Goal: Task Accomplishment & Management: Complete application form

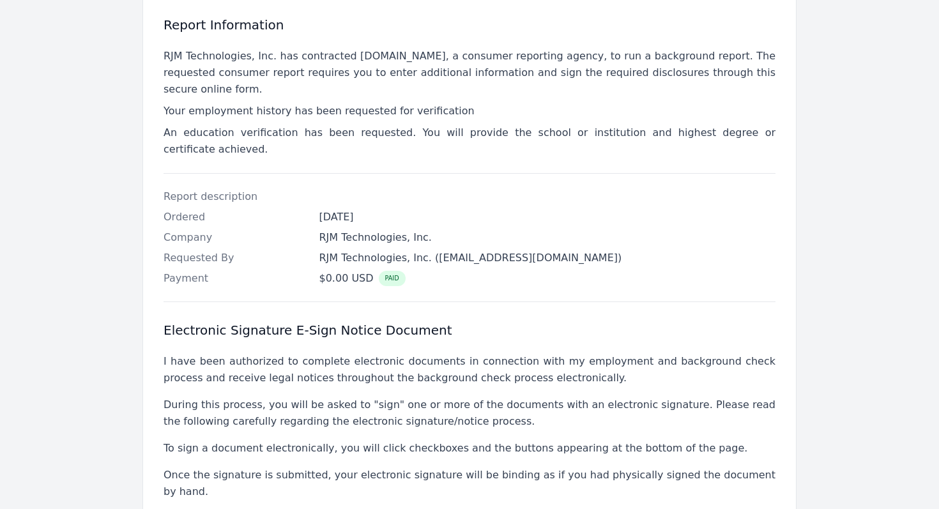
scroll to position [372, 0]
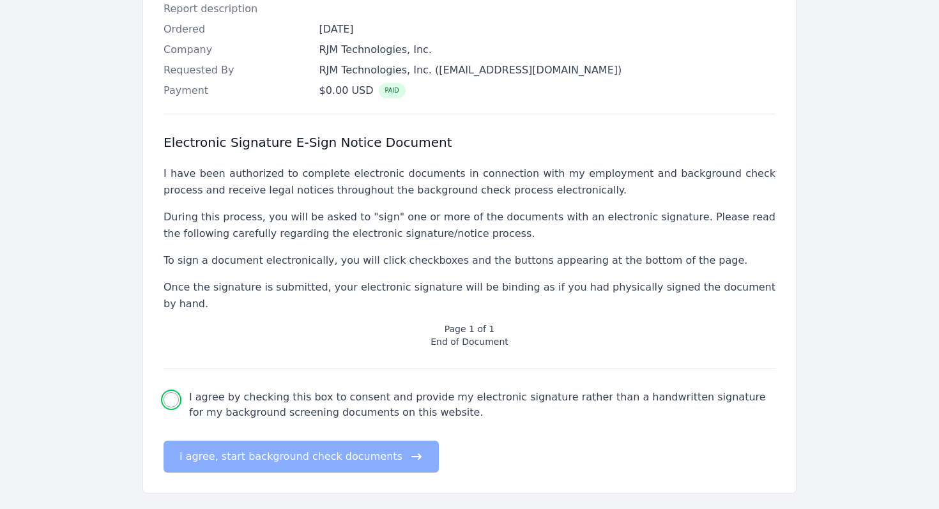
click at [173, 392] on input "I agree by checking this box to consent and provide my electronic signature rat…" at bounding box center [171, 399] width 15 height 15
checkbox input "true"
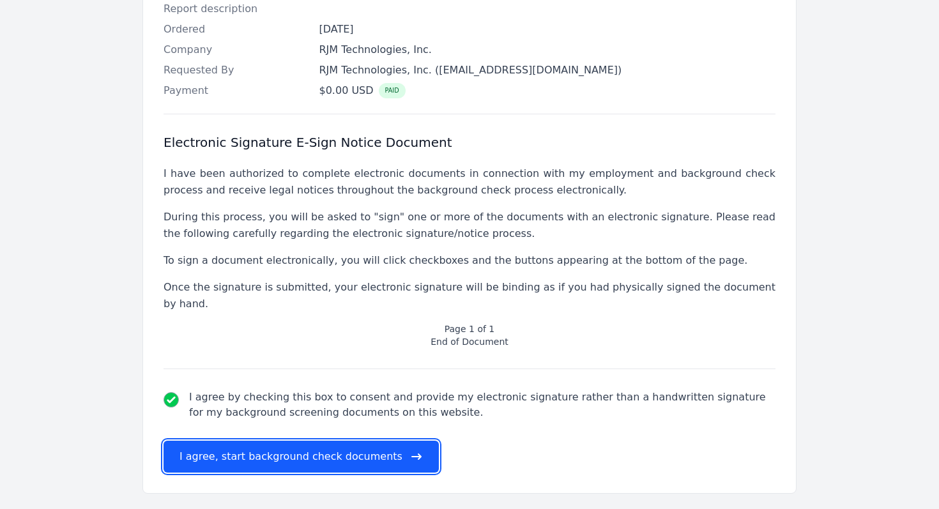
click at [281, 441] on button "I agree, start background check documents" at bounding box center [301, 457] width 275 height 32
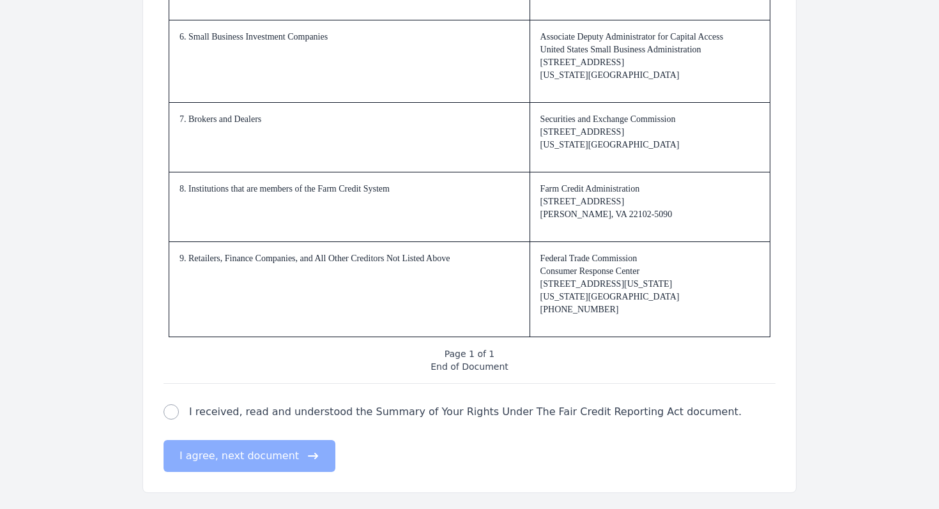
scroll to position [1914, 0]
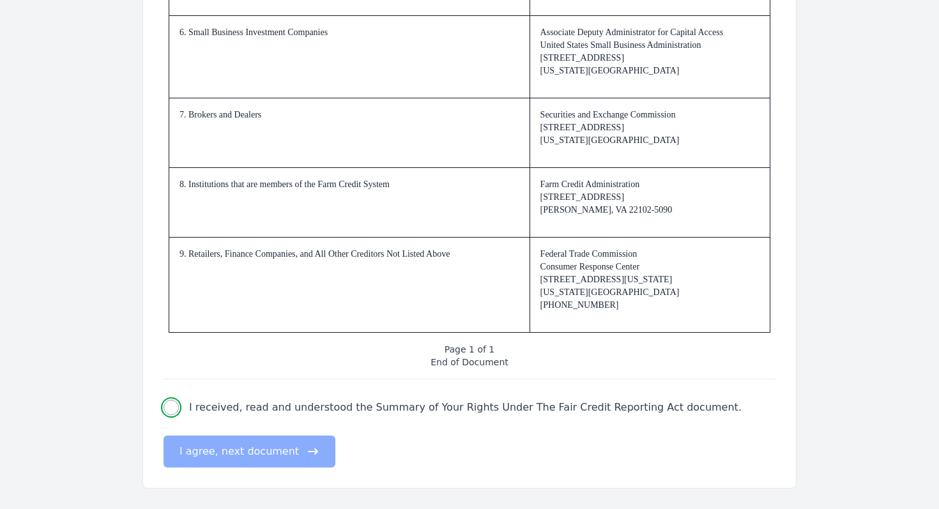
click at [174, 409] on input "I received, read and understood the Summary of Your Rights Under The Fair Credi…" at bounding box center [171, 407] width 15 height 15
checkbox input "true"
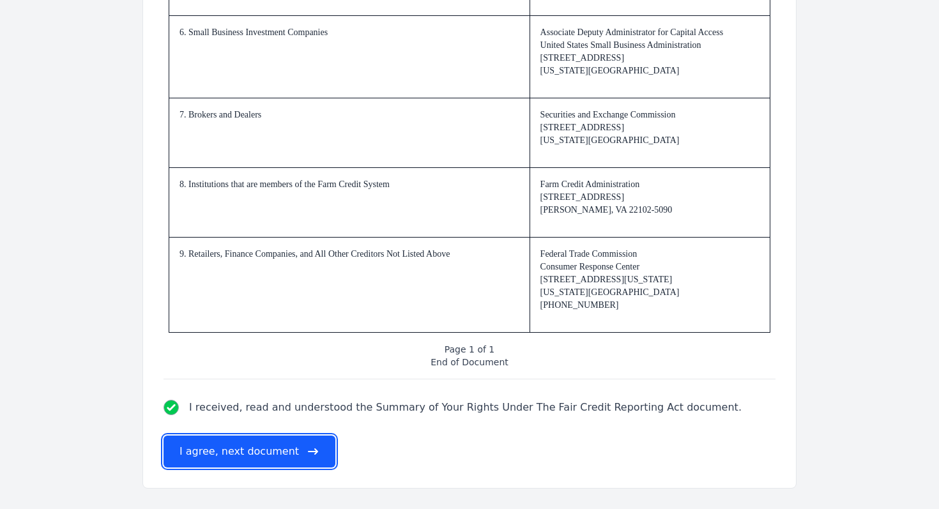
click at [251, 457] on button "I agree, next document" at bounding box center [250, 452] width 172 height 32
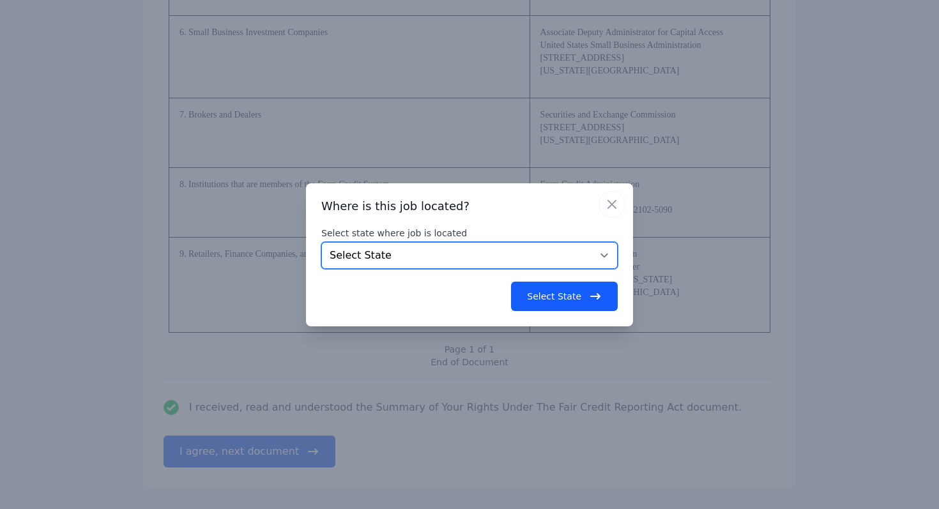
click at [451, 259] on select "Select State [US_STATE] [US_STATE] [US_STATE] [US_STATE] [US_STATE] [US_STATE] …" at bounding box center [469, 255] width 296 height 27
select select "NY"
click at [321, 242] on select "Select State [US_STATE] [US_STATE] [US_STATE] [US_STATE] [US_STATE] [US_STATE] …" at bounding box center [469, 255] width 296 height 27
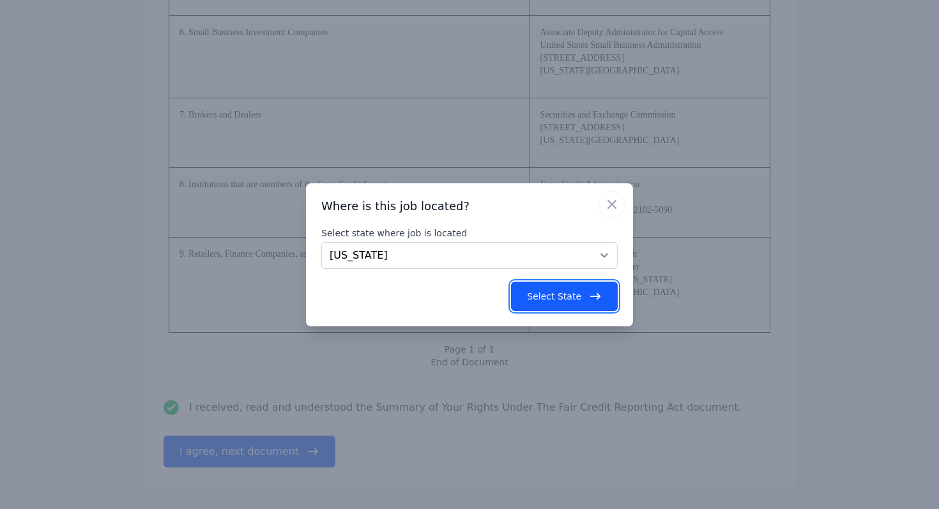
click at [562, 294] on button "Select State" at bounding box center [564, 296] width 107 height 29
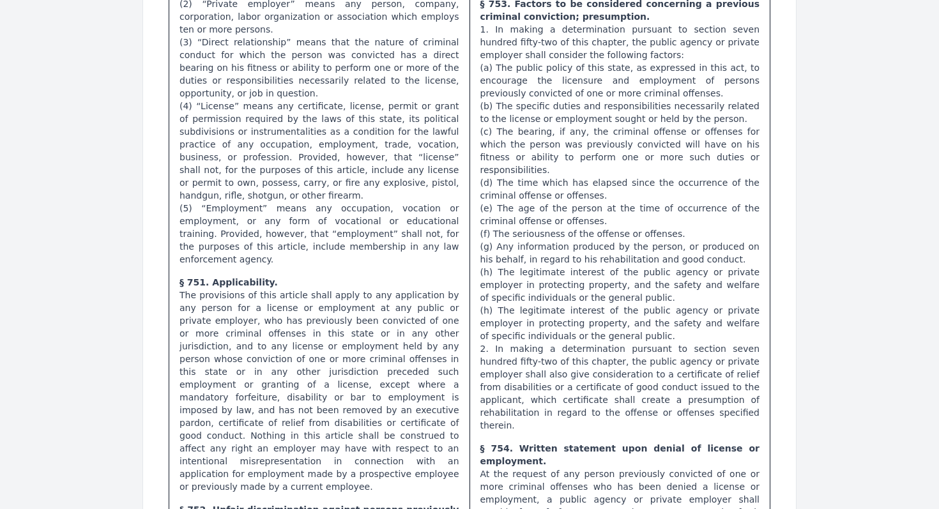
scroll to position [721, 0]
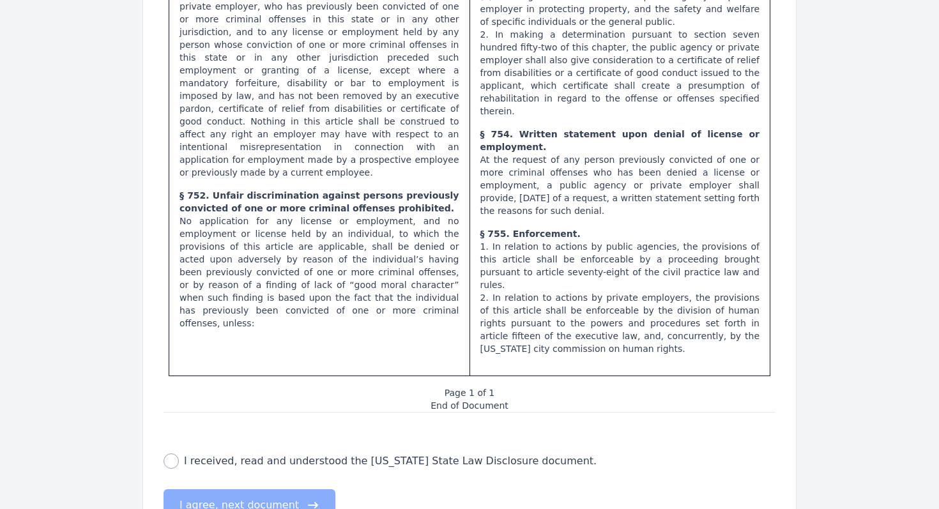
click at [167, 454] on div "[US_STATE] state law disclosure check I received, read and understood the [US_S…" at bounding box center [470, 461] width 612 height 15
click at [176, 454] on input "I received, read and understood the [US_STATE] State Law Disclosure document." at bounding box center [171, 461] width 15 height 15
checkbox input "true"
click at [218, 489] on button "I agree, next document" at bounding box center [250, 505] width 172 height 32
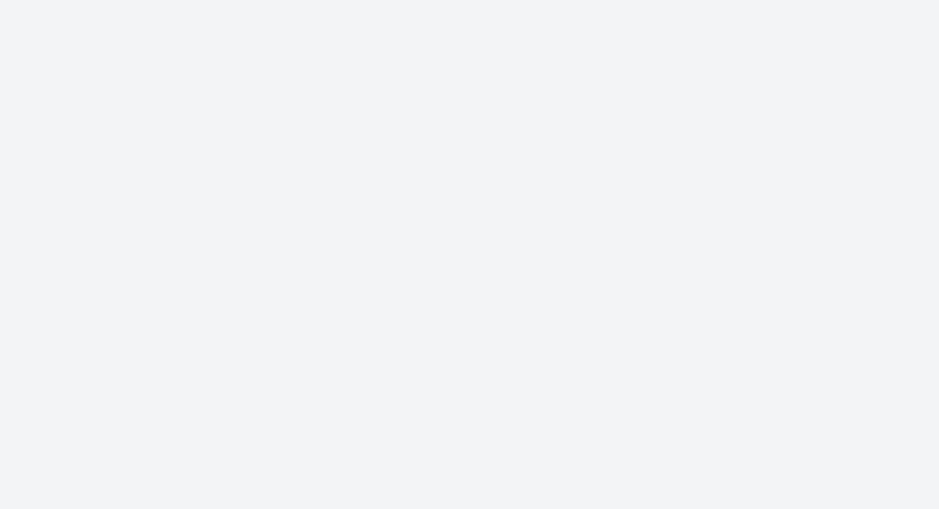
scroll to position [0, 0]
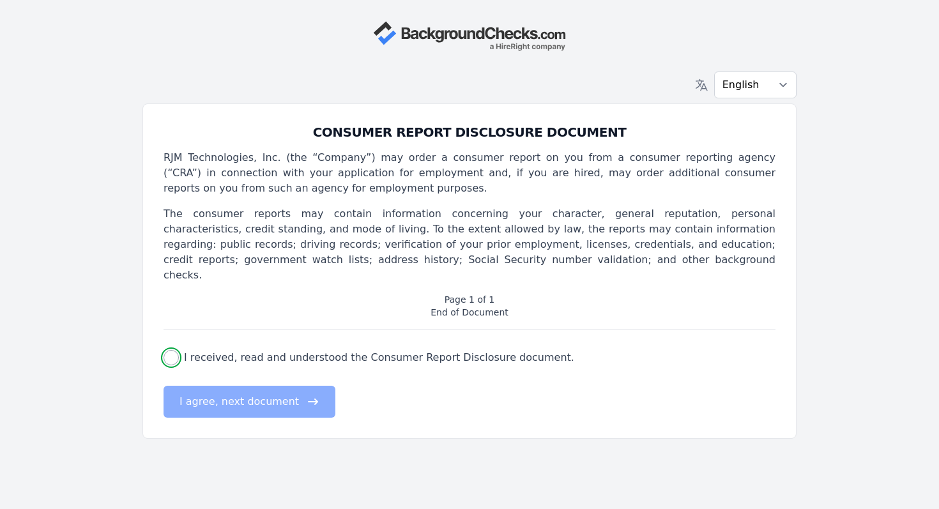
click at [172, 350] on input "I received, read and understood the Consumer Report Disclosure document." at bounding box center [171, 357] width 15 height 15
checkbox input "true"
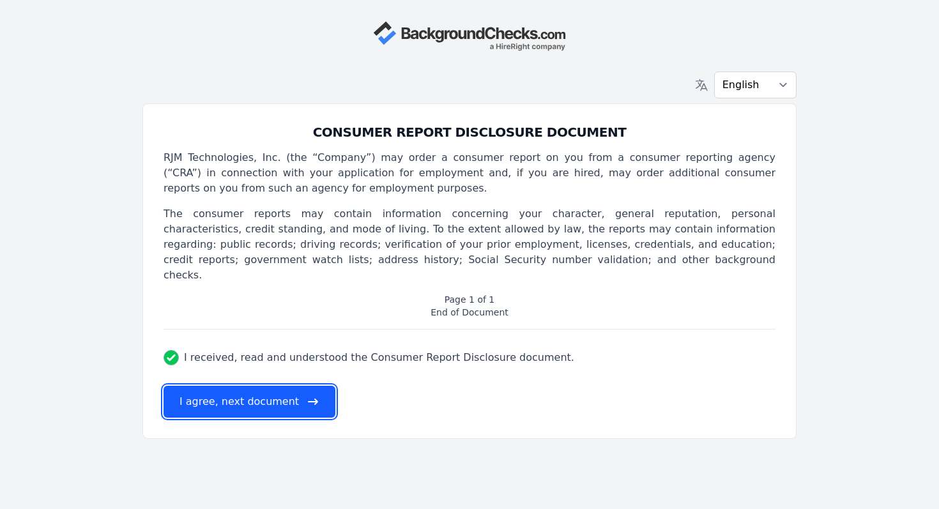
click at [202, 388] on button "I agree, next document" at bounding box center [250, 402] width 172 height 32
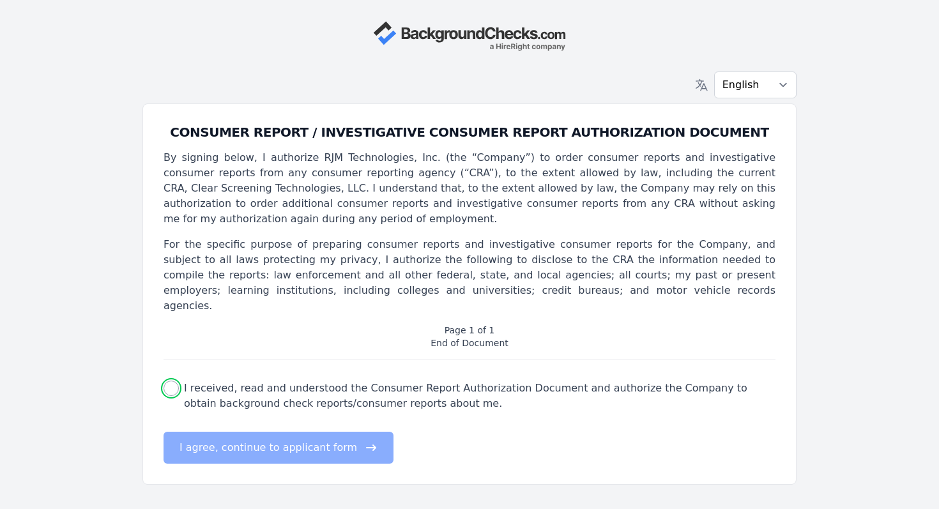
click at [174, 381] on input "I received, read and understood the Consumer Report Authorization Document and …" at bounding box center [171, 388] width 15 height 15
checkbox input "true"
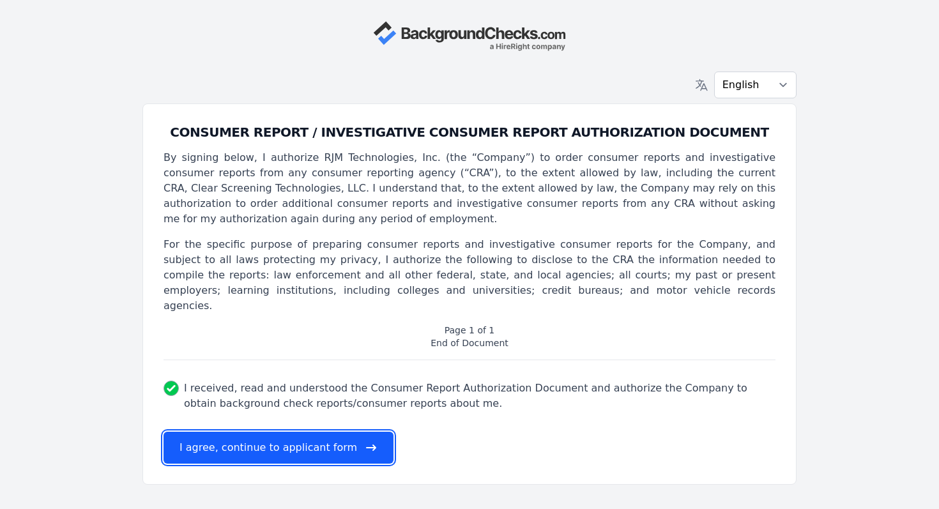
click at [217, 434] on button "I agree, continue to applicant form" at bounding box center [279, 448] width 230 height 32
select select
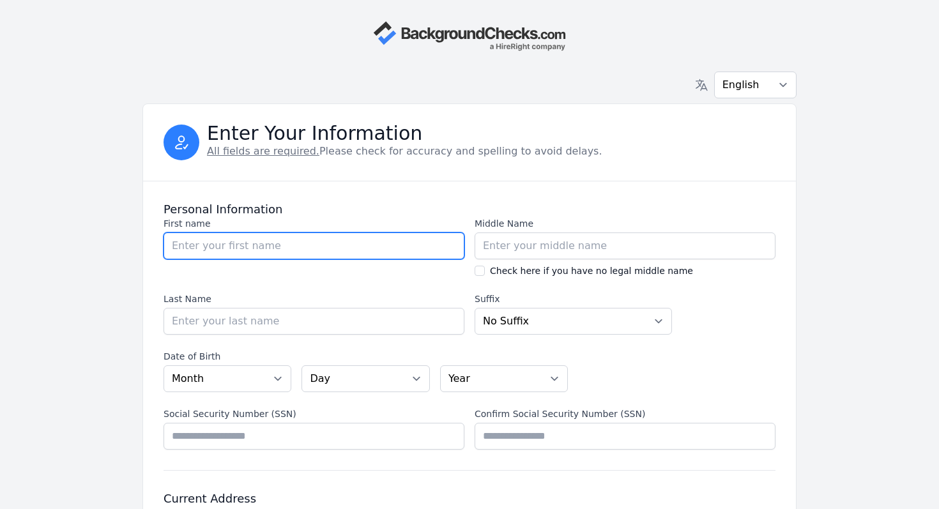
click at [270, 250] on input "First name" at bounding box center [314, 246] width 301 height 27
type input "[PERSON_NAME]"
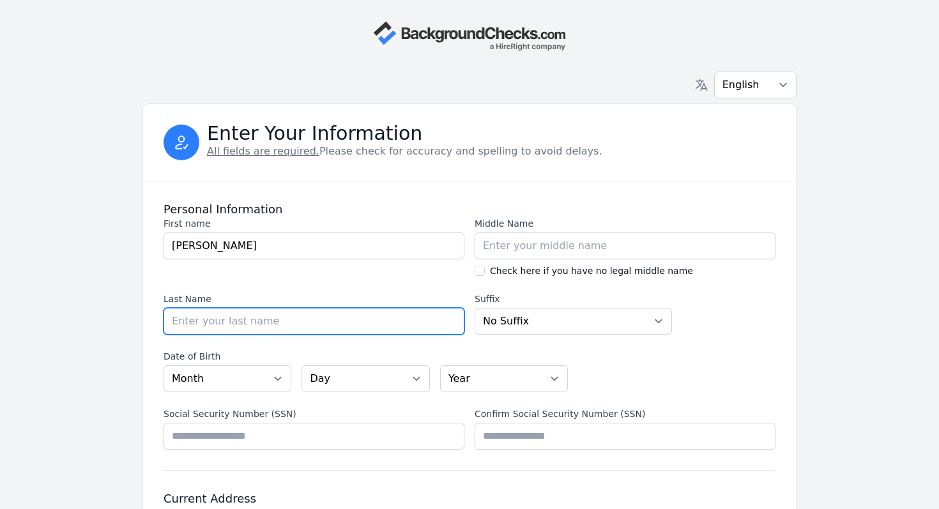
type input "[PERSON_NAME]"
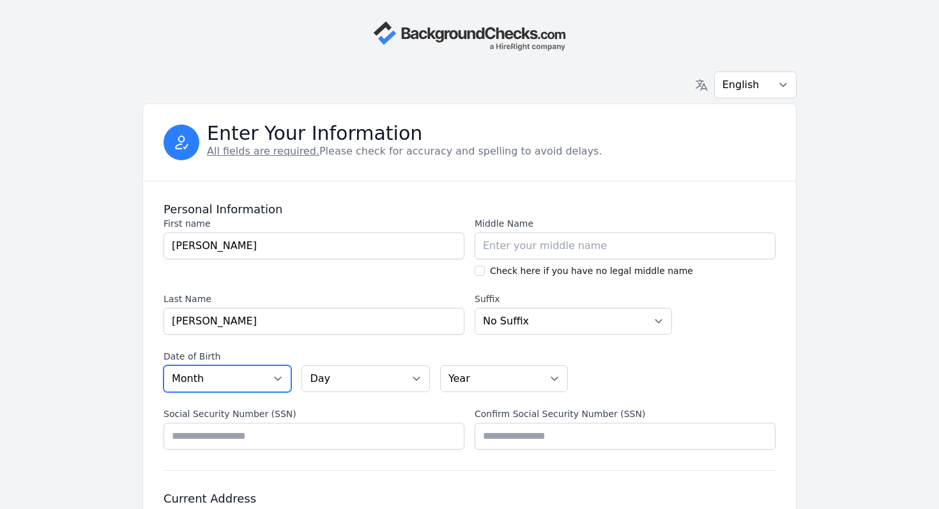
click at [274, 378] on select "Month [DATE] - [DATE] - [DATE] - [DATE] - [DATE] - [DATE] - [DATE] - [DATE] - […" at bounding box center [228, 378] width 128 height 27
select select "06"
click at [164, 365] on select "Month [DATE] - [DATE] - [DATE] - [DATE] - [DATE] - [DATE] - [DATE] - [DATE] - […" at bounding box center [228, 378] width 128 height 27
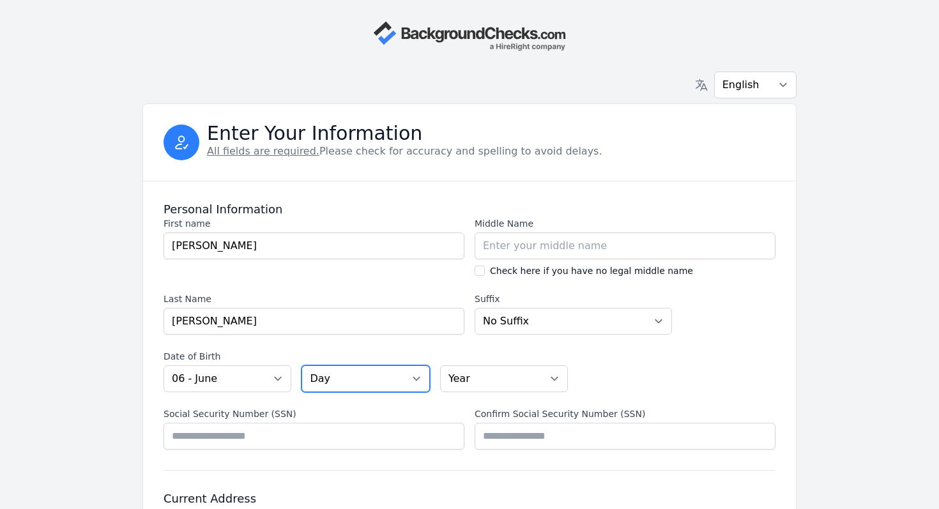
click at [337, 380] on select "Day 01 02 03 04 05 06 07 08 09 10 11 12 13 14 15 16 17 18 19 20 21 22 23 24 25 …" at bounding box center [366, 378] width 128 height 27
select select "30"
click at [302, 365] on select "Day 01 02 03 04 05 06 07 08 09 10 11 12 13 14 15 16 17 18 19 20 21 22 23 24 25 …" at bounding box center [366, 378] width 128 height 27
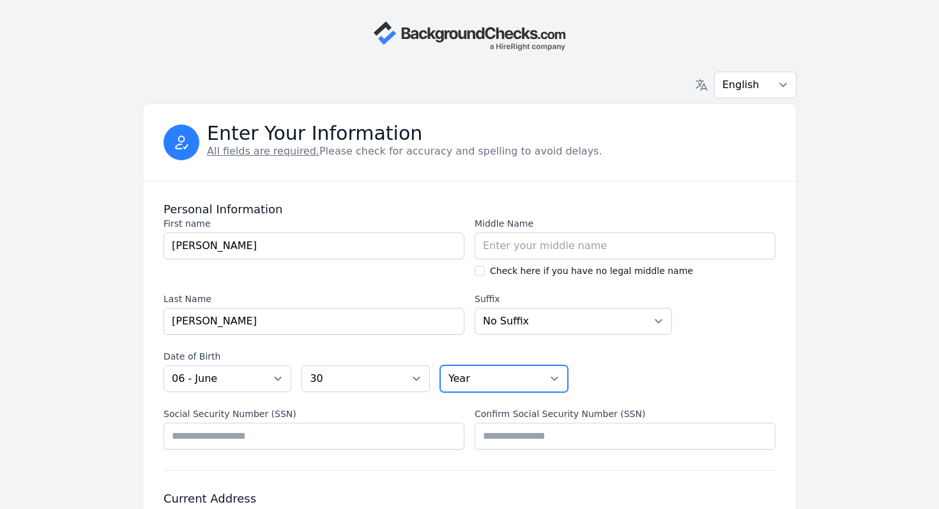
click at [479, 376] on select "Year [DATE] 2006 2005 2004 2003 2002 2001 2000 1999 1998 1997 1996 1995 1994 19…" at bounding box center [504, 378] width 128 height 27
select select "1992"
click at [440, 365] on select "Year [DATE] 2006 2005 2004 2003 2002 2001 2000 1999 1998 1997 1996 1995 1994 19…" at bounding box center [504, 378] width 128 height 27
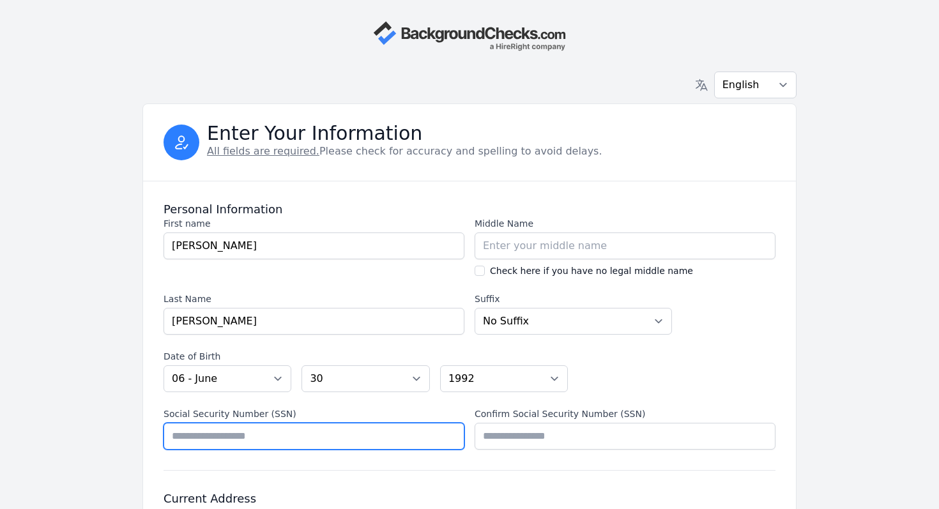
click at [441, 443] on input "Social Security Number (SSN)" at bounding box center [314, 436] width 301 height 27
type input "*********"
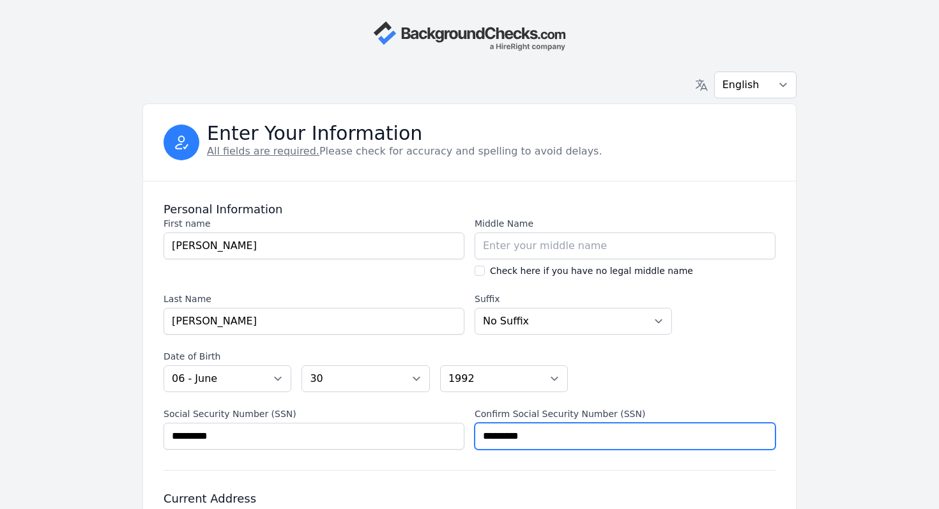
type input "*********"
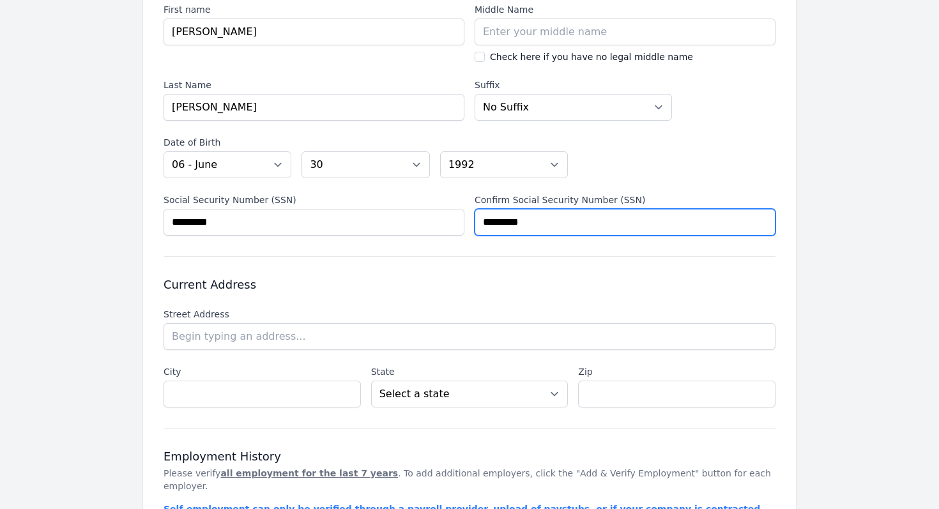
scroll to position [229, 0]
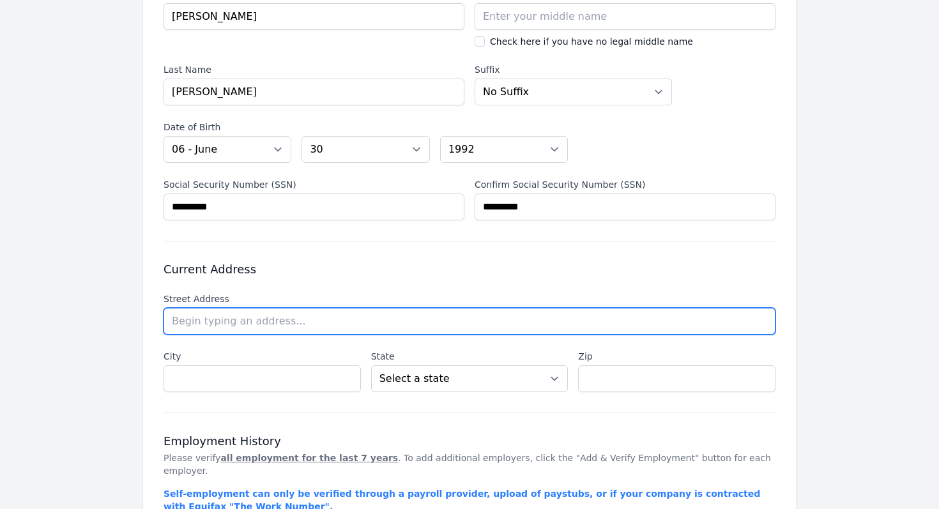
click at [347, 329] on input "text" at bounding box center [470, 321] width 612 height 27
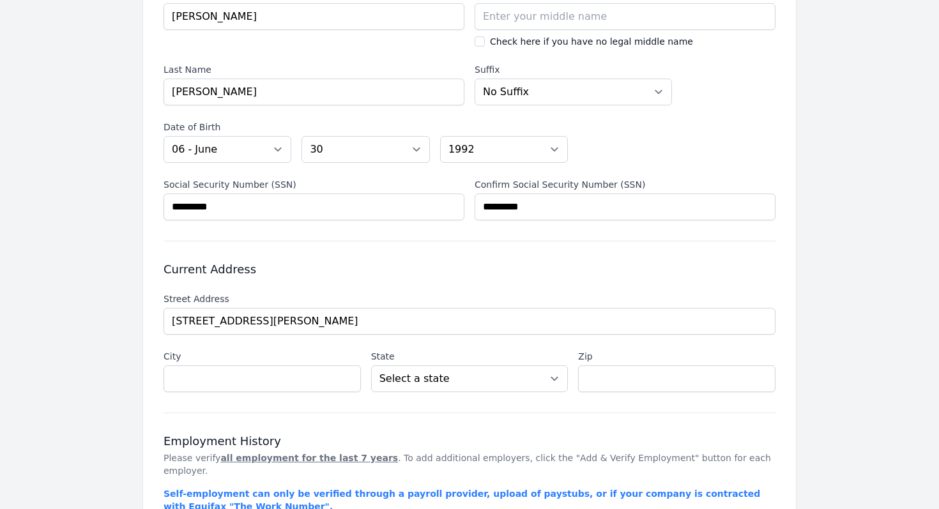
click at [0, 0] on li "[STREET_ADDRESS][PERSON_NAME]" at bounding box center [0, 0] width 0 height 0
type input "[STREET_ADDRESS][PERSON_NAME]"
type input "Mamaroneck"
select select "NY"
type input "10543"
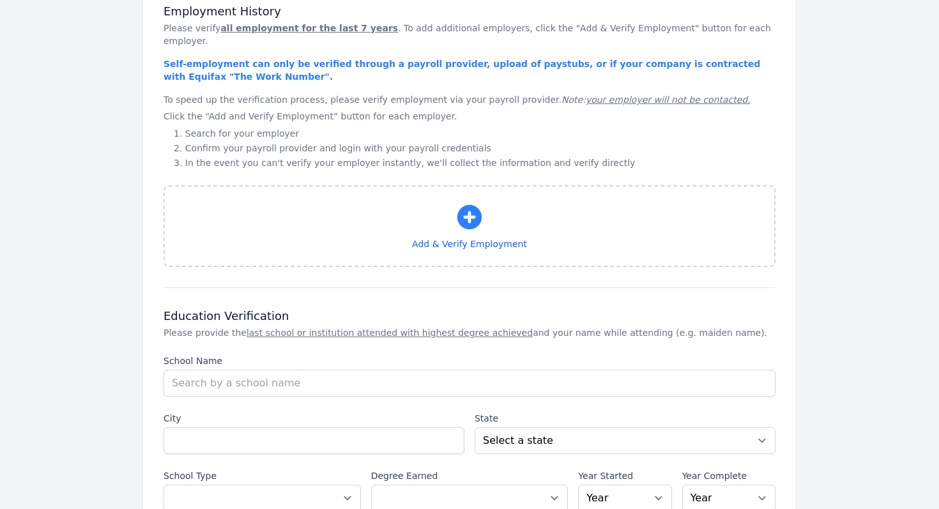
scroll to position [660, 0]
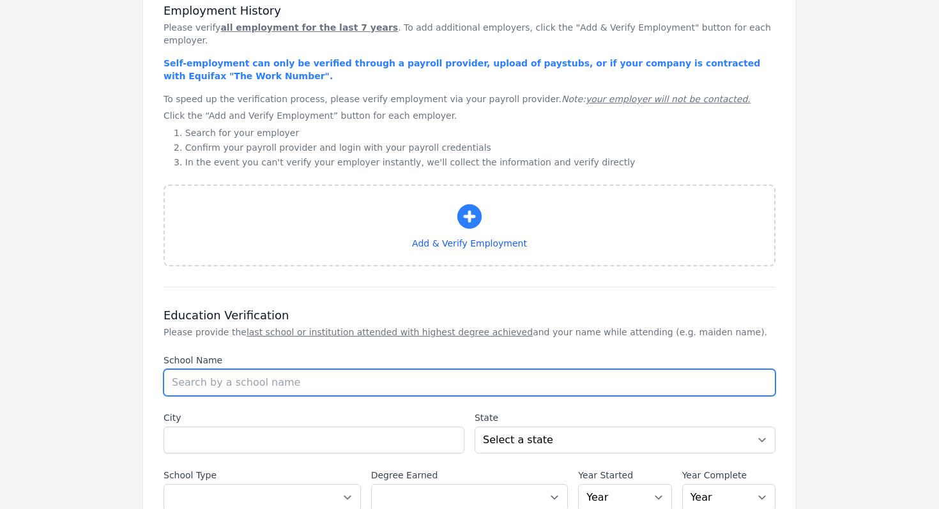
click at [467, 369] on input "School Name" at bounding box center [470, 382] width 612 height 27
type input "[GEOGRAPHIC_DATA]"
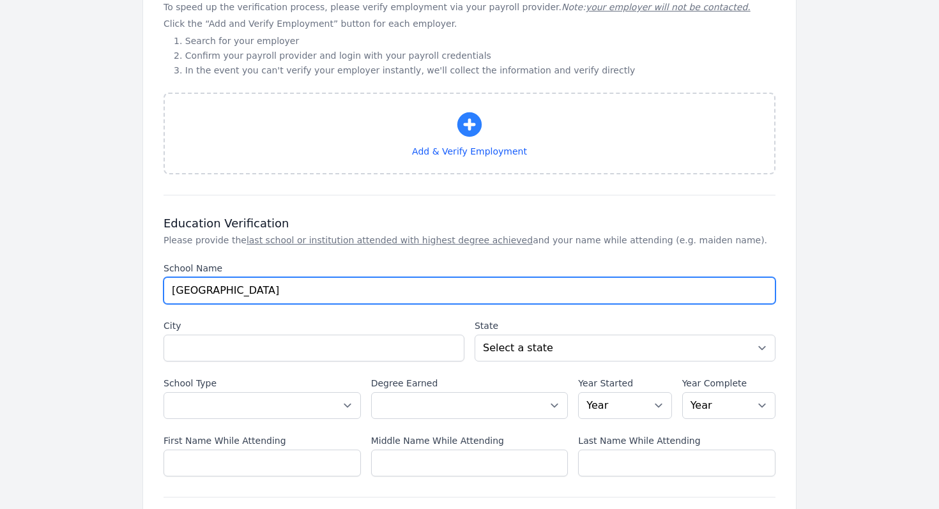
scroll to position [760, 0]
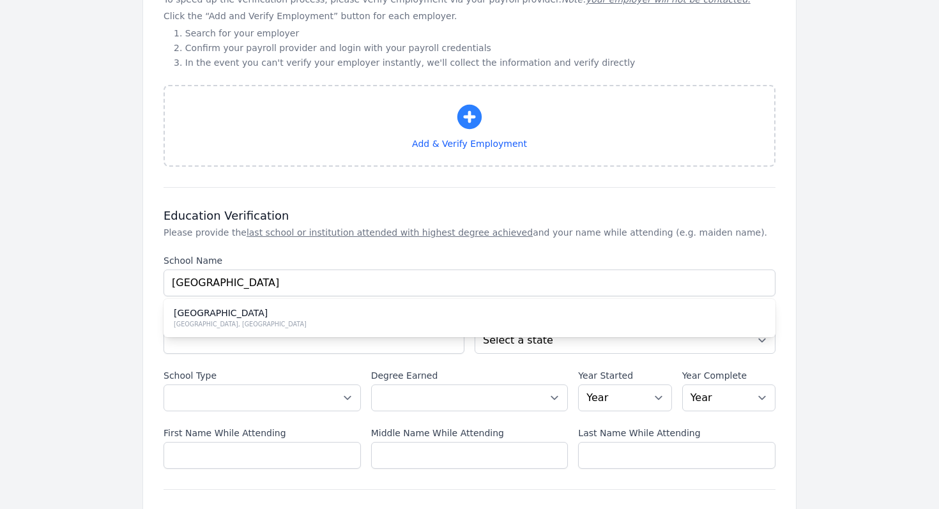
click at [293, 307] on div "[GEOGRAPHIC_DATA]" at bounding box center [470, 313] width 592 height 13
type input "[GEOGRAPHIC_DATA]"
select select "UT"
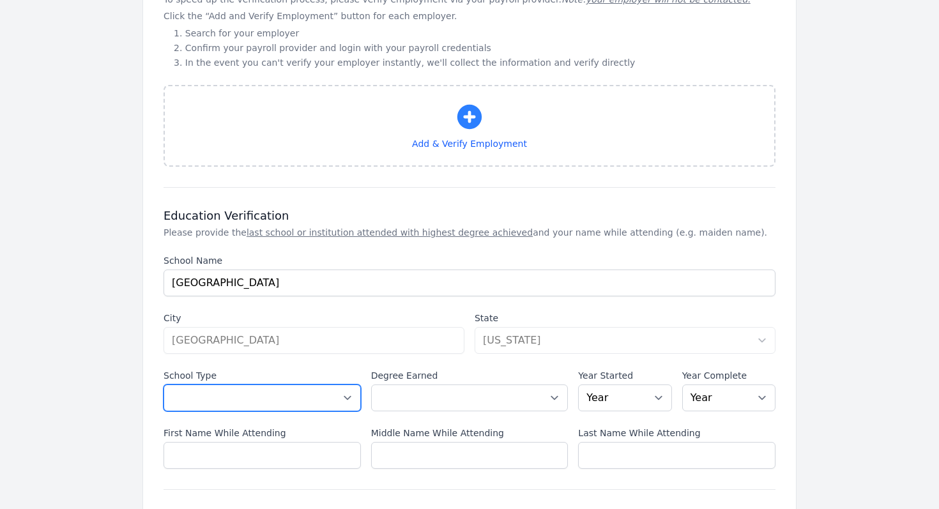
click at [262, 391] on select "Select a School Type High School U.S. College or [GEOGRAPHIC_DATA] (Non-U.S.) O…" at bounding box center [262, 398] width 197 height 27
select select "us_university"
click at [164, 385] on select "Select a School Type High School U.S. College or [GEOGRAPHIC_DATA] (Non-U.S.) O…" at bounding box center [262, 398] width 197 height 27
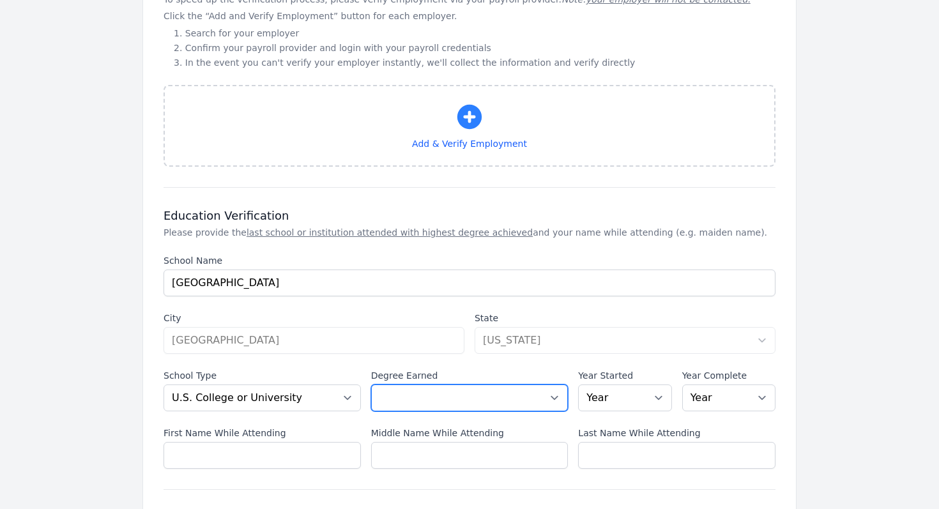
click at [431, 388] on select "Select a Degree No degree or incomplete High School Diploma or GED Associate's …" at bounding box center [469, 398] width 197 height 27
select select "masters"
click at [371, 385] on select "Select a Degree No degree or incomplete High School Diploma or GED Associate's …" at bounding box center [469, 398] width 197 height 27
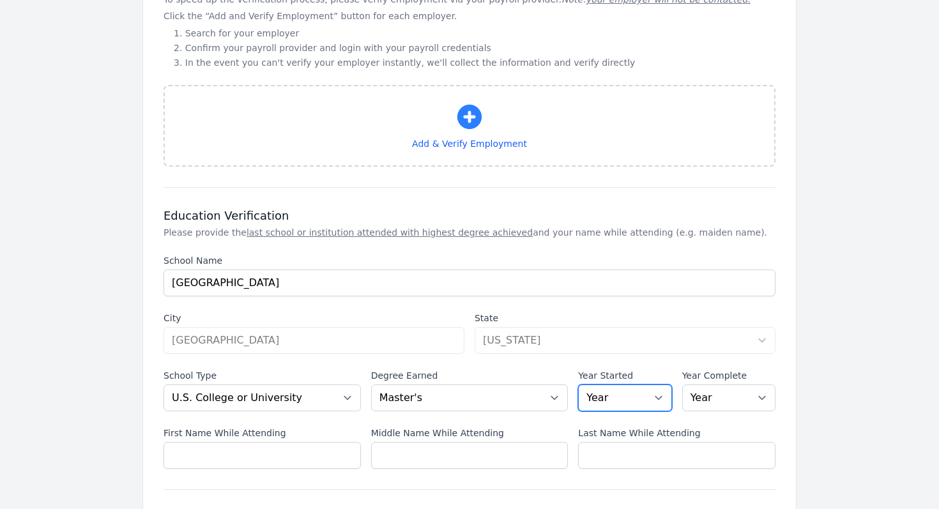
click at [623, 385] on select "Year [DATE] 2024 2023 2022 2021 2020 2019 2018 2017 2016 2015 2014 2013 2012 20…" at bounding box center [624, 398] width 93 height 27
select select "2024"
click at [578, 385] on select "Year [DATE] 2024 2023 2022 2021 2020 2019 2018 2017 2016 2015 2014 2013 2012 20…" at bounding box center [624, 398] width 93 height 27
click at [722, 385] on select "Year [DATE] 2024 2023 2022 2021 2020 2019 2018 2017 2016 2015 2014 2013 2012 20…" at bounding box center [728, 398] width 93 height 27
select select "2024"
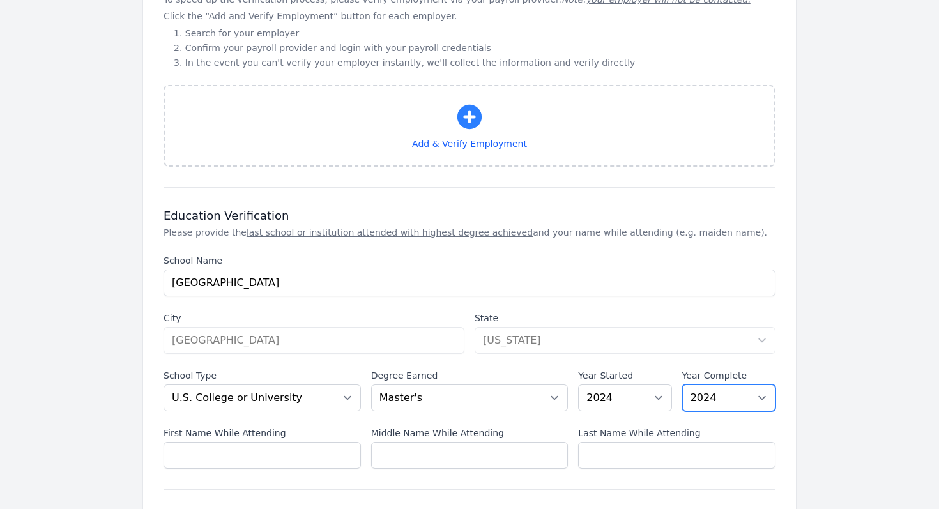
click at [682, 385] on select "Year [DATE] 2024 2023 2022 2021 2020 2019 2018 2017 2016 2015 2014 2013 2012 20…" at bounding box center [728, 398] width 93 height 27
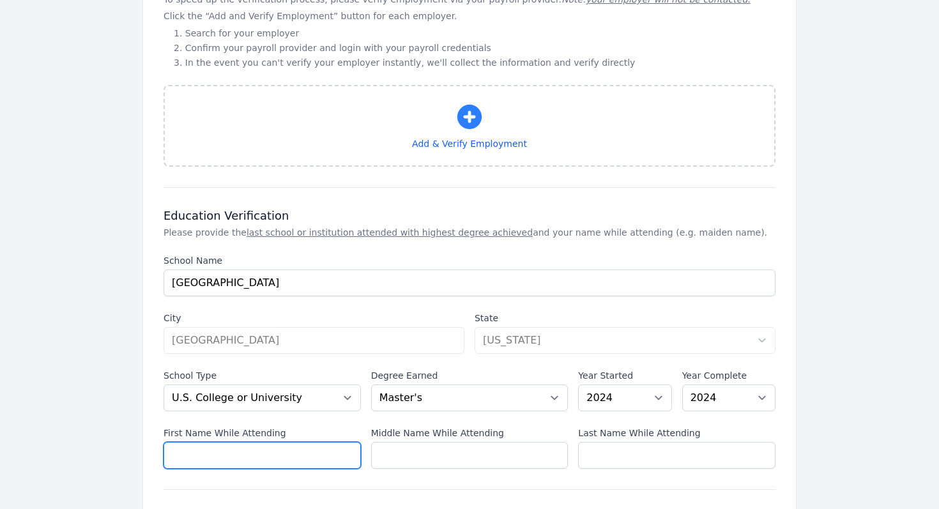
click at [309, 447] on input "First Name While Attending" at bounding box center [262, 455] width 197 height 27
type input "[PERSON_NAME]"
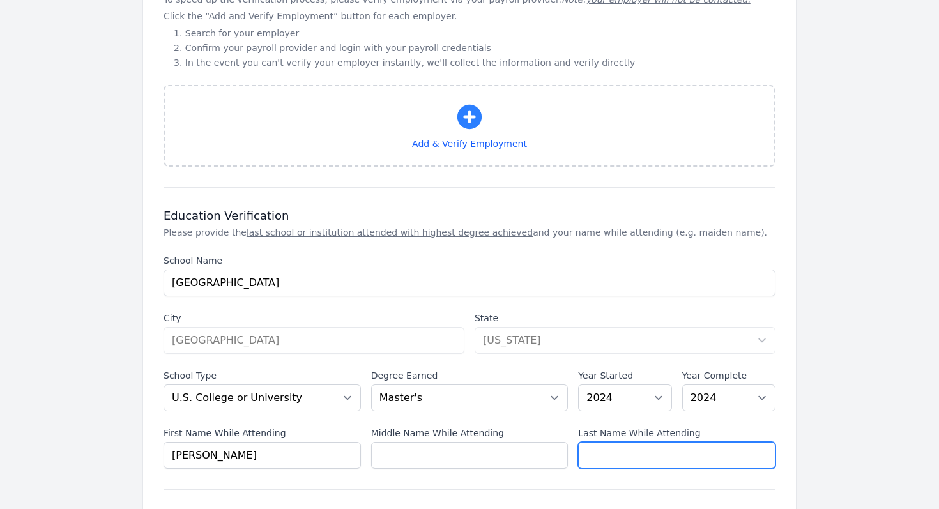
type input "[PERSON_NAME]"
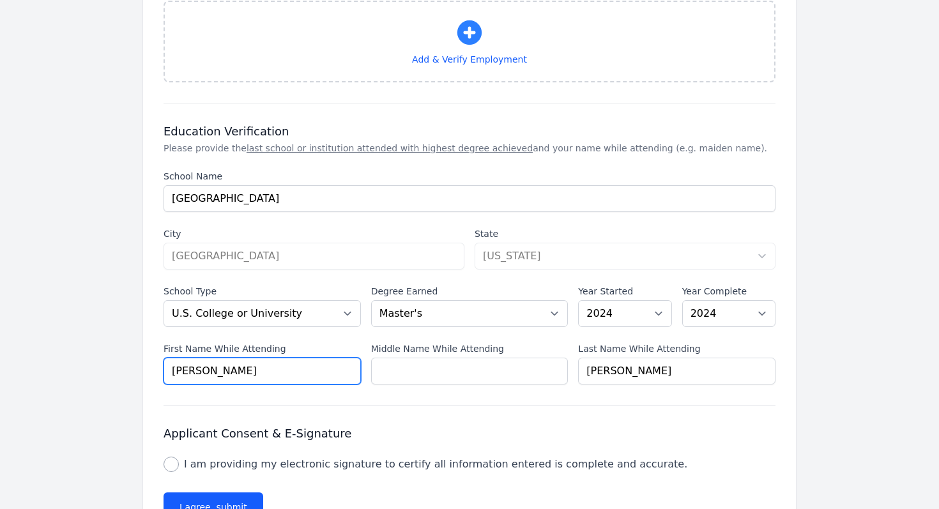
scroll to position [885, 0]
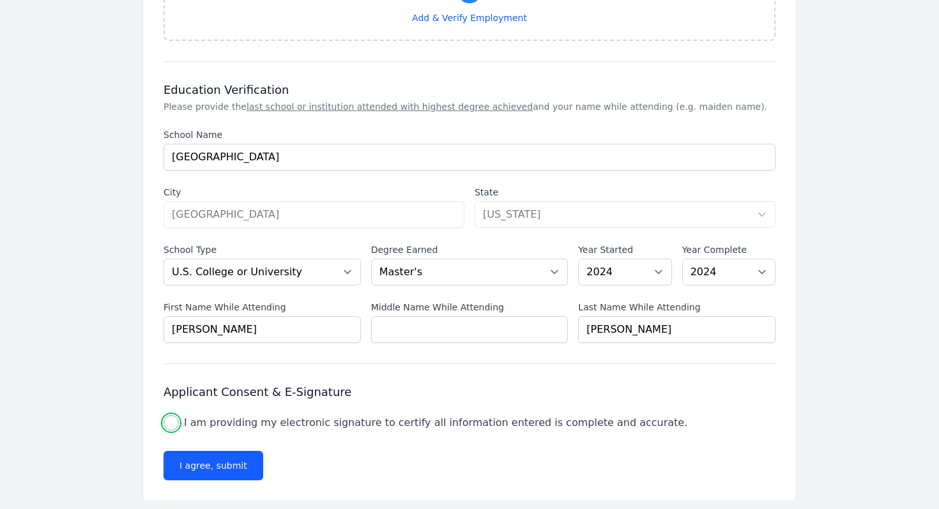
click at [168, 415] on input "I am providing my electronic signature to certify all information entered is co…" at bounding box center [171, 422] width 15 height 15
checkbox input "true"
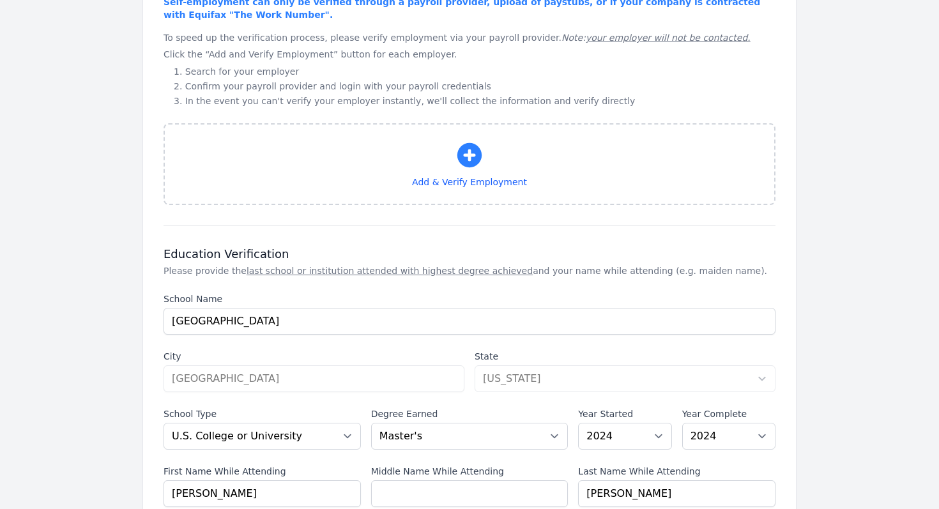
scroll to position [719, 0]
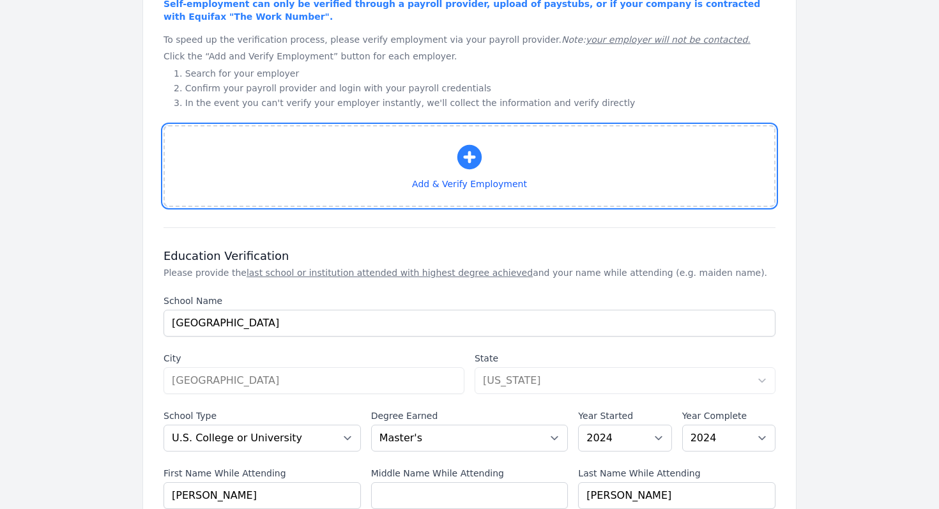
click at [466, 146] on icon "button" at bounding box center [469, 157] width 24 height 24
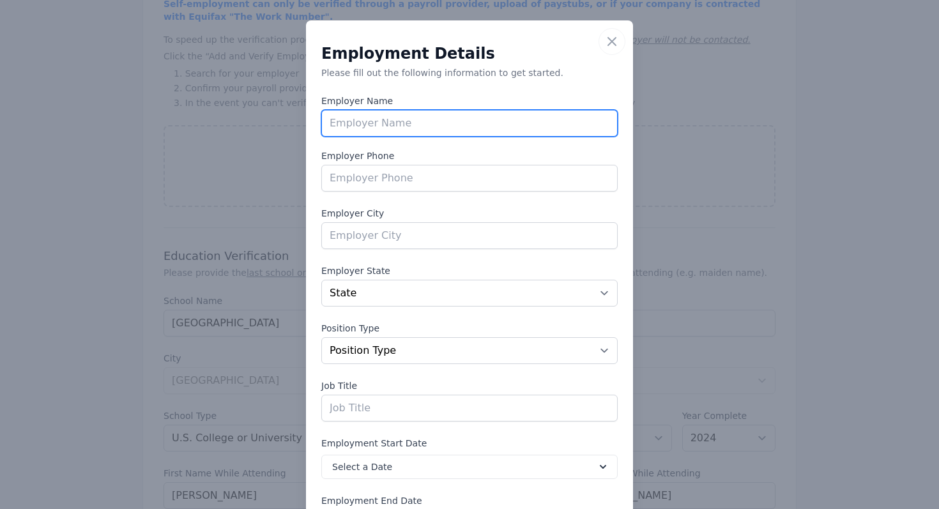
click at [452, 114] on input "text" at bounding box center [469, 123] width 296 height 27
type input "Deloitte"
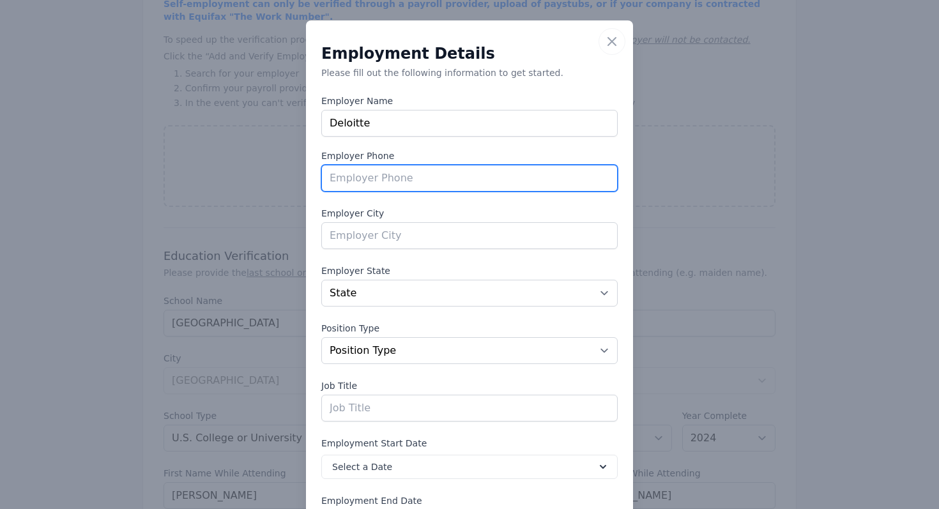
paste input "[PHONE_NUMBER]"
type input "[PHONE_NUMBER]"
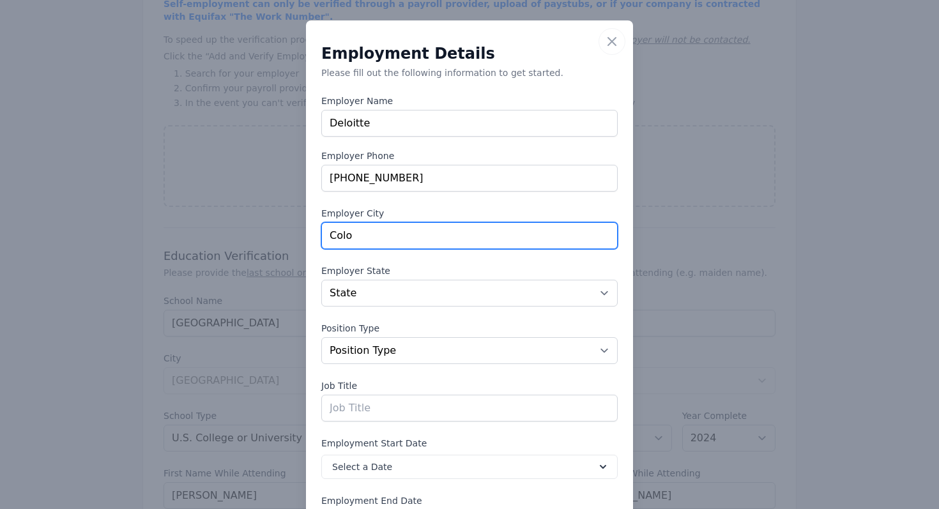
type input "[US_STATE][GEOGRAPHIC_DATA]"
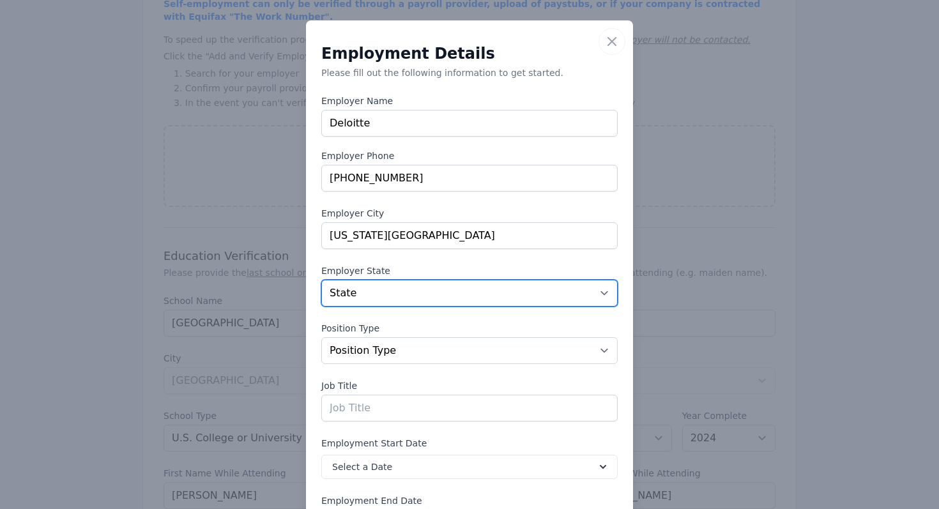
select select "CO"
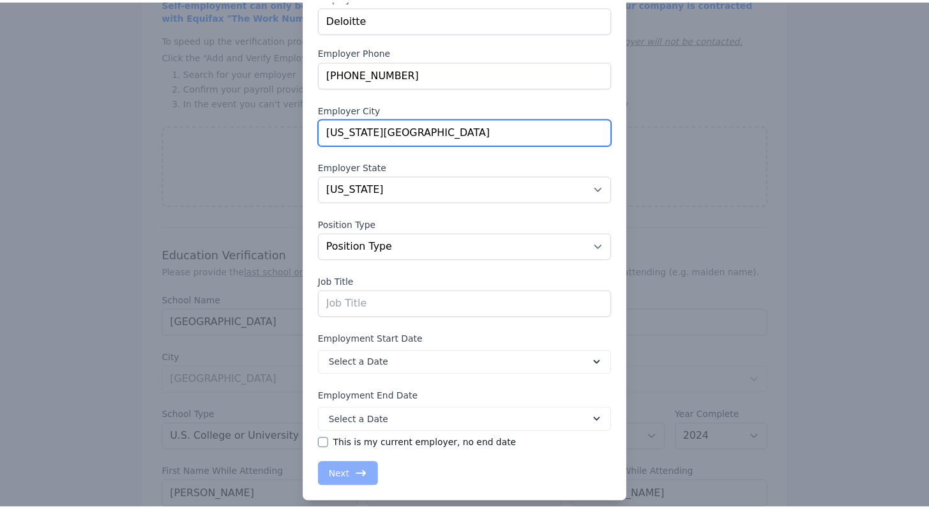
scroll to position [118, 0]
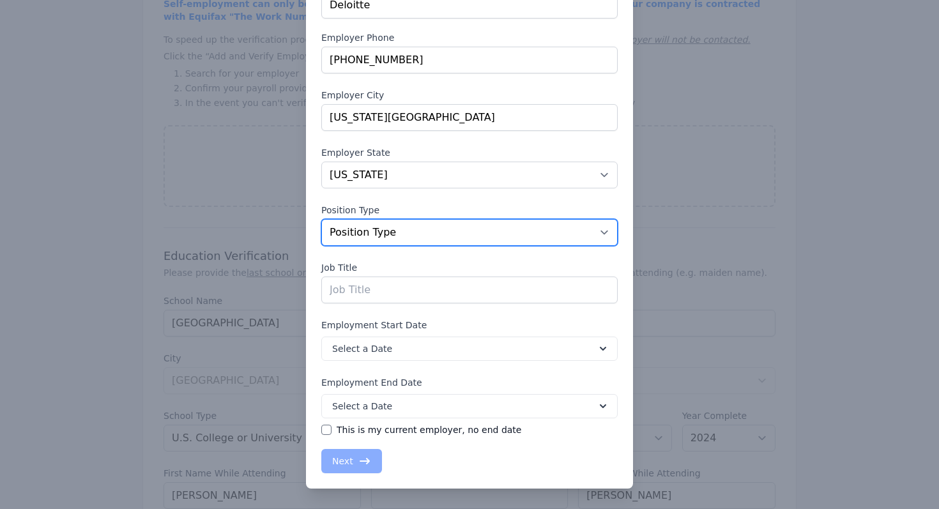
click at [424, 240] on select "Position Type Full Time Part time Self Employed Contract Internship Other" at bounding box center [469, 232] width 296 height 27
select select "fulltime"
click at [321, 219] on select "Position Type Full Time Part time Self Employed Contract Internship Other" at bounding box center [469, 232] width 296 height 27
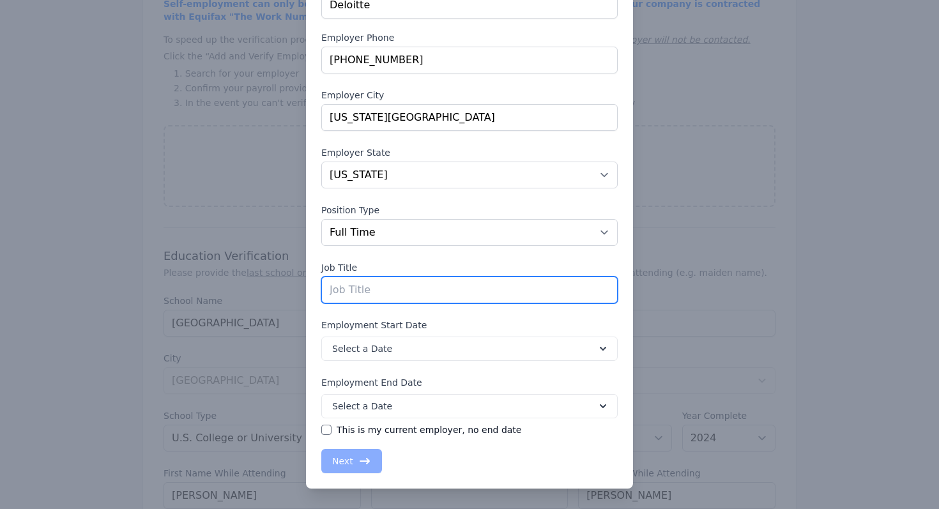
click at [364, 295] on input "text" at bounding box center [469, 290] width 296 height 27
type input "Defensive Cyber Operations Engineer"
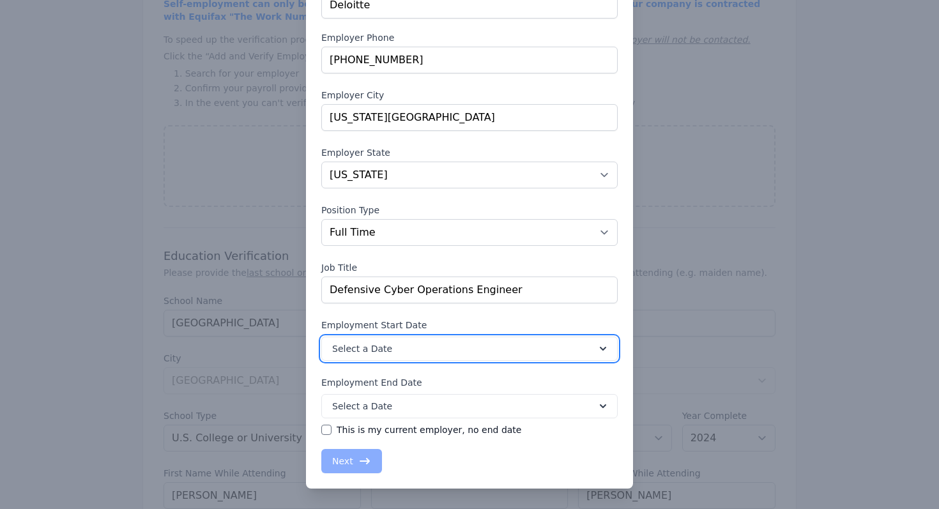
click at [431, 352] on button "Select a Date" at bounding box center [469, 349] width 296 height 24
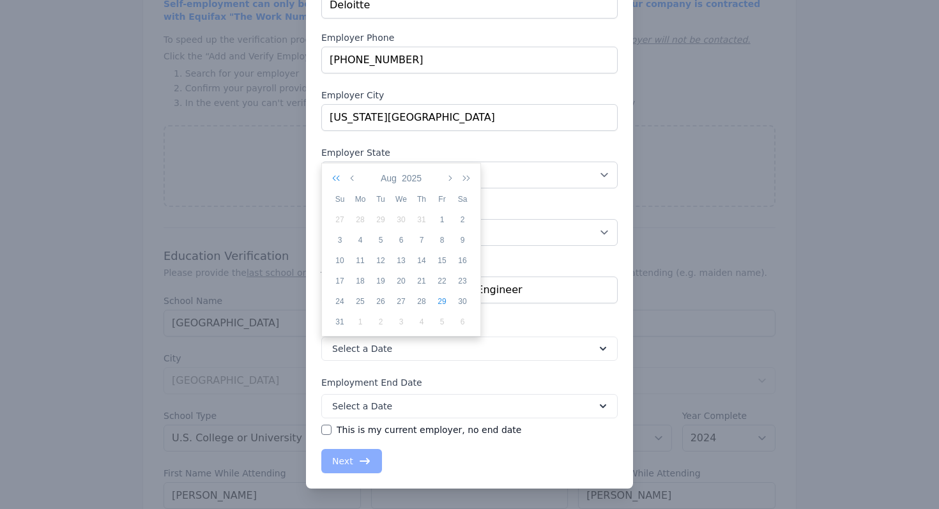
click at [340, 180] on icon "button" at bounding box center [338, 178] width 13 height 10
click at [353, 178] on icon "button" at bounding box center [353, 178] width 6 height 10
click at [365, 280] on div "17" at bounding box center [360, 280] width 20 height 11
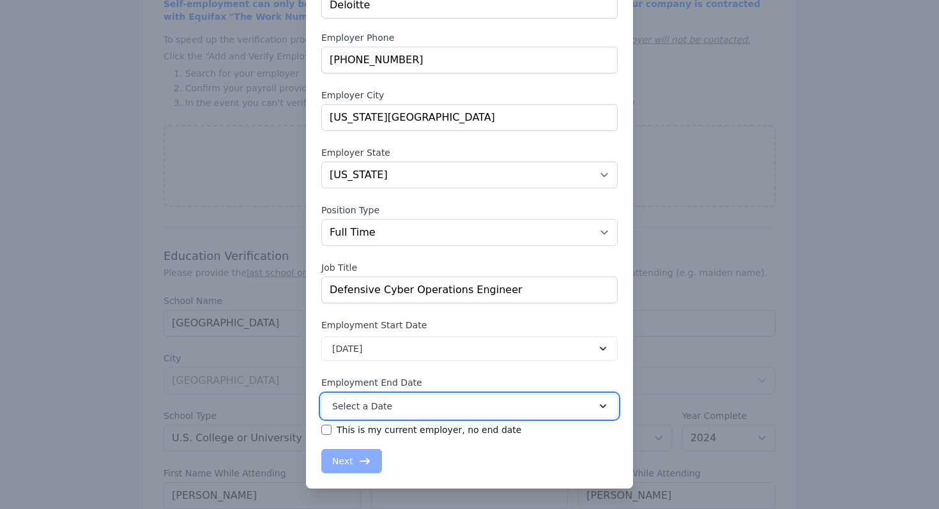
click at [400, 399] on button "Select a Date" at bounding box center [469, 406] width 296 height 24
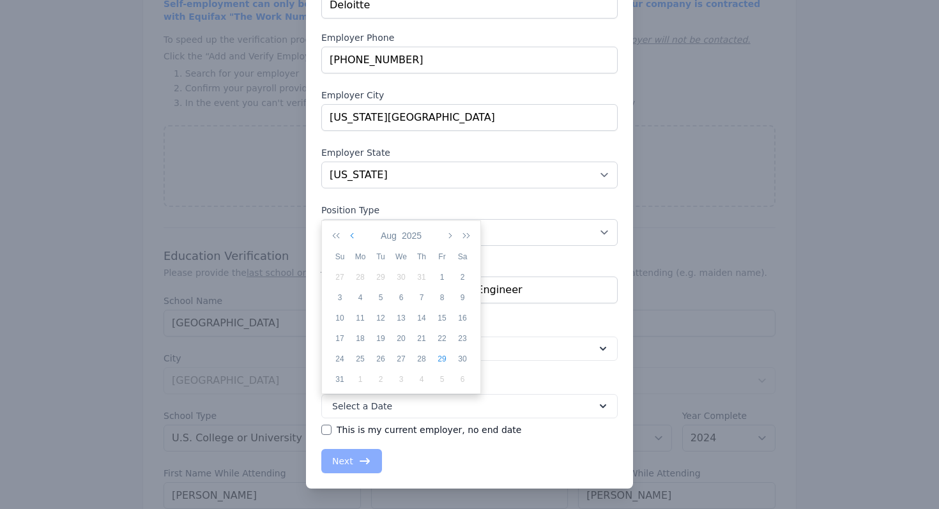
click at [355, 236] on icon "button" at bounding box center [353, 236] width 6 height 10
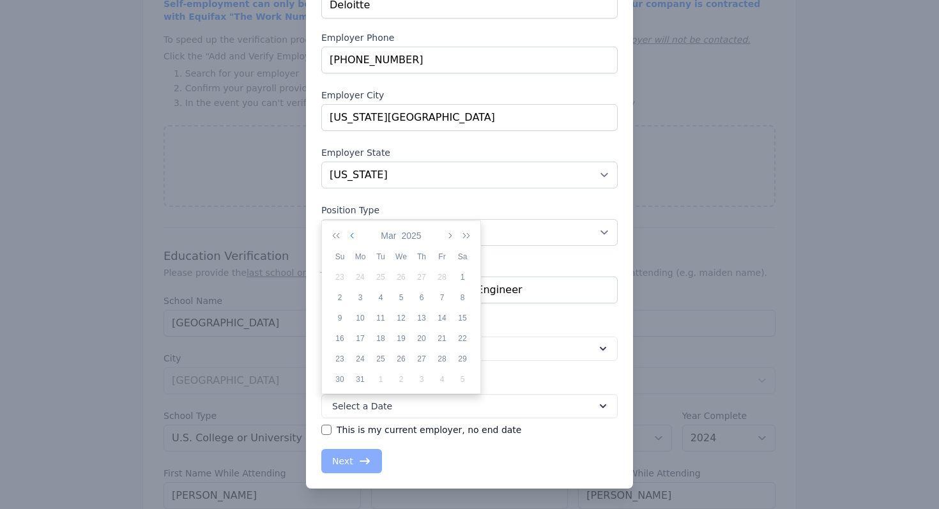
click at [355, 236] on icon "button" at bounding box center [353, 236] width 6 height 10
click at [404, 301] on div "4" at bounding box center [401, 297] width 20 height 11
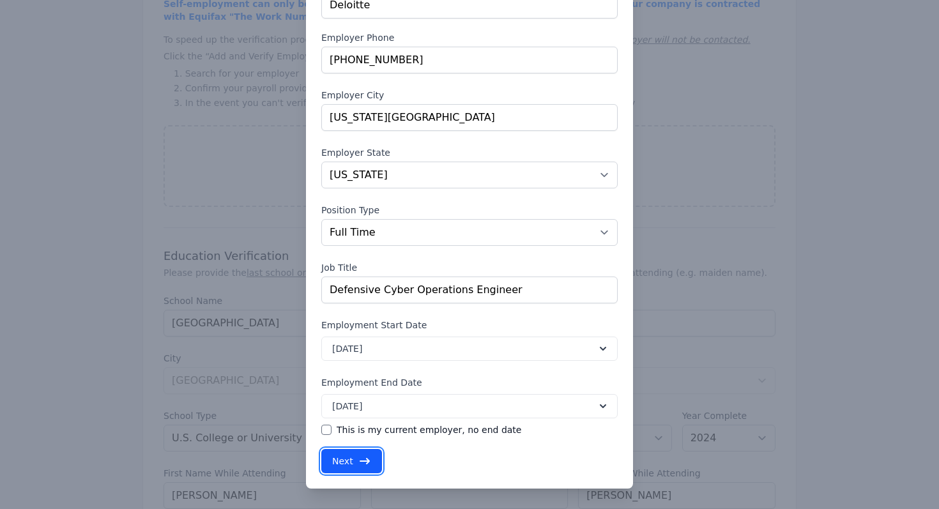
click at [349, 464] on button "Next" at bounding box center [351, 461] width 61 height 24
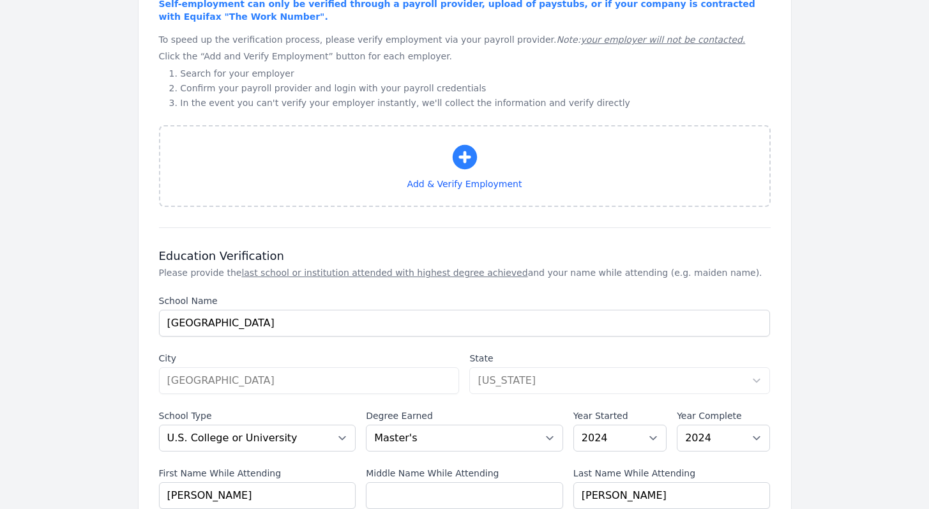
select select "CO"
select select "fulltime"
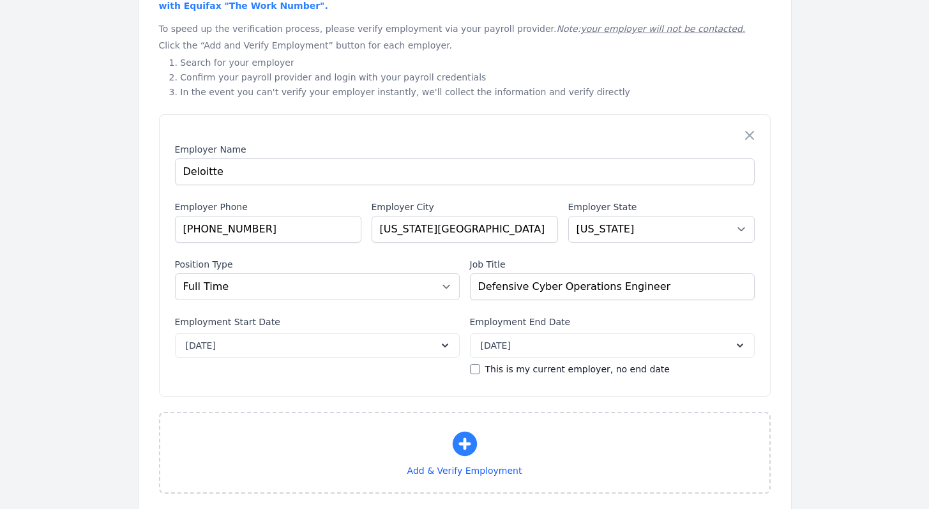
scroll to position [801, 0]
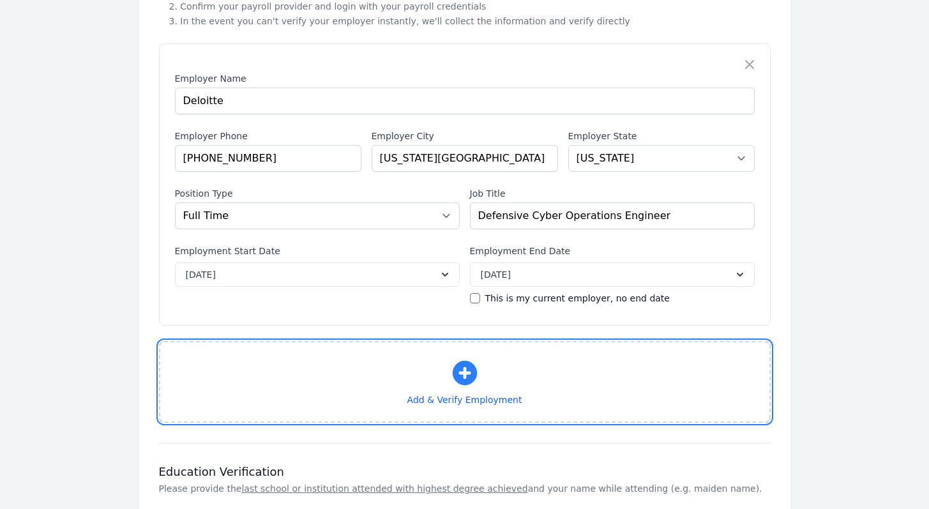
click at [470, 366] on icon "button" at bounding box center [464, 373] width 24 height 24
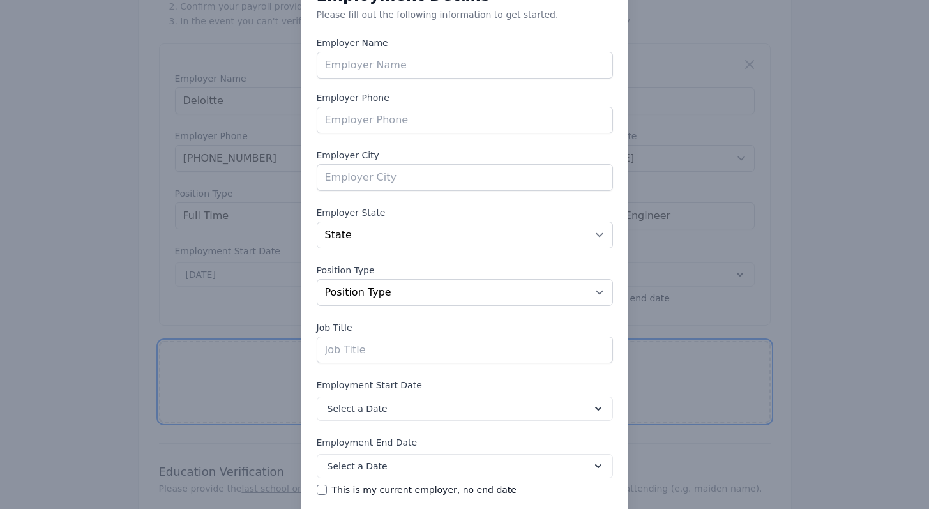
scroll to position [4, 0]
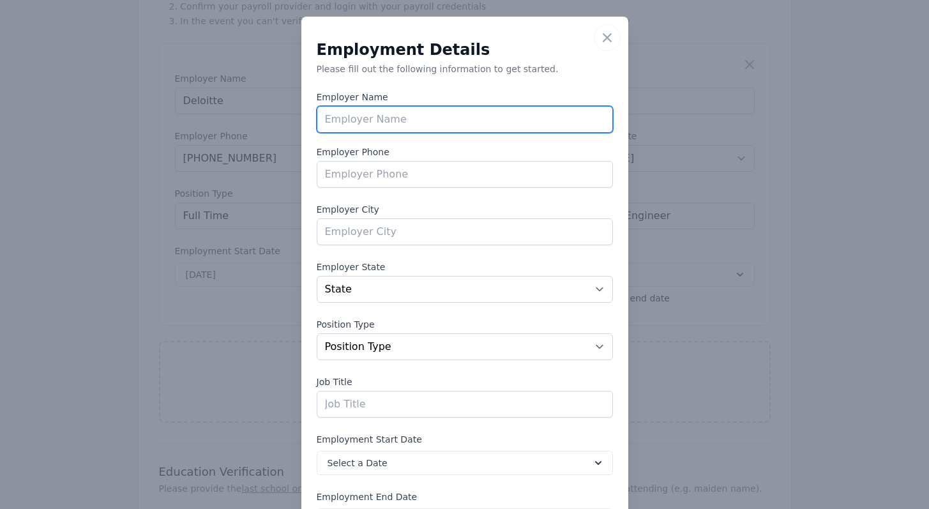
click at [399, 116] on input "text" at bounding box center [465, 119] width 296 height 27
click at [461, 119] on input "Kingfisher System" at bounding box center [465, 119] width 296 height 27
type input "Kingfisher Systems"
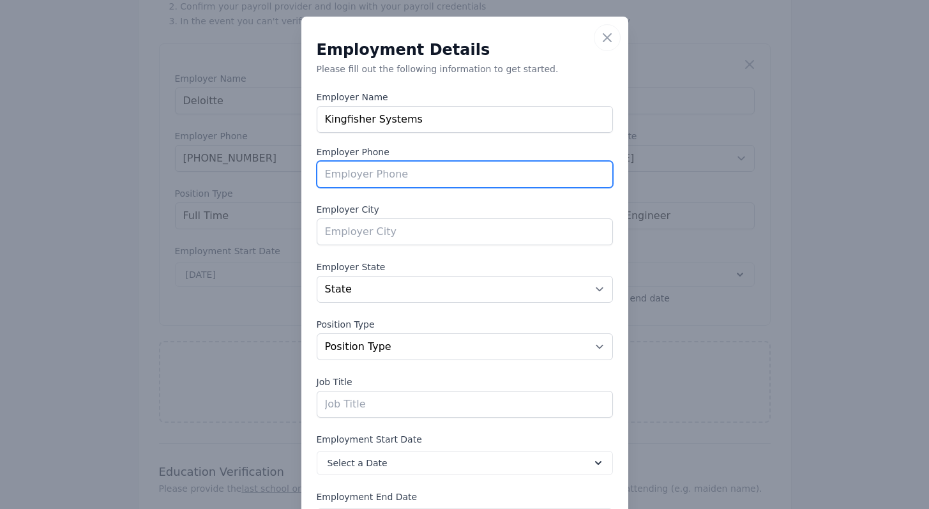
click at [413, 176] on input "tel" at bounding box center [465, 174] width 296 height 27
paste input "[PHONE_NUMBER]"
type input "[PHONE_NUMBER]"
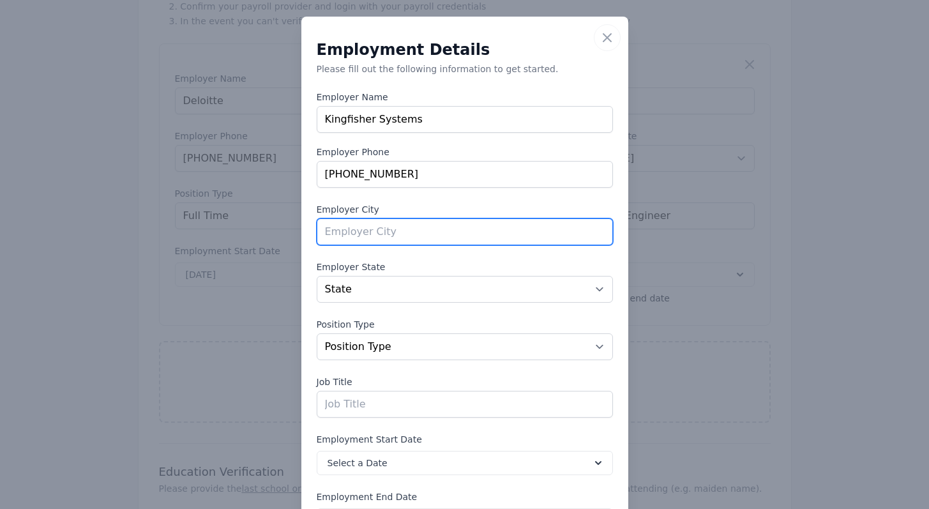
click at [388, 237] on input "text" at bounding box center [465, 231] width 296 height 27
type input "v"
type input "chantilly"
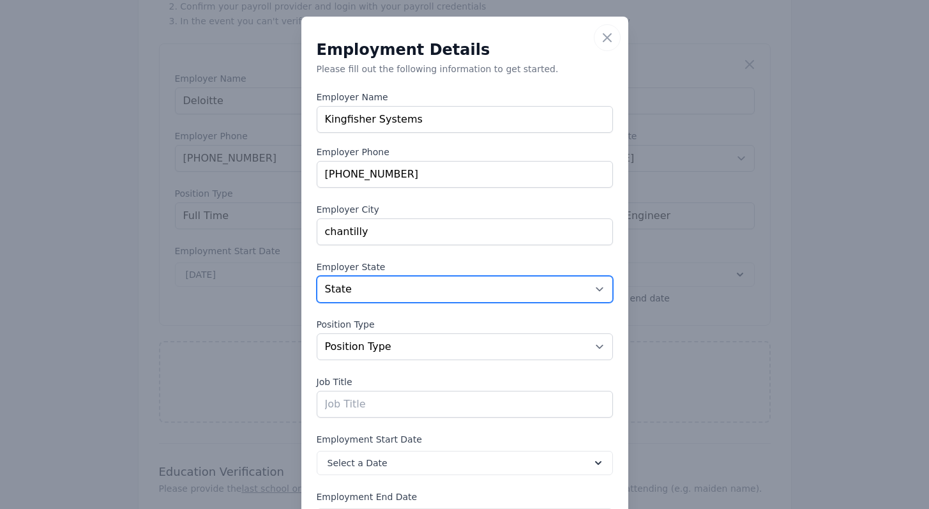
click at [440, 289] on select "State [US_STATE] [US_STATE] [US_STATE] [US_STATE] [US_STATE] [US_STATE] [US_STA…" at bounding box center [465, 289] width 296 height 27
select select "VA"
click at [317, 276] on select "State [US_STATE] [US_STATE] [US_STATE] [US_STATE] [US_STATE] [US_STATE] [US_STA…" at bounding box center [465, 289] width 296 height 27
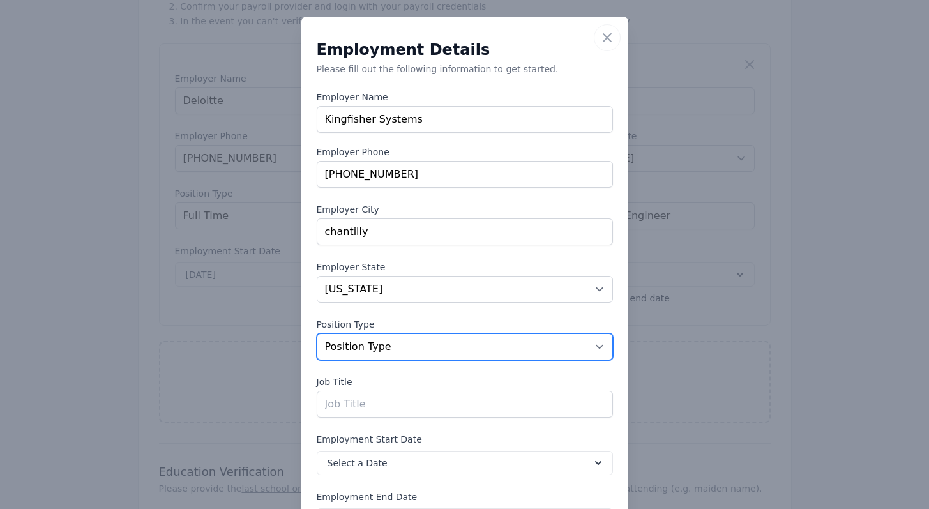
click at [409, 351] on select "Position Type Full Time Part time Self Employed Contract Internship Other" at bounding box center [465, 346] width 296 height 27
select select "fulltime"
click at [317, 333] on select "Position Type Full Time Part time Self Employed Contract Internship Other" at bounding box center [465, 346] width 296 height 27
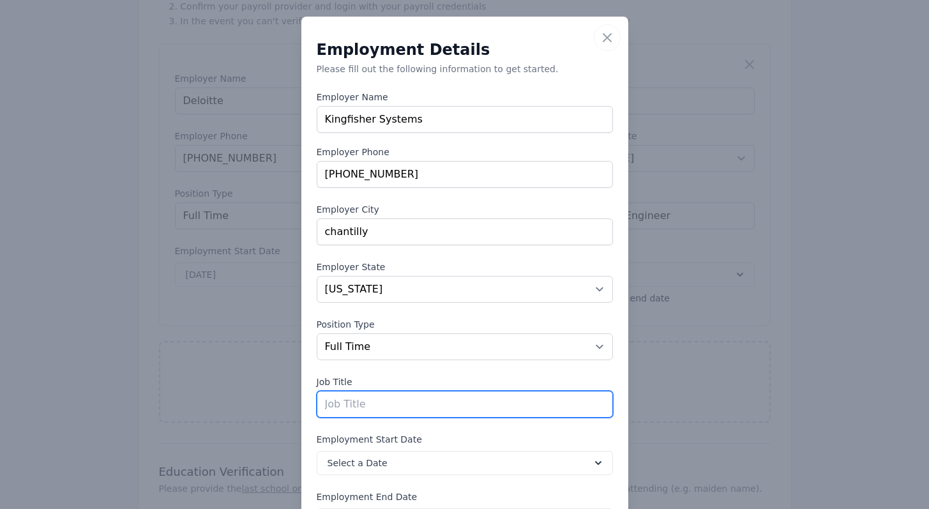
click at [386, 412] on input "text" at bounding box center [465, 404] width 296 height 27
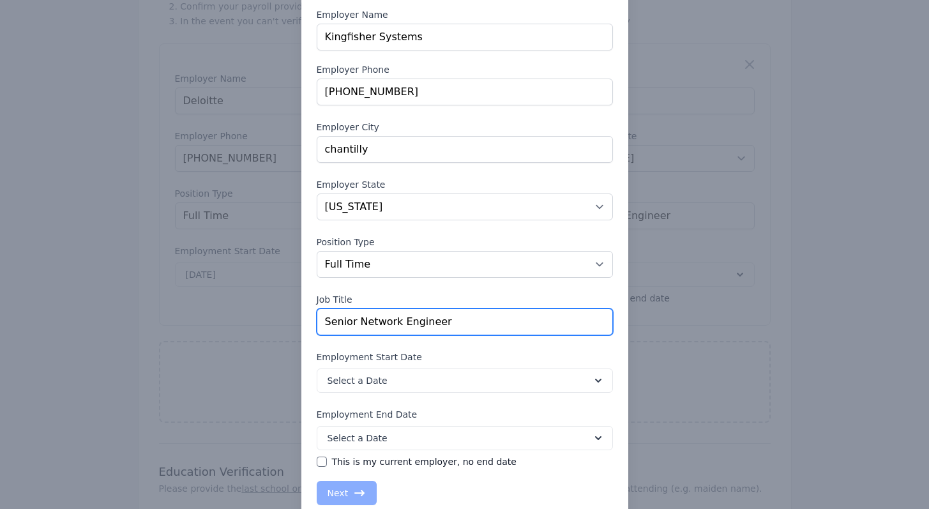
scroll to position [89, 0]
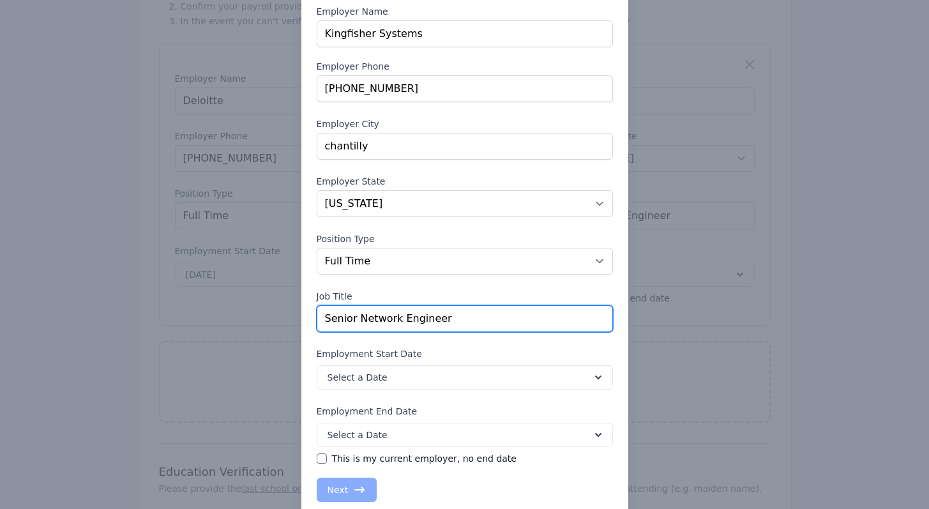
type input "Senior Network Engineer"
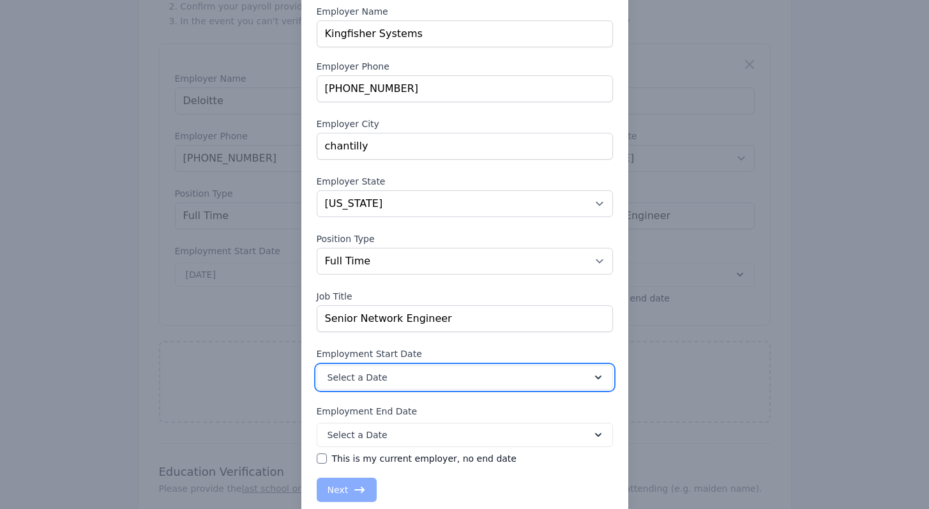
click at [433, 374] on button "Select a Date" at bounding box center [465, 377] width 296 height 24
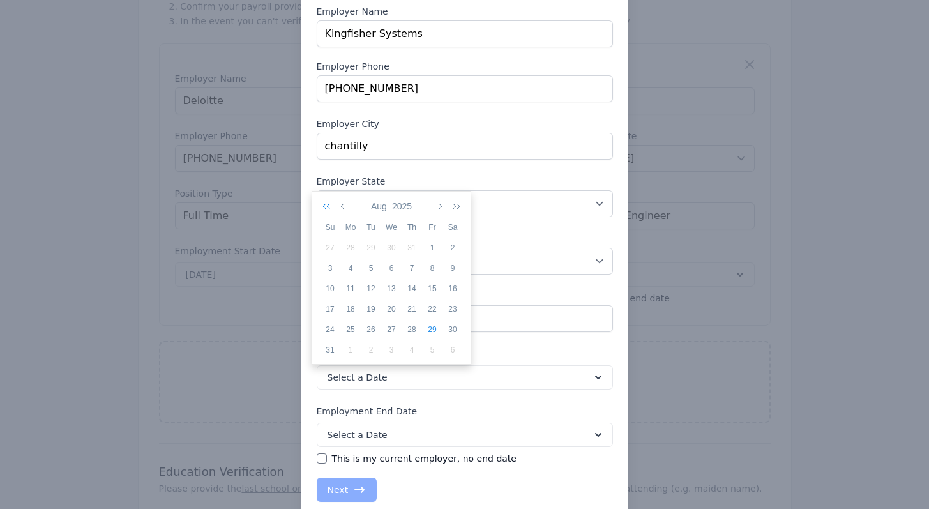
click at [326, 204] on icon "button" at bounding box center [329, 206] width 13 height 10
click at [443, 210] on button "button" at bounding box center [439, 206] width 11 height 22
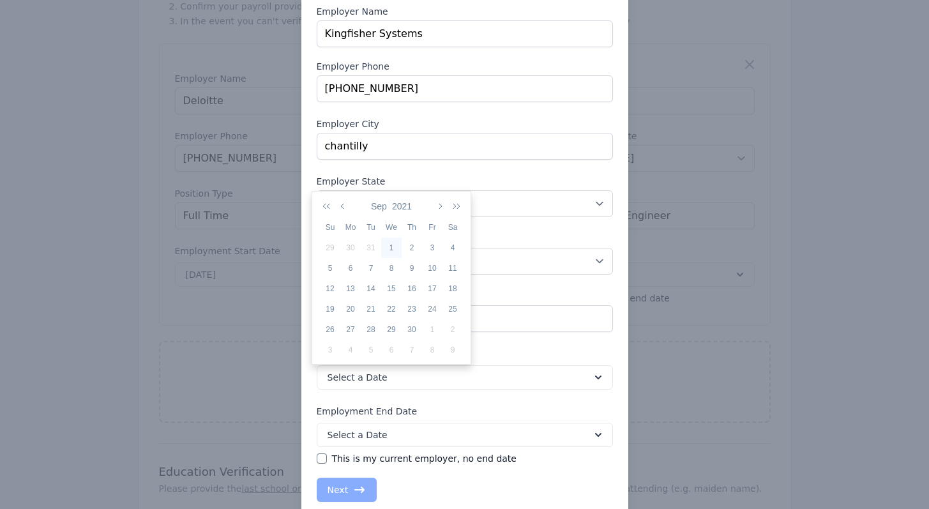
click at [390, 250] on div "1" at bounding box center [391, 247] width 20 height 11
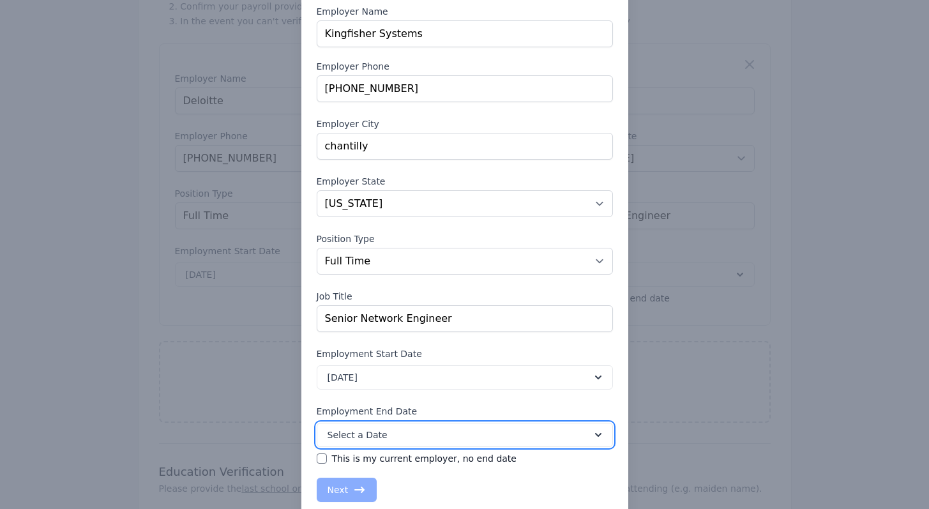
click at [595, 435] on icon at bounding box center [598, 435] width 6 height 4
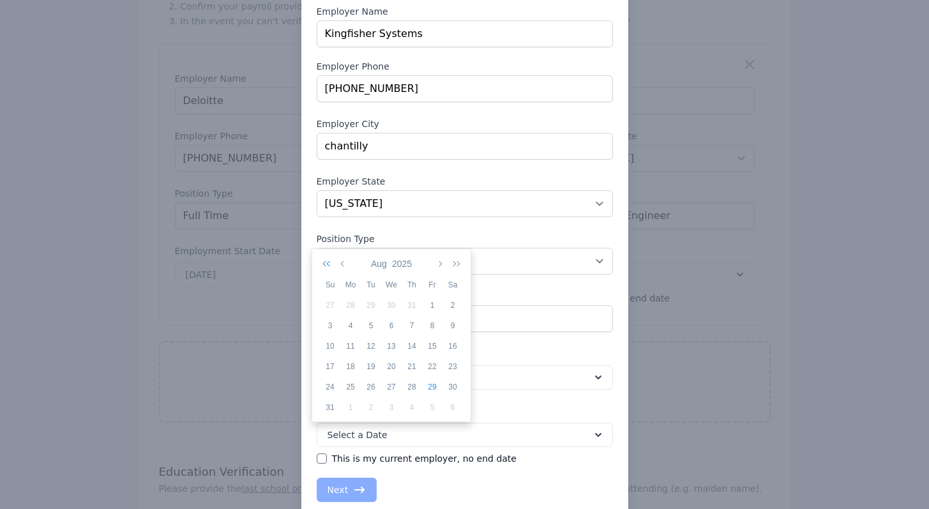
click at [321, 265] on button "button" at bounding box center [329, 264] width 18 height 22
click at [441, 265] on icon "button" at bounding box center [439, 264] width 6 height 10
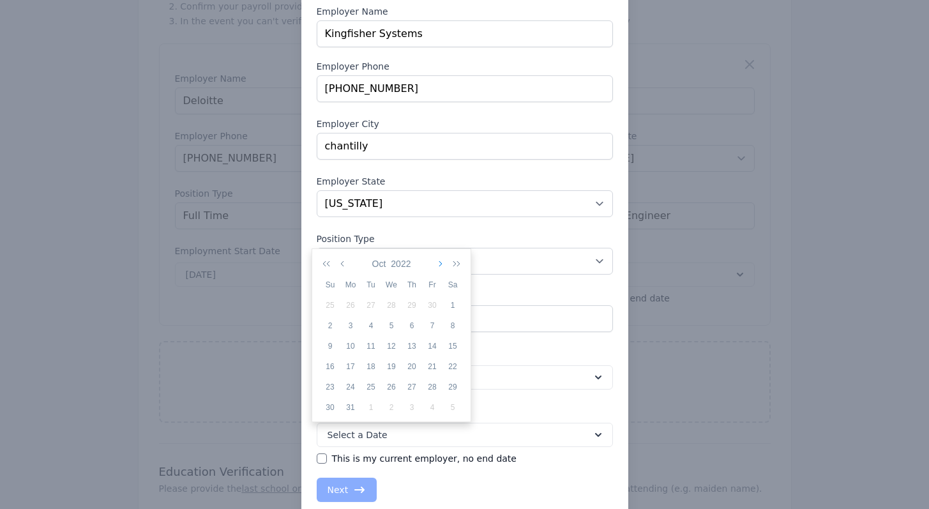
click at [441, 265] on icon "button" at bounding box center [439, 264] width 6 height 10
click at [347, 261] on button "button" at bounding box center [343, 264] width 11 height 22
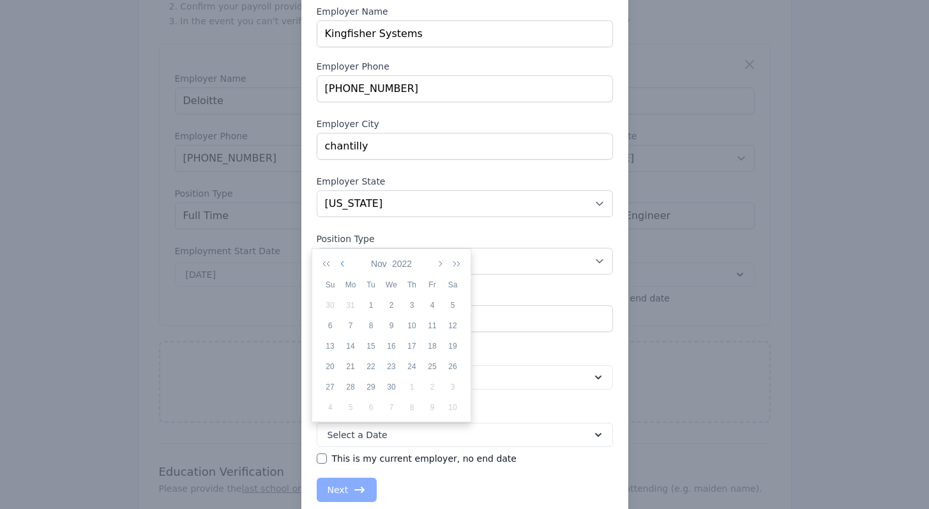
click at [347, 261] on button "button" at bounding box center [343, 264] width 11 height 22
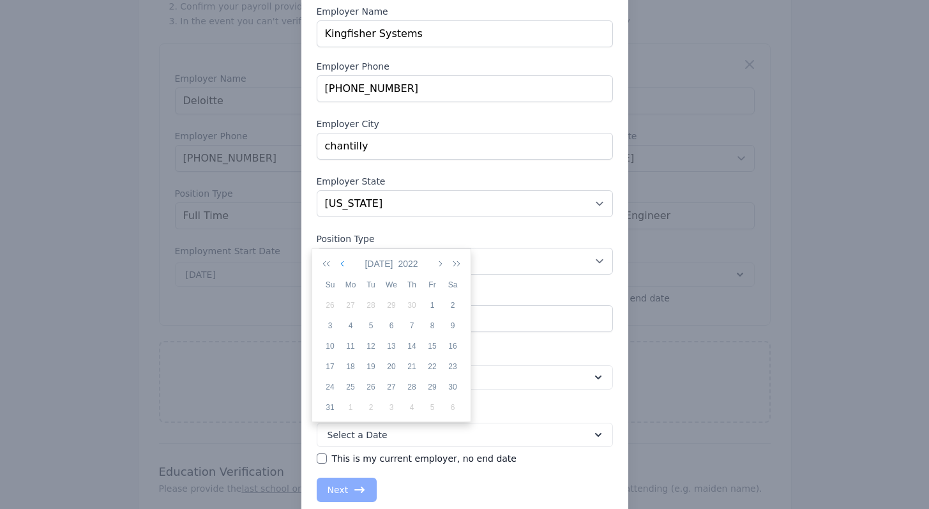
click at [347, 261] on button "button" at bounding box center [343, 264] width 11 height 22
click at [392, 345] on div "16" at bounding box center [391, 345] width 20 height 11
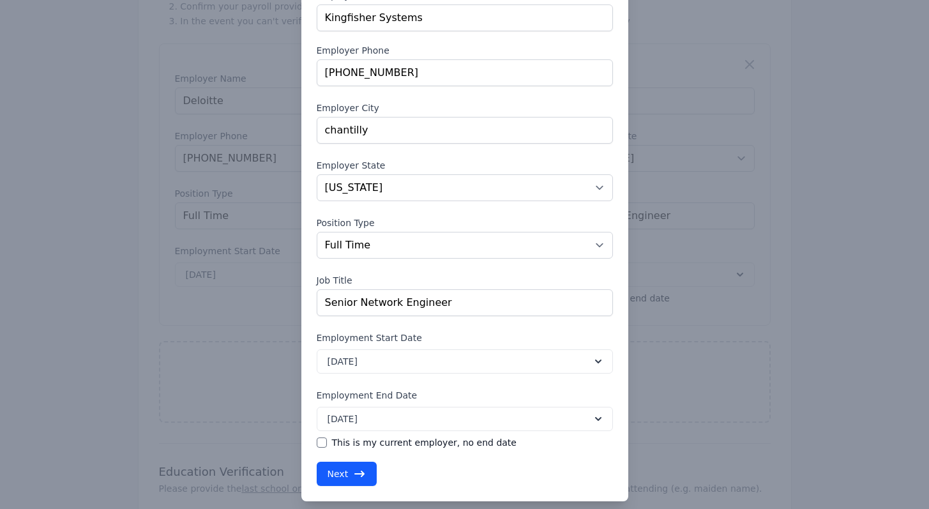
scroll to position [105, 0]
click at [347, 480] on button "Next" at bounding box center [347, 474] width 61 height 24
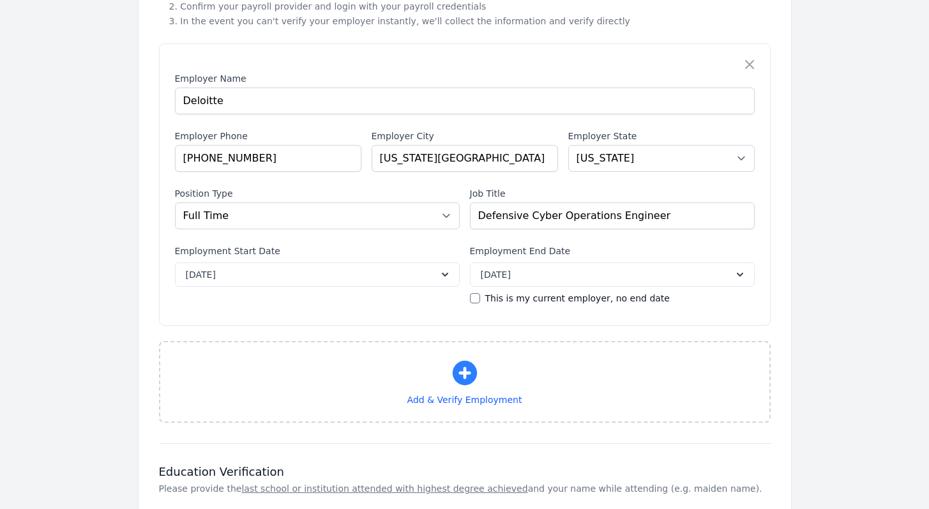
select select "VA"
select select "fulltime"
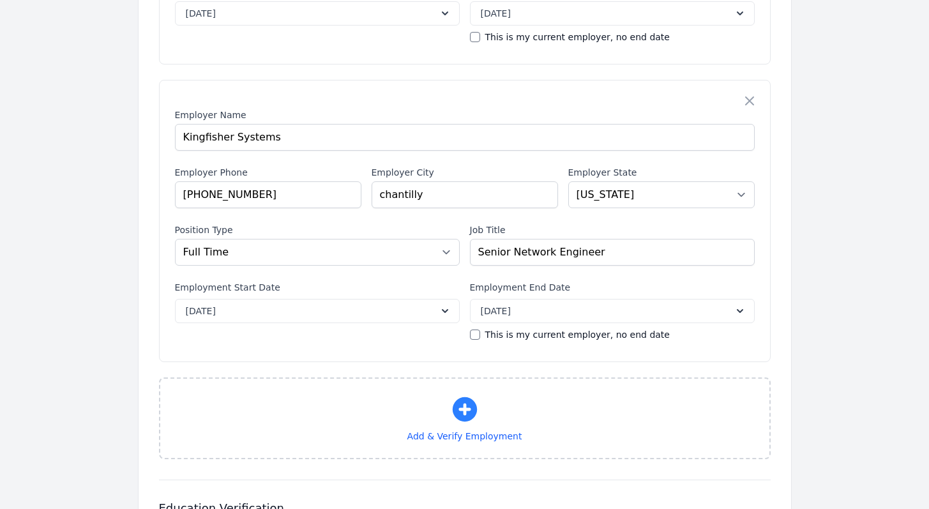
scroll to position [1126, 0]
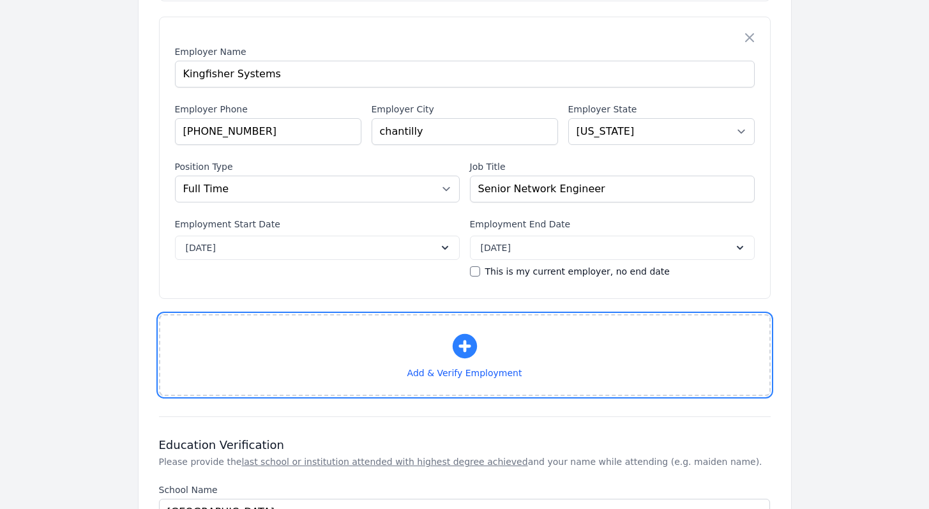
click at [473, 337] on icon "button" at bounding box center [464, 346] width 24 height 24
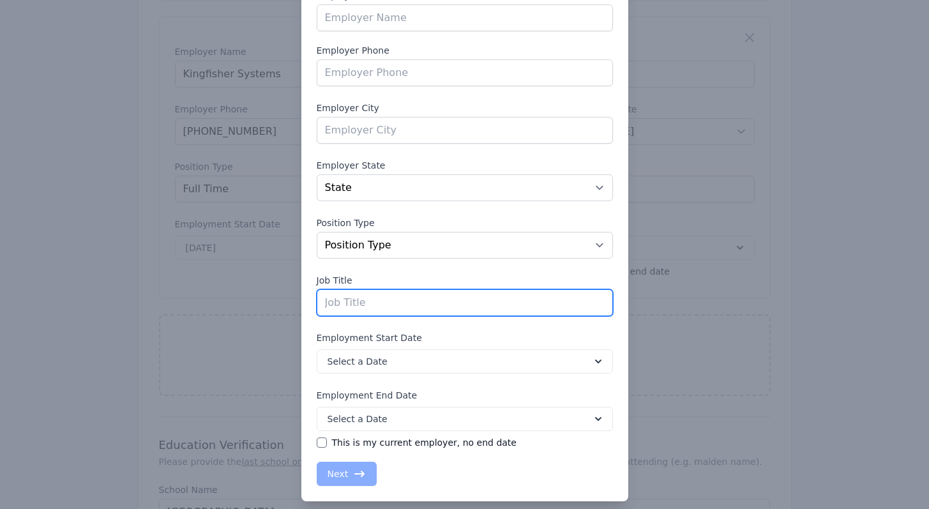
click at [380, 308] on input "text" at bounding box center [465, 302] width 296 height 27
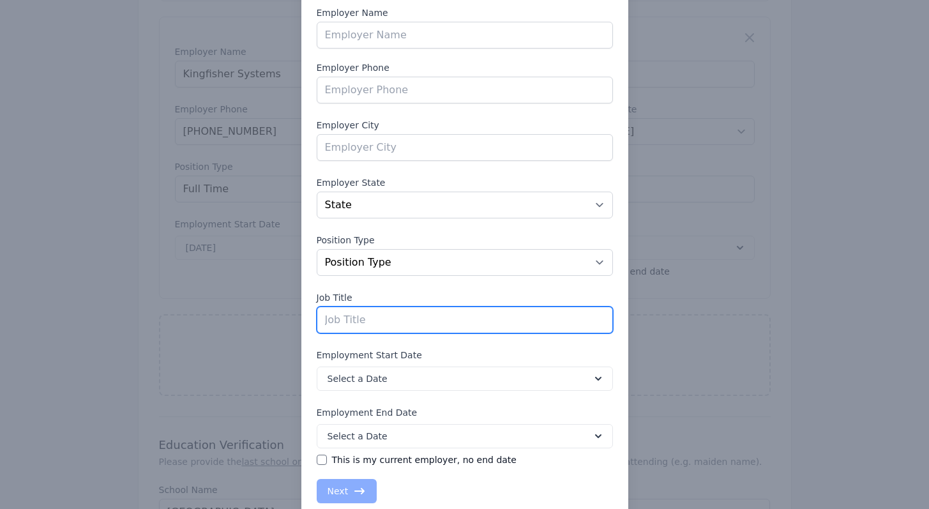
scroll to position [79, 0]
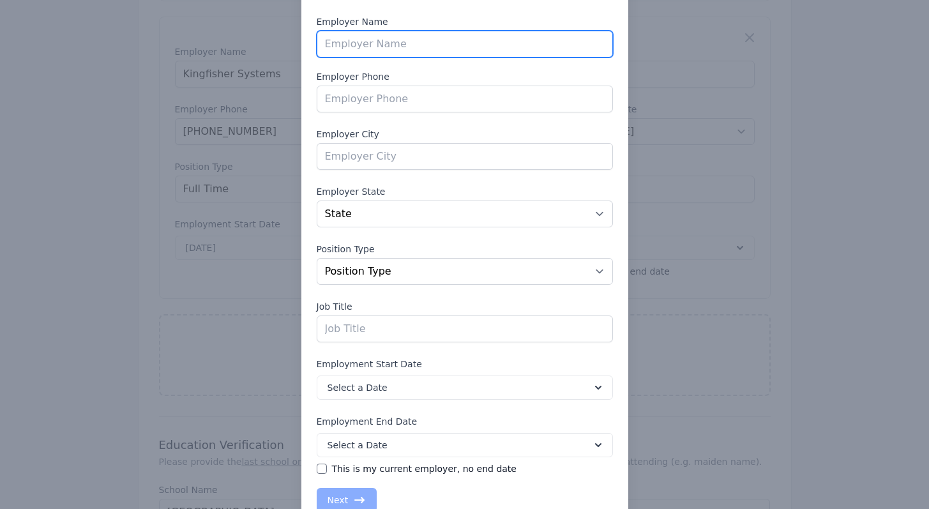
click at [370, 49] on input "text" at bounding box center [465, 44] width 296 height 27
type input "Envistacom"
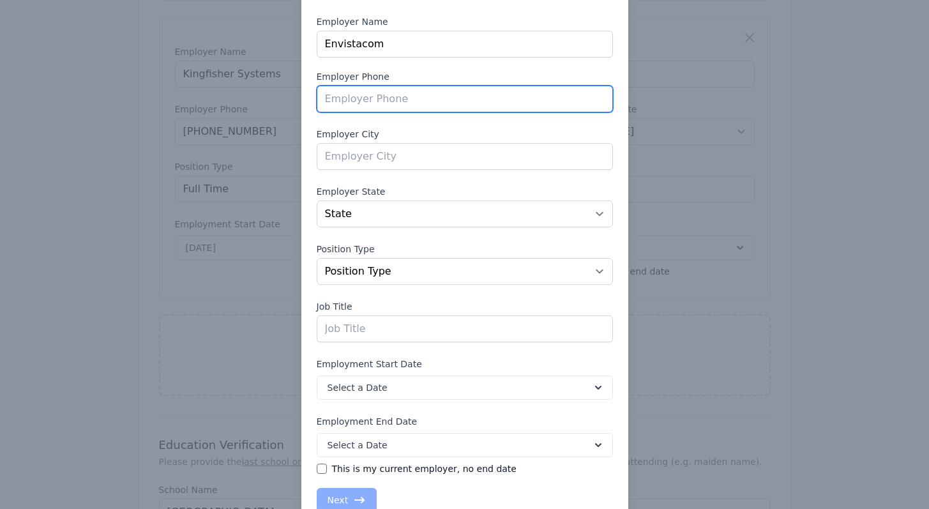
click at [387, 103] on input "tel" at bounding box center [465, 99] width 296 height 27
type input "888888888"
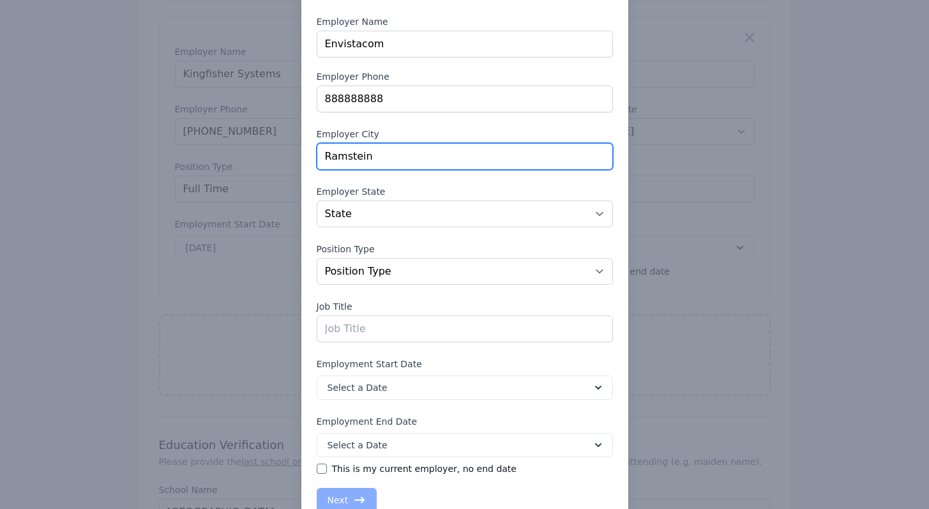
click at [355, 157] on input "Ramstein" at bounding box center [465, 156] width 296 height 27
type input "Chantilly"
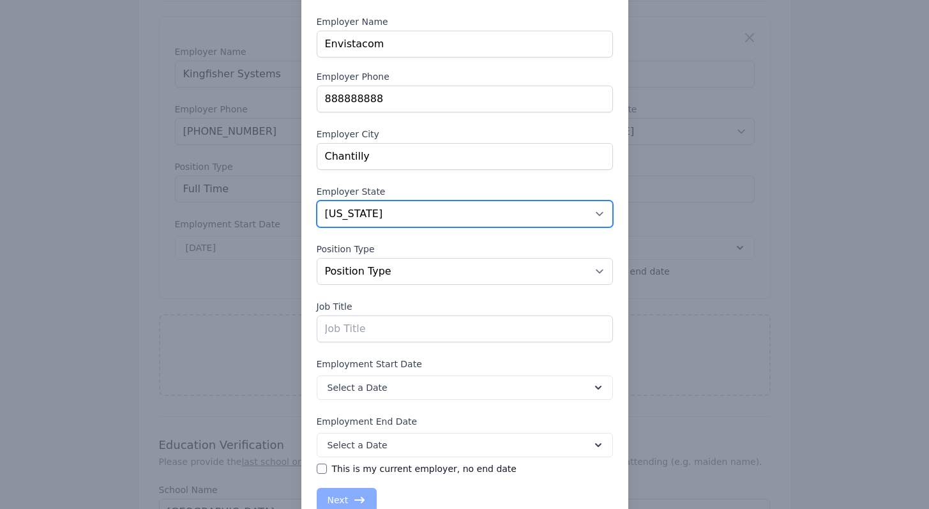
select select "VA"
click at [317, 201] on select "State [US_STATE] [US_STATE] [US_STATE] [US_STATE] [US_STATE] [US_STATE] [US_STA…" at bounding box center [465, 214] width 296 height 27
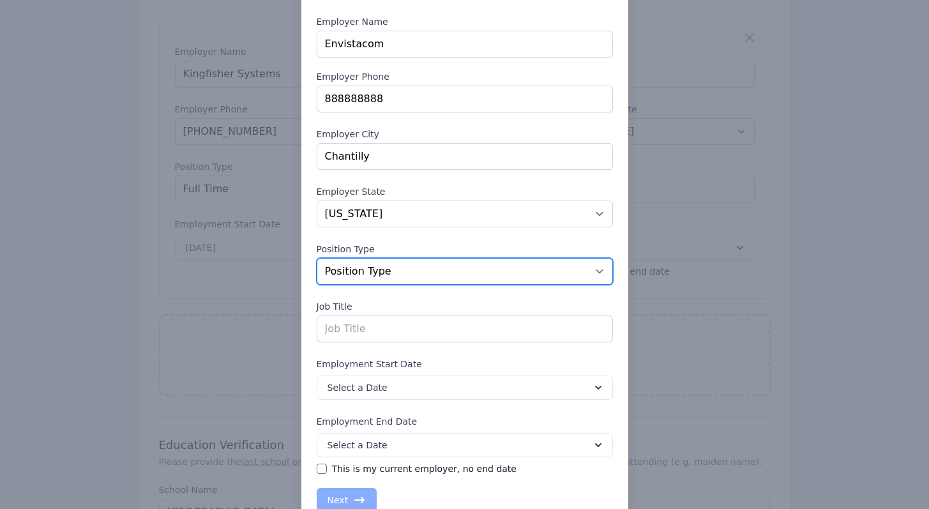
click at [392, 268] on select "Position Type Full Time Part time Self Employed Contract Internship Other" at bounding box center [465, 271] width 296 height 27
select select "fulltime"
click at [317, 258] on select "Position Type Full Time Part time Self Employed Contract Internship Other" at bounding box center [465, 271] width 296 height 27
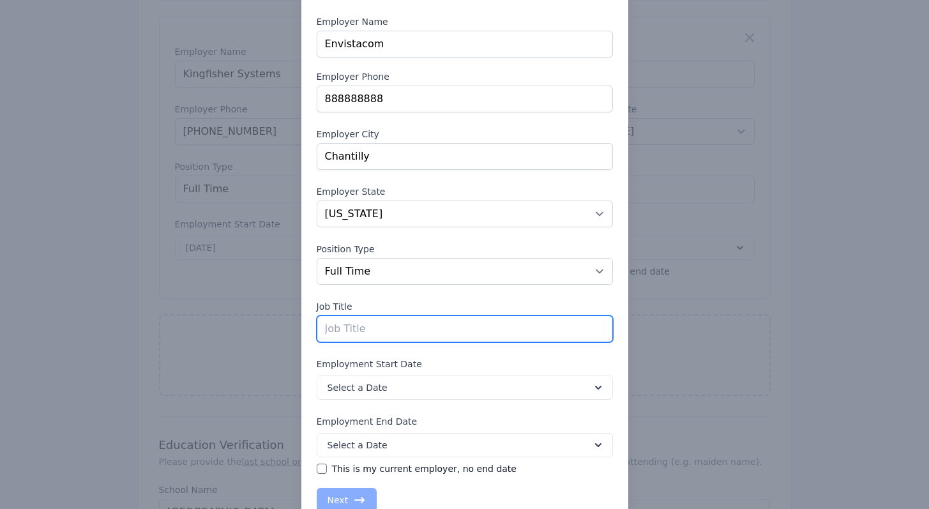
click at [384, 325] on input "text" at bounding box center [465, 329] width 296 height 27
type input "Network Engineer"
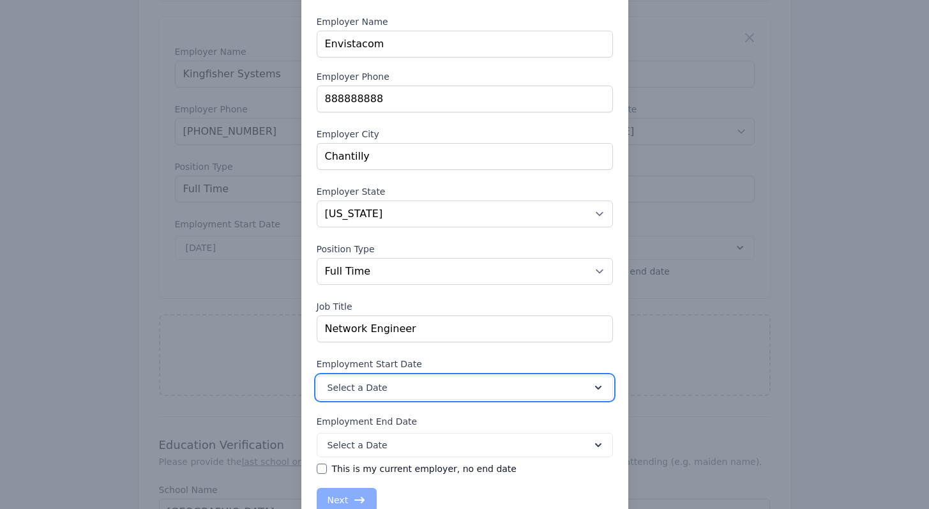
click at [602, 390] on button "Select a Date" at bounding box center [465, 388] width 296 height 24
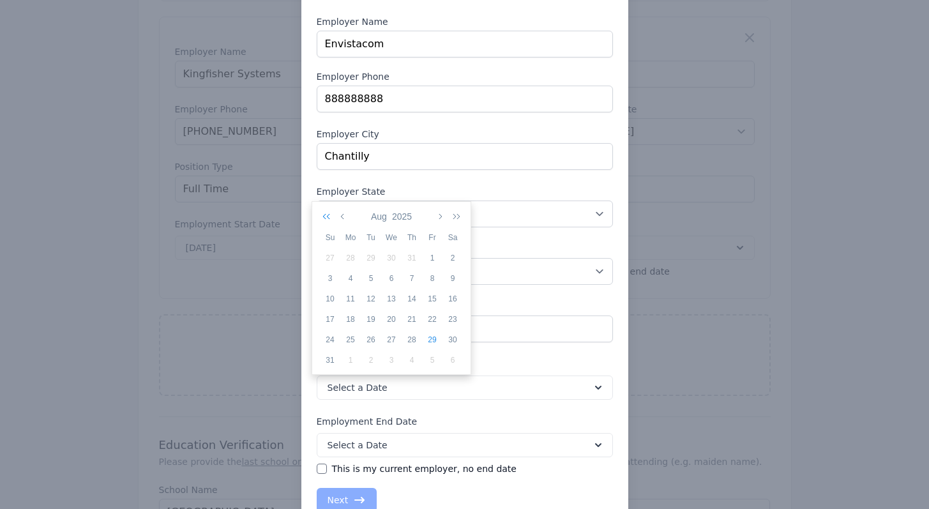
click at [326, 220] on icon "button" at bounding box center [329, 216] width 13 height 10
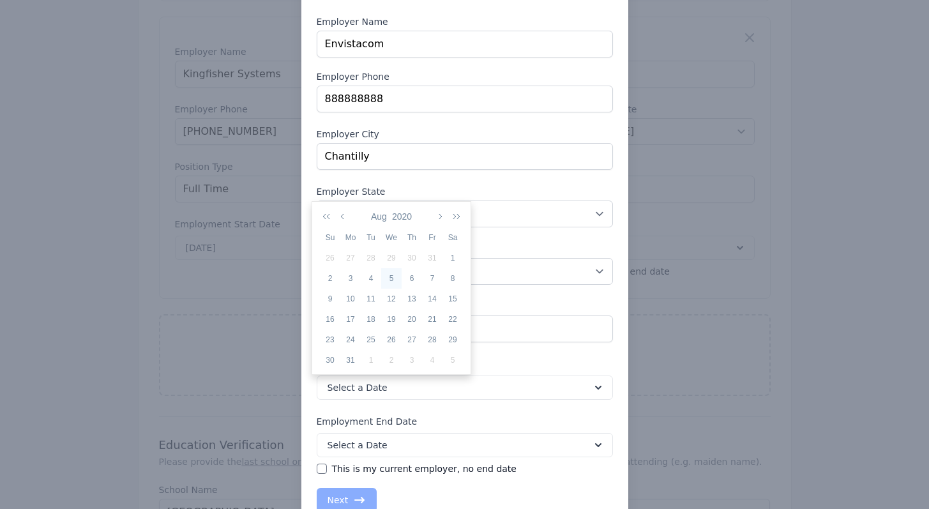
click at [386, 280] on div "5" at bounding box center [391, 278] width 20 height 11
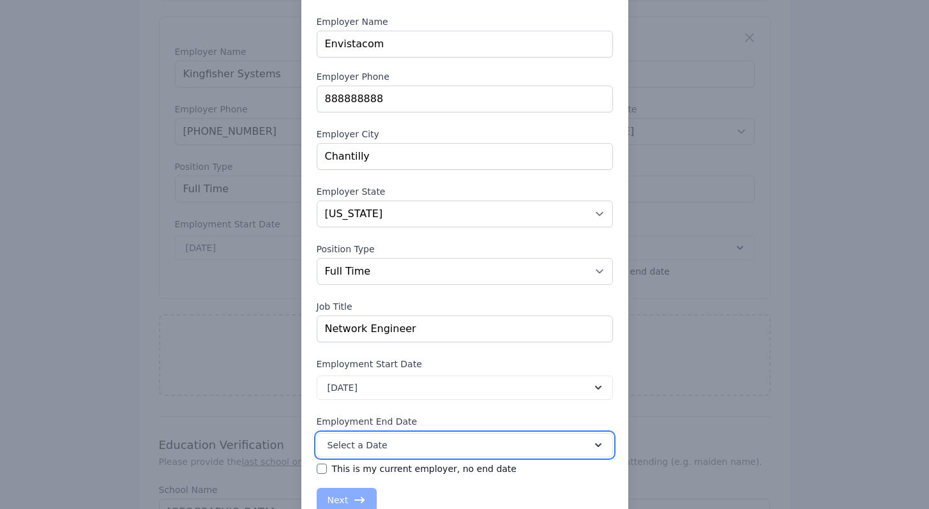
click at [419, 446] on button "Select a Date" at bounding box center [465, 445] width 296 height 24
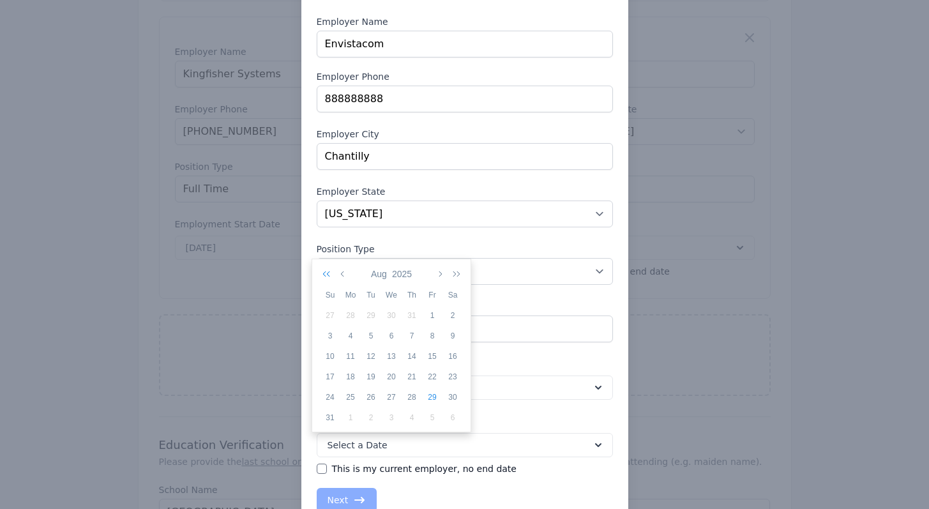
click at [323, 274] on icon "button" at bounding box center [329, 274] width 13 height 10
click at [377, 416] on div "31" at bounding box center [371, 417] width 20 height 11
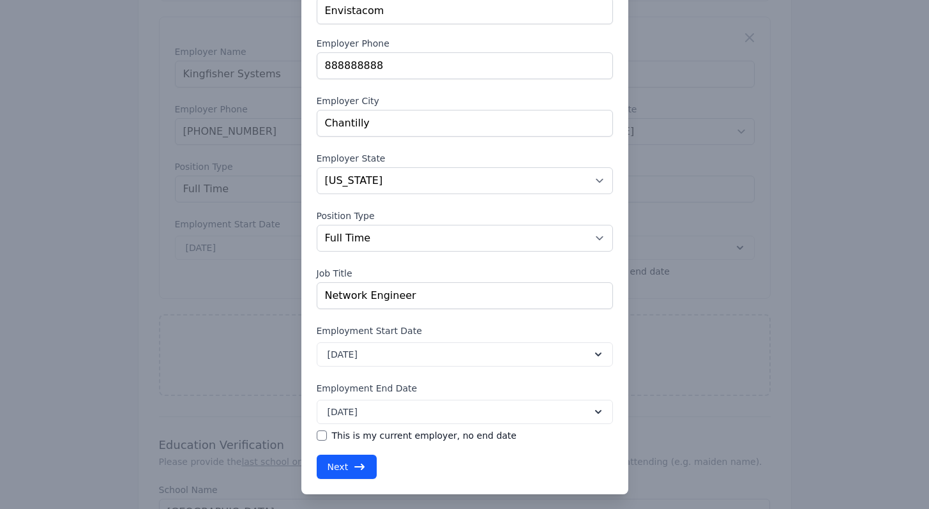
scroll to position [118, 0]
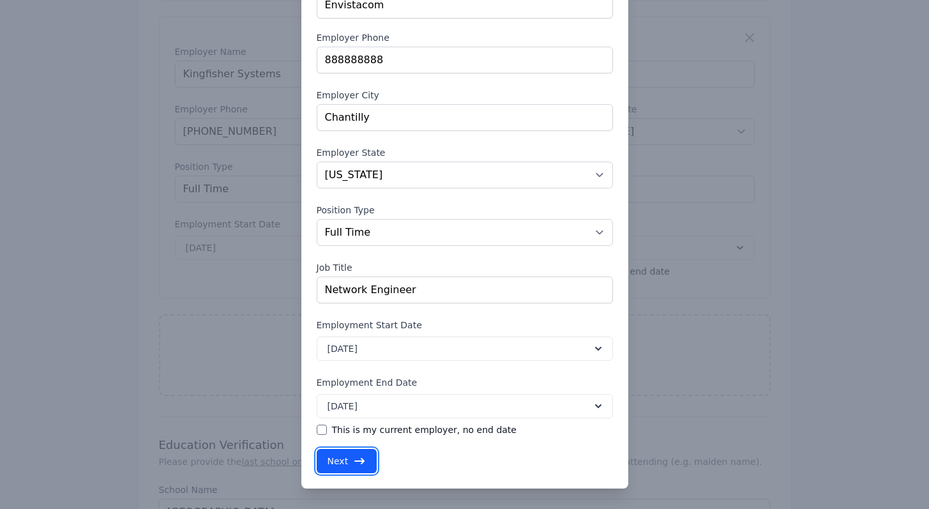
click at [360, 455] on button "Next" at bounding box center [347, 461] width 61 height 24
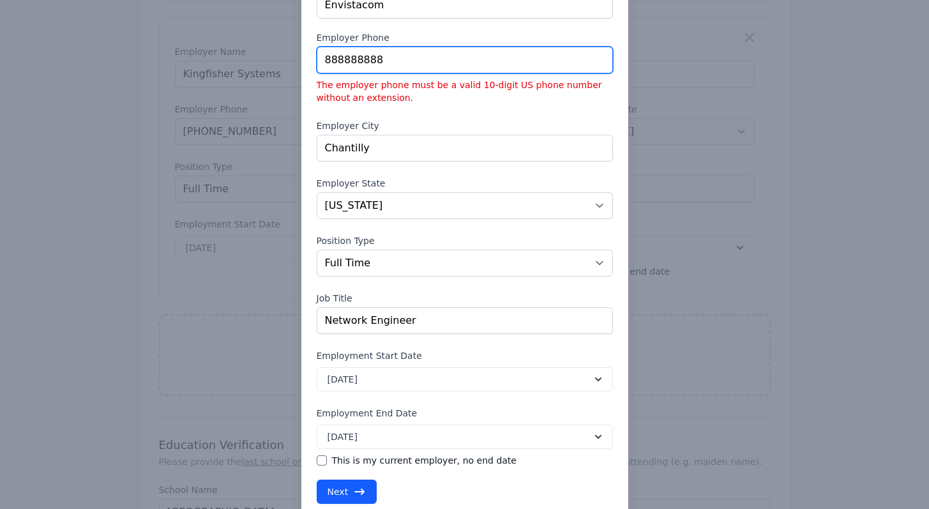
click at [392, 59] on input "888888888" at bounding box center [465, 60] width 296 height 27
type input "8888888888"
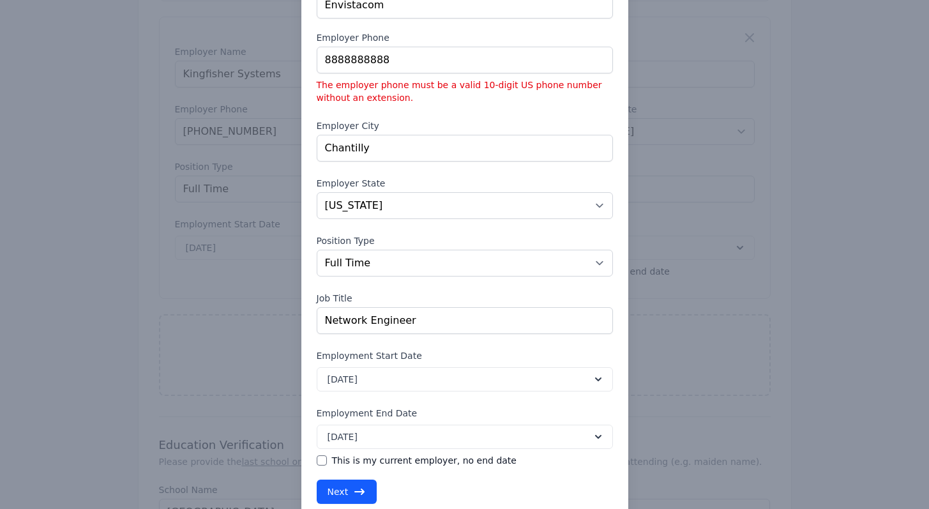
click at [473, 120] on label "Employer City" at bounding box center [465, 125] width 296 height 13
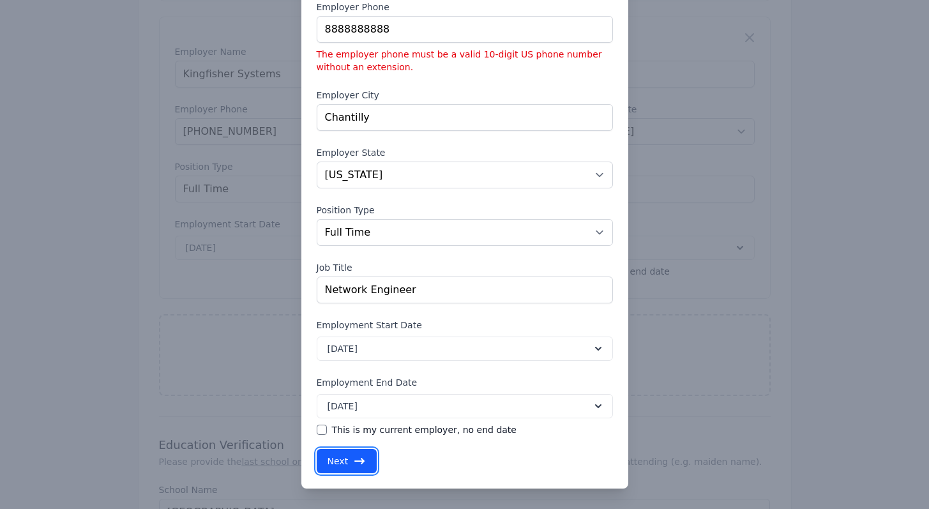
click at [346, 462] on button "Next" at bounding box center [347, 461] width 61 height 24
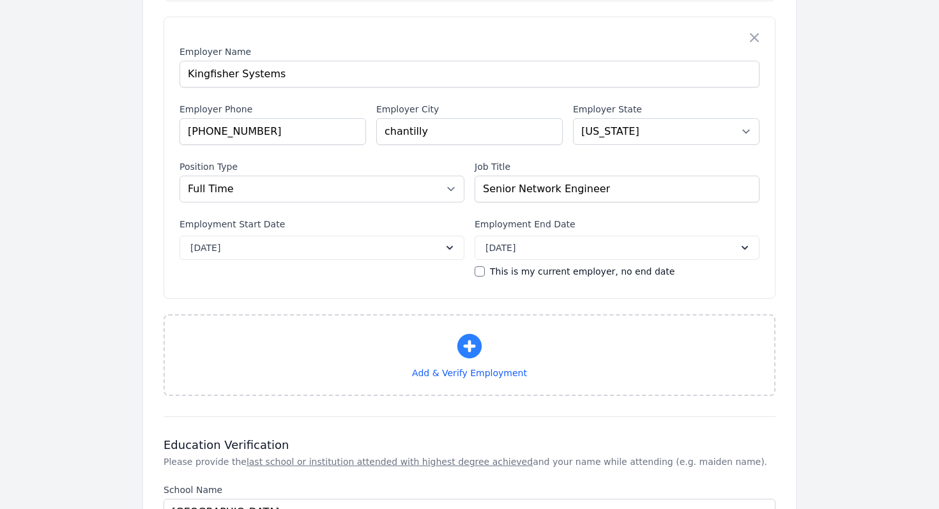
select select "VA"
select select "fulltime"
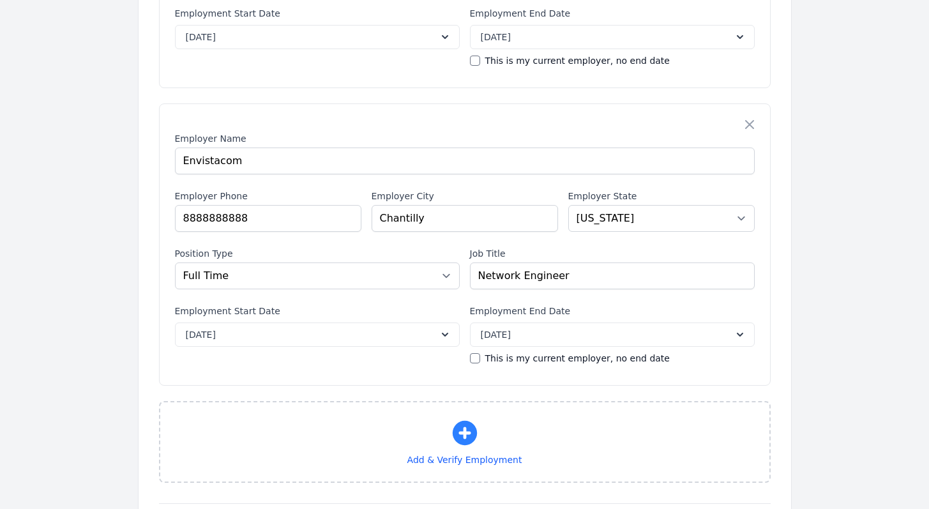
scroll to position [1417, 0]
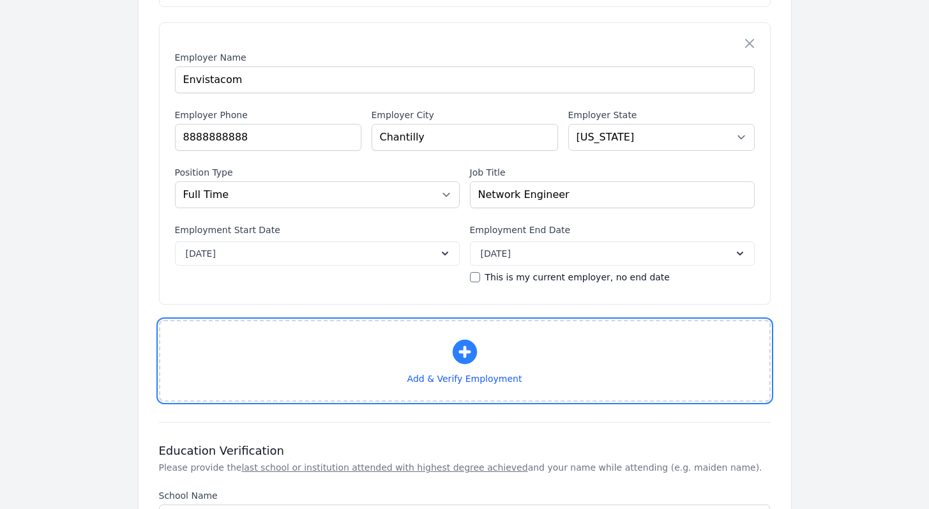
click at [473, 340] on icon "button" at bounding box center [464, 352] width 24 height 24
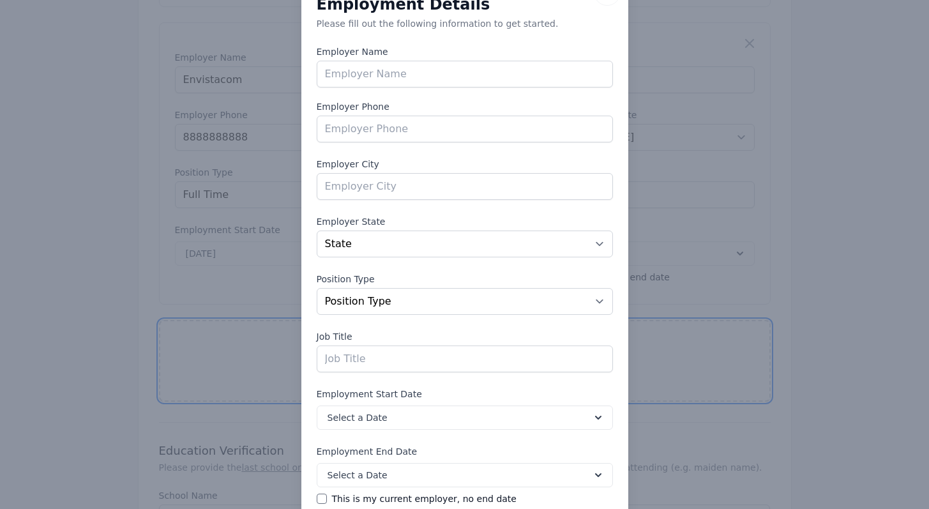
scroll to position [0, 0]
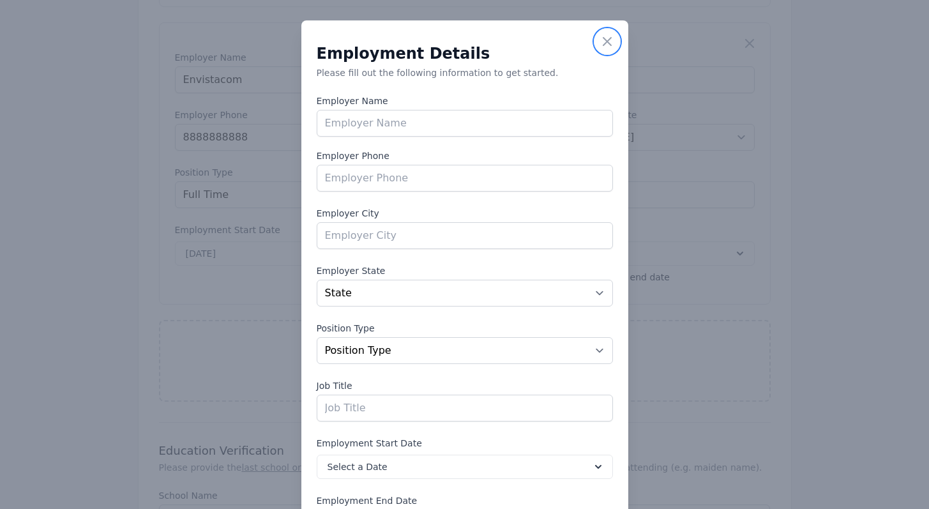
click at [600, 39] on icon "button" at bounding box center [607, 41] width 15 height 15
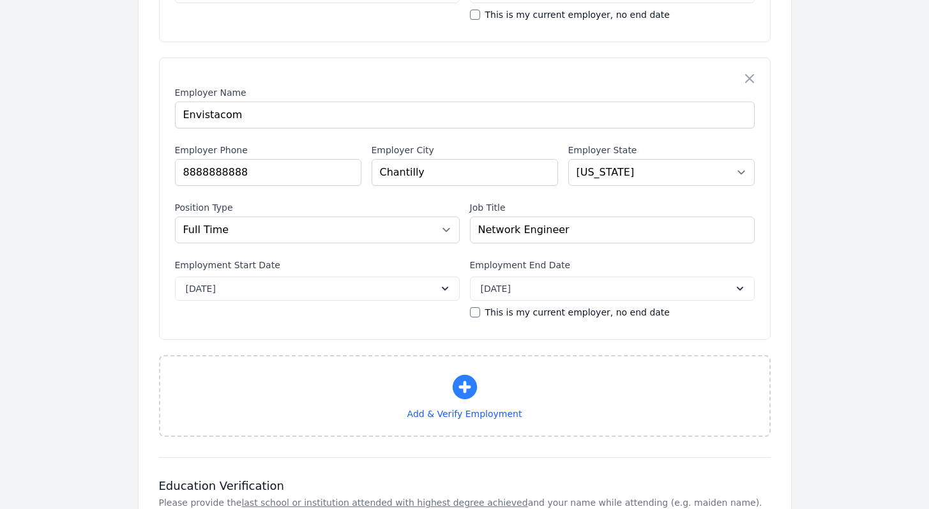
scroll to position [1383, 0]
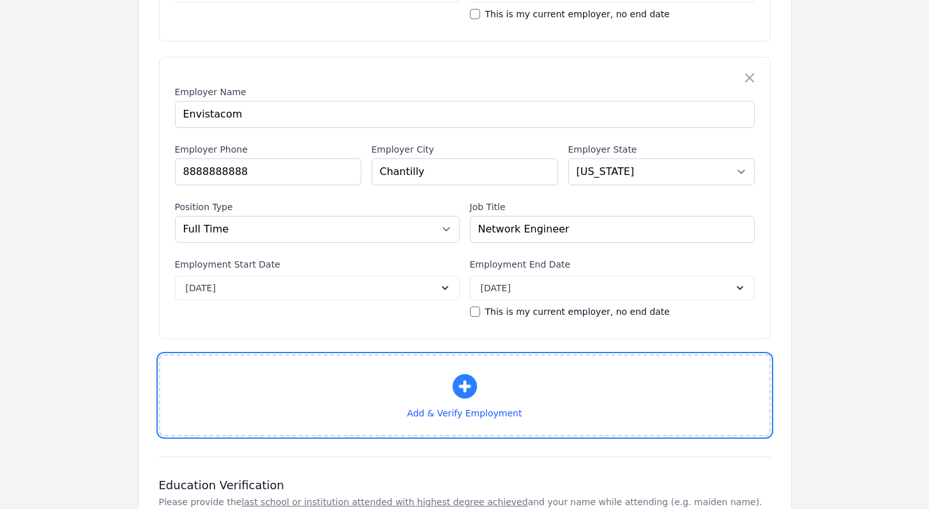
click at [464, 381] on icon "button" at bounding box center [464, 386] width 24 height 24
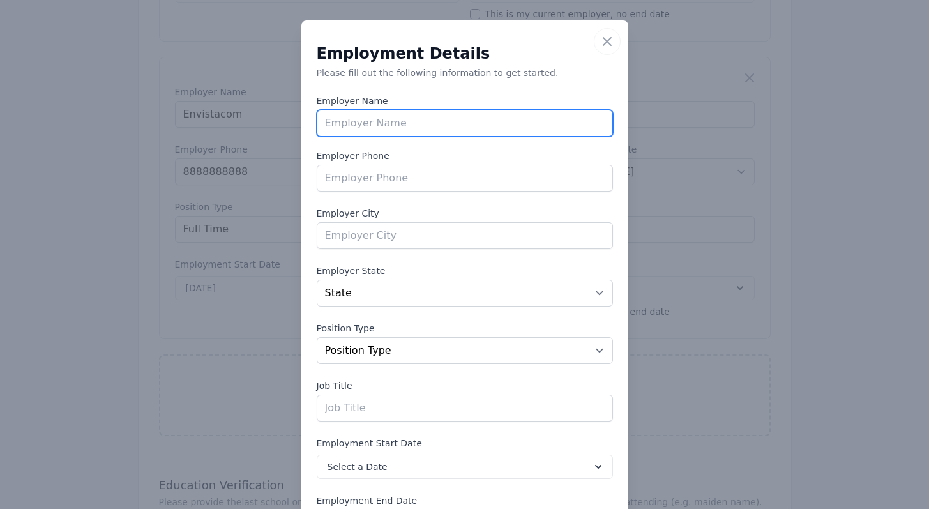
click at [408, 114] on input "text" at bounding box center [465, 123] width 296 height 27
type input "[PERSON_NAME]"
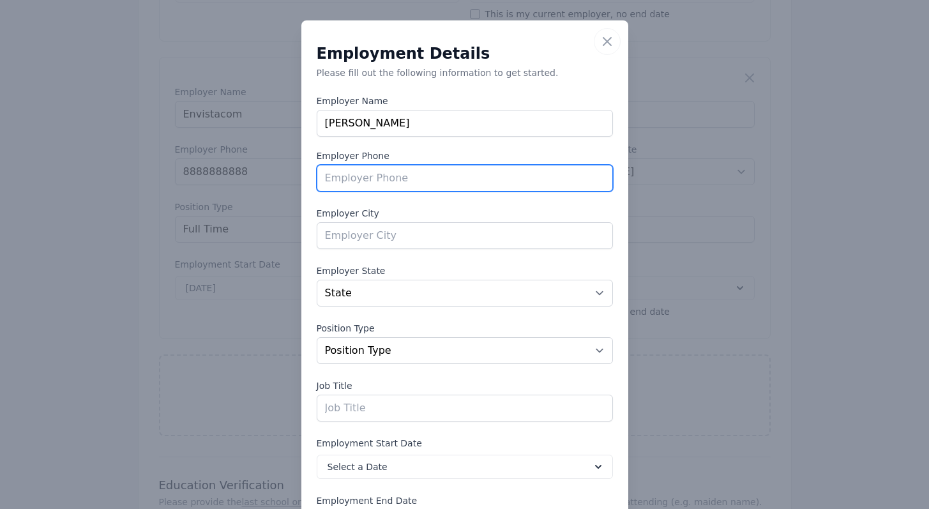
paste input "[PHONE_NUMBER]"
type input "[PHONE_NUMBER]"
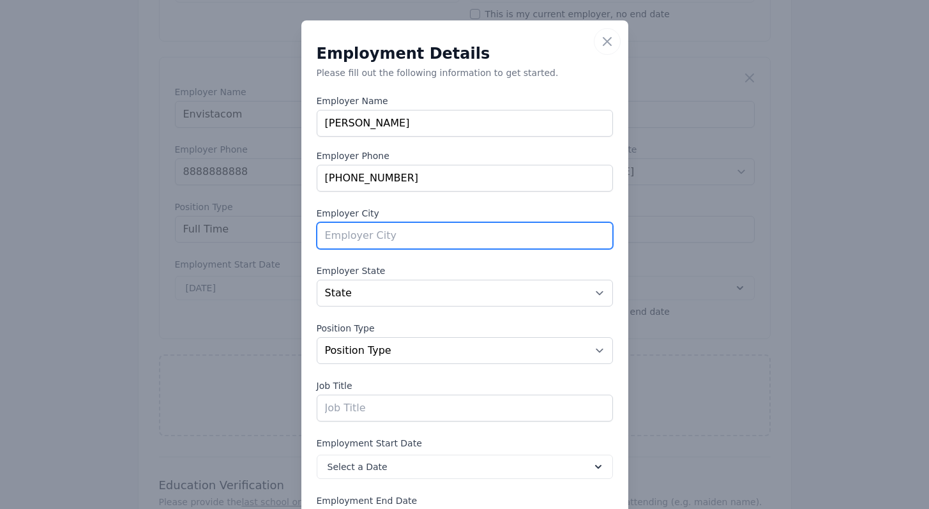
click at [369, 231] on input "text" at bounding box center [465, 235] width 296 height 27
type input "[GEOGRAPHIC_DATA]"
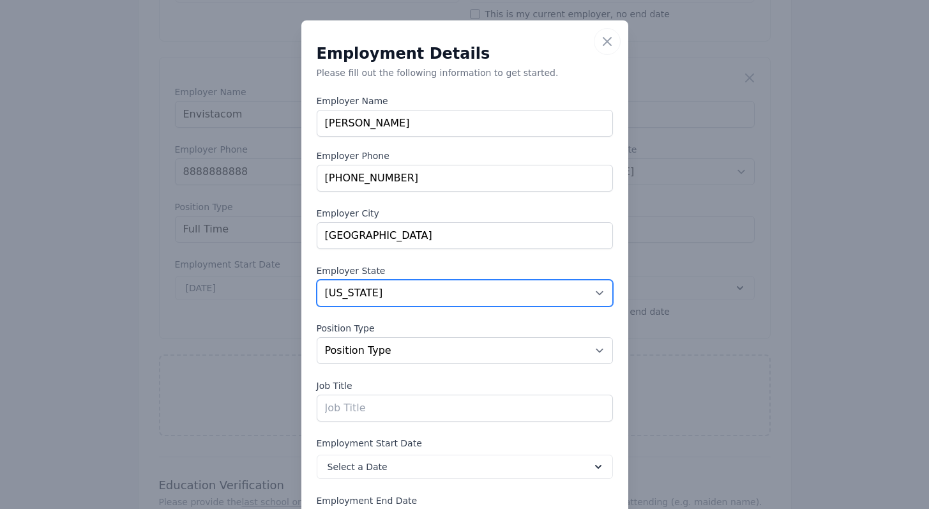
select select "MO"
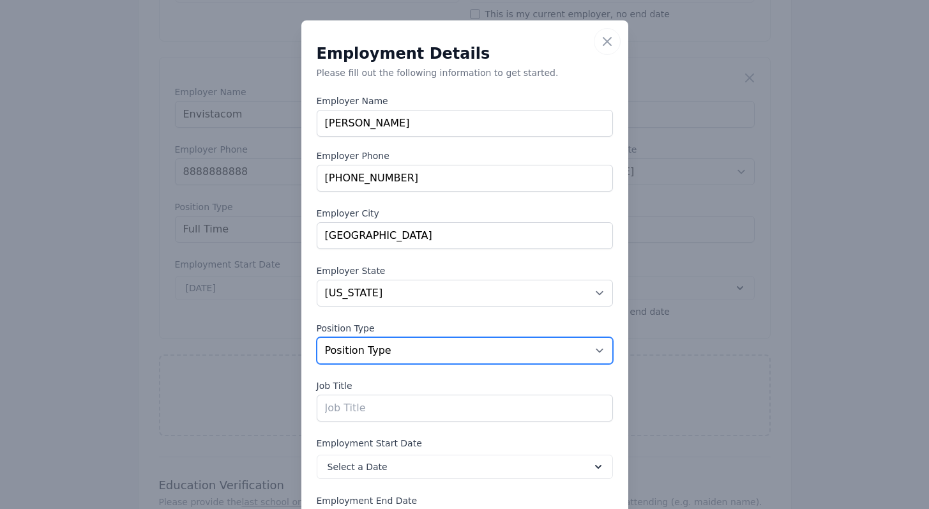
select select "fulltime"
click at [317, 337] on select "Position Type Full Time Part time Self Employed Contract Internship Other" at bounding box center [465, 350] width 296 height 27
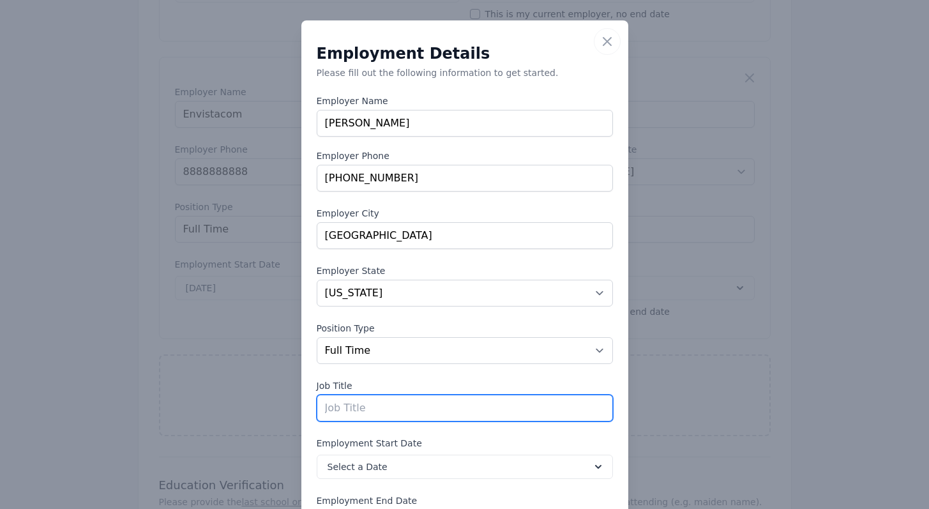
click at [380, 409] on input "text" at bounding box center [465, 408] width 296 height 27
type input "N"
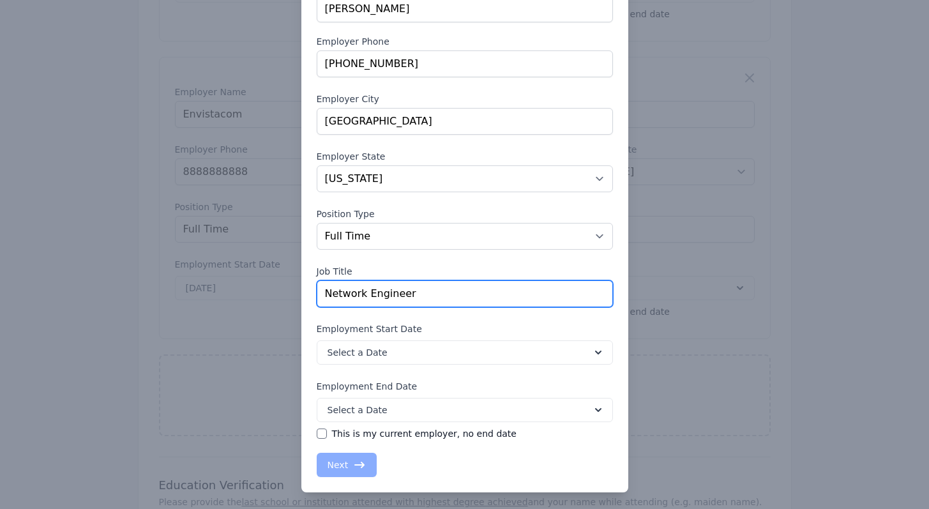
scroll to position [118, 0]
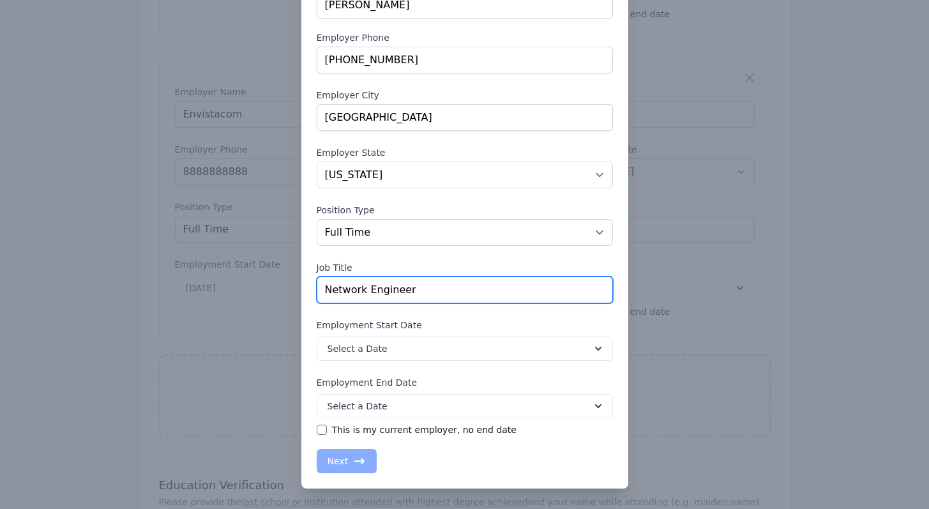
type input "Network Engineer"
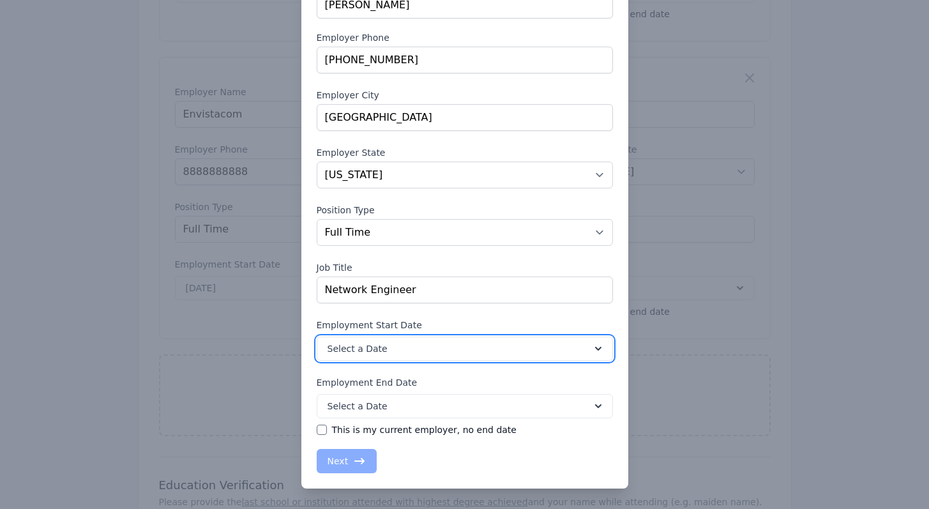
click at [403, 354] on button "Select a Date" at bounding box center [465, 349] width 296 height 24
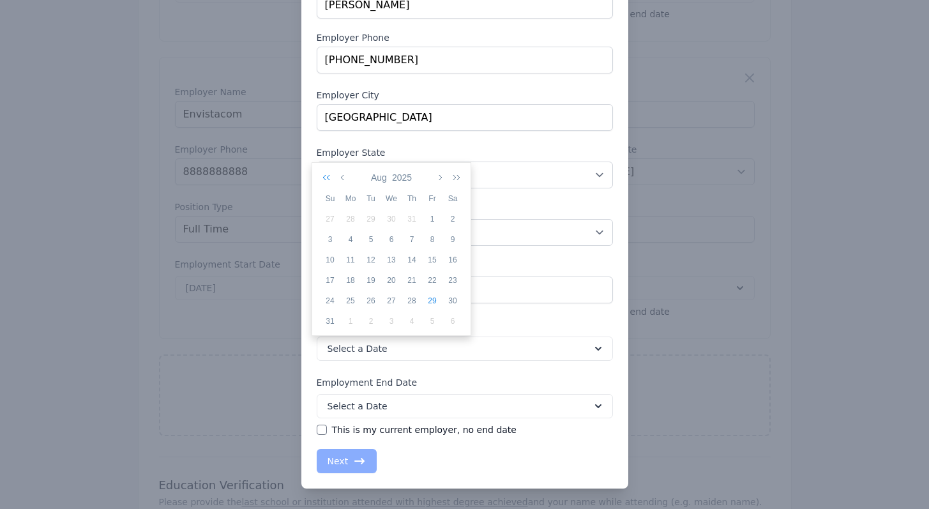
click at [327, 178] on icon "button" at bounding box center [329, 177] width 13 height 10
click at [326, 178] on icon "button" at bounding box center [329, 177] width 13 height 10
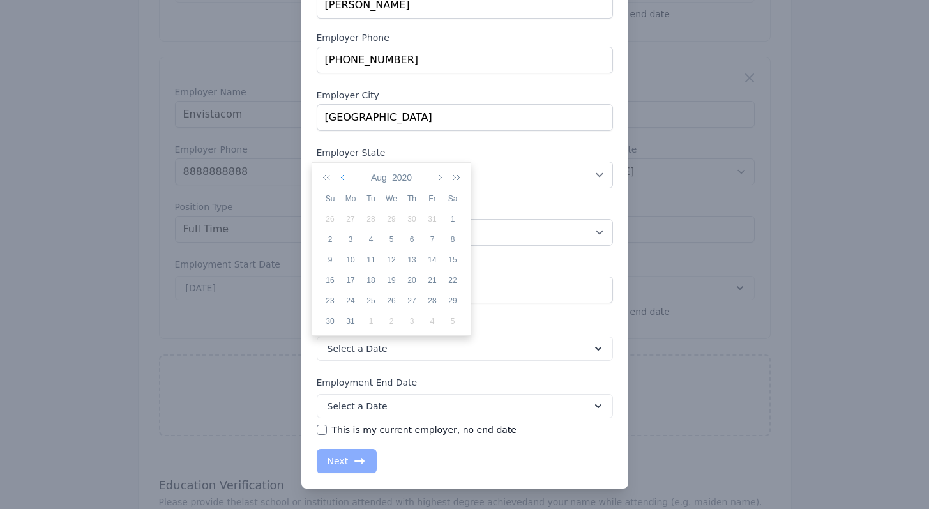
click at [347, 178] on button "button" at bounding box center [343, 178] width 11 height 22
click at [439, 178] on icon "button" at bounding box center [439, 177] width 6 height 10
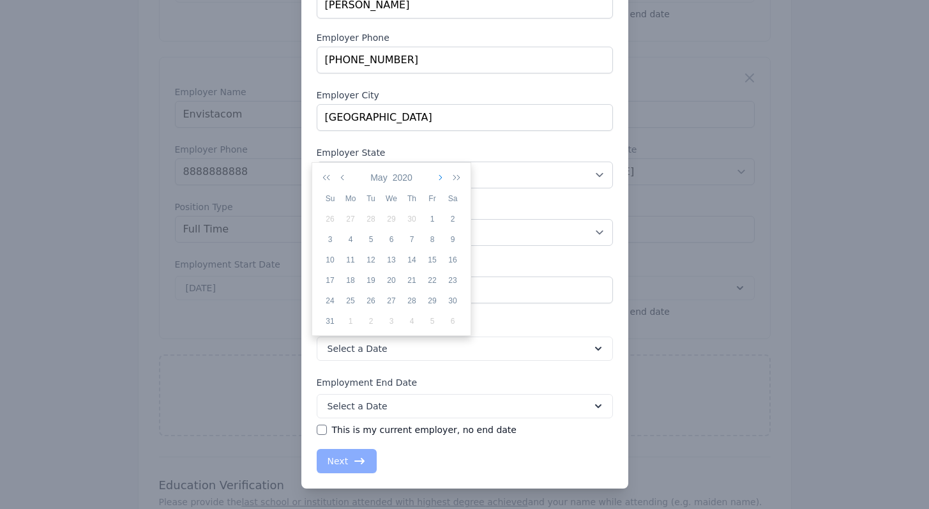
click at [439, 178] on icon "button" at bounding box center [439, 177] width 6 height 10
click at [353, 215] on div "1" at bounding box center [350, 218] width 20 height 11
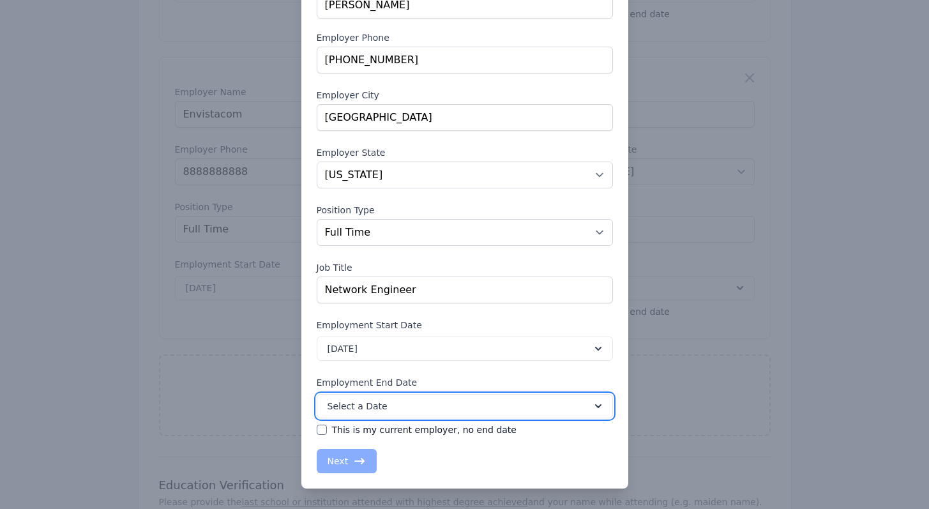
click at [443, 402] on button "Select a Date" at bounding box center [465, 406] width 296 height 24
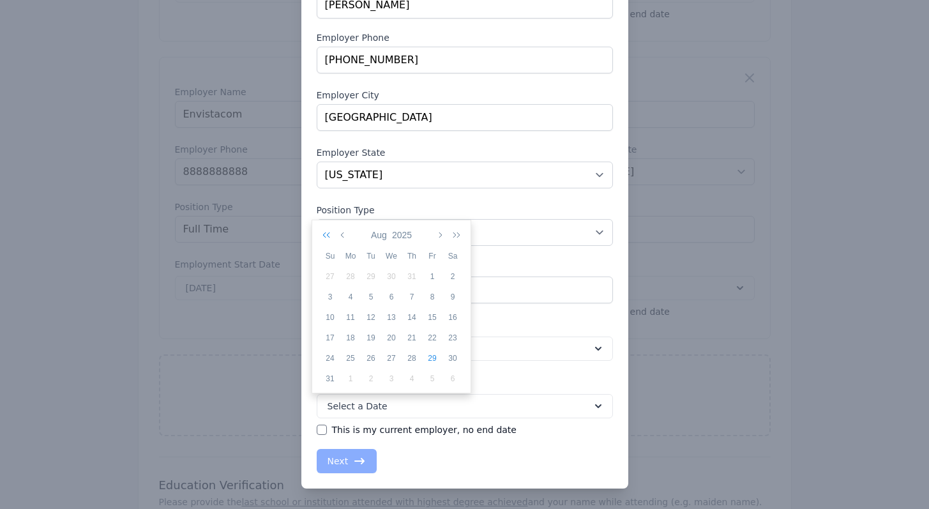
click at [325, 234] on icon "button" at bounding box center [329, 235] width 13 height 10
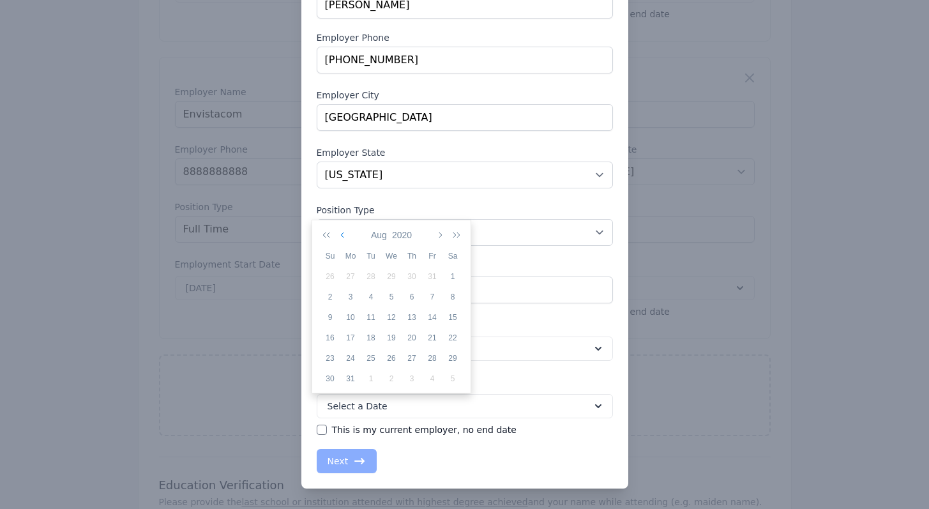
click at [344, 231] on icon "button" at bounding box center [343, 235] width 6 height 10
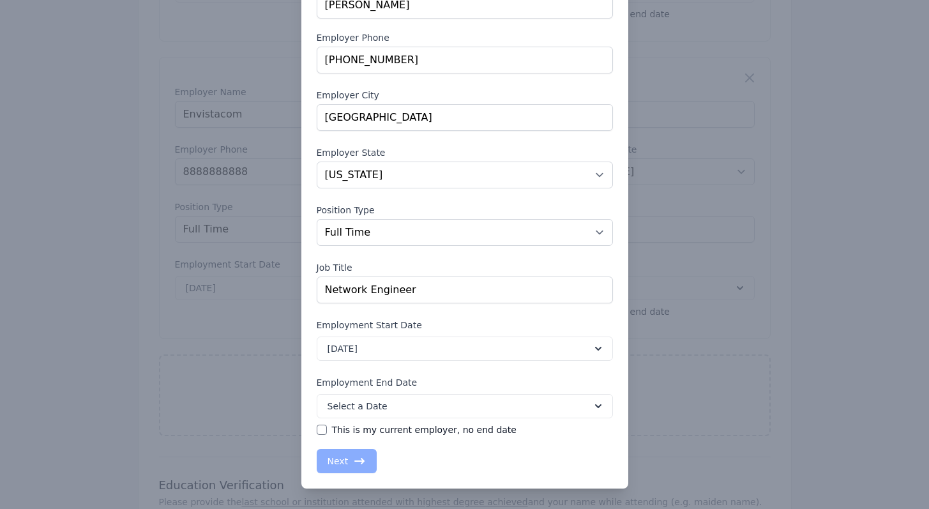
click at [630, 508] on div "​ Close Employment Details Please fill out the following information to get sta…" at bounding box center [464, 195] width 929 height 627
click at [438, 414] on button "Select a Date" at bounding box center [465, 406] width 296 height 24
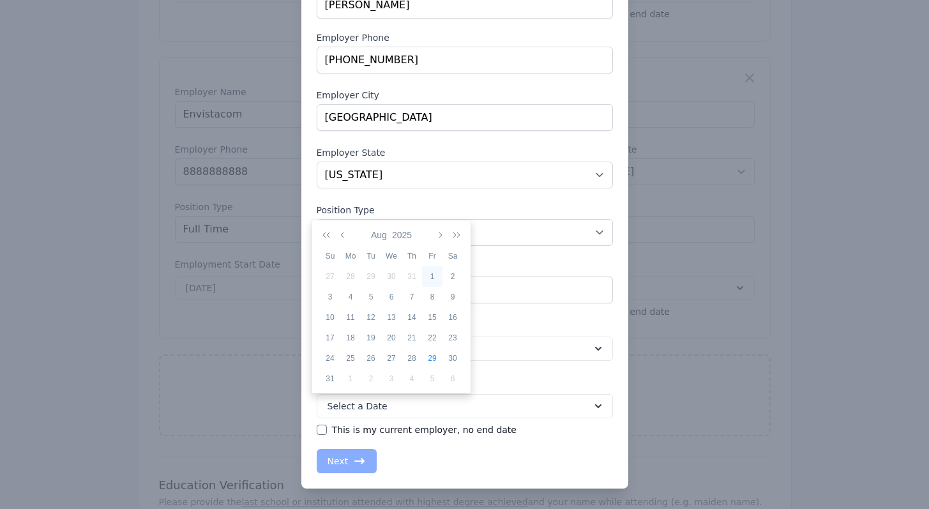
click at [433, 274] on div "1" at bounding box center [432, 276] width 20 height 11
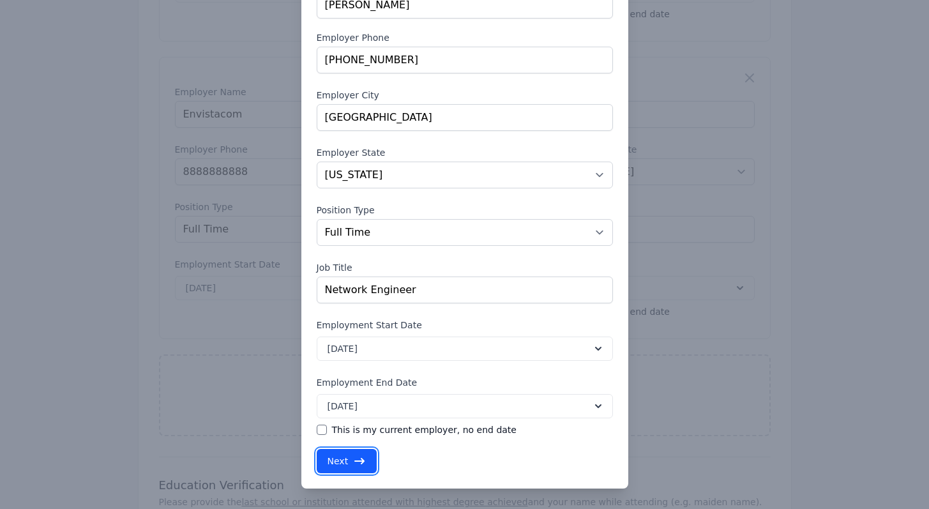
click at [361, 455] on button "Next" at bounding box center [347, 461] width 61 height 24
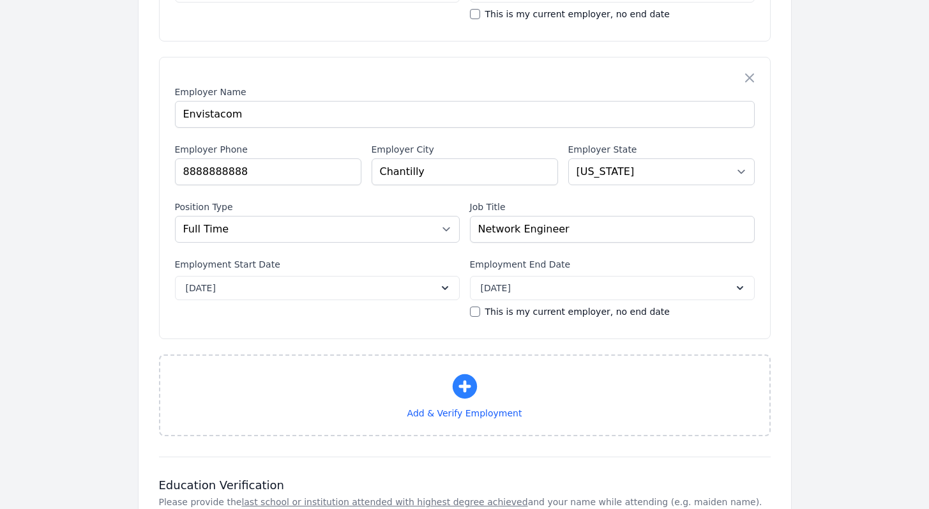
select select "MO"
select select "fulltime"
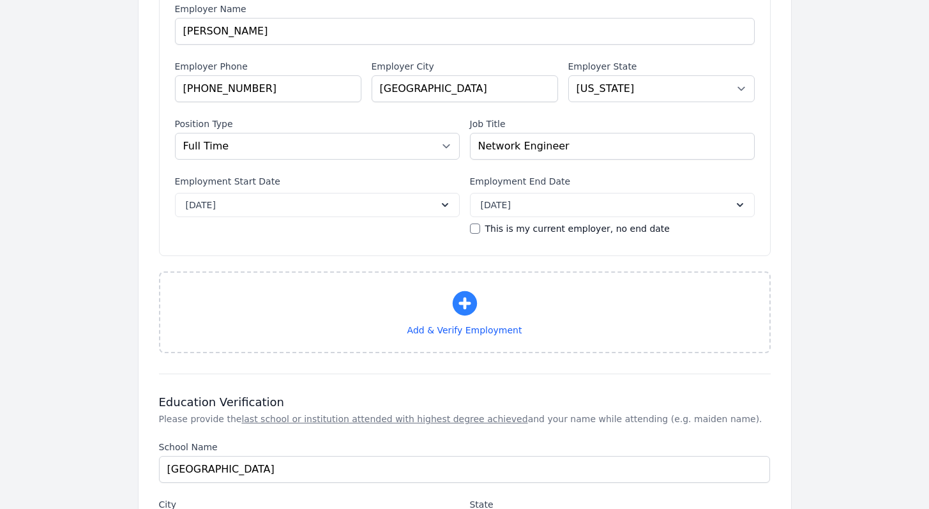
scroll to position [1778, 0]
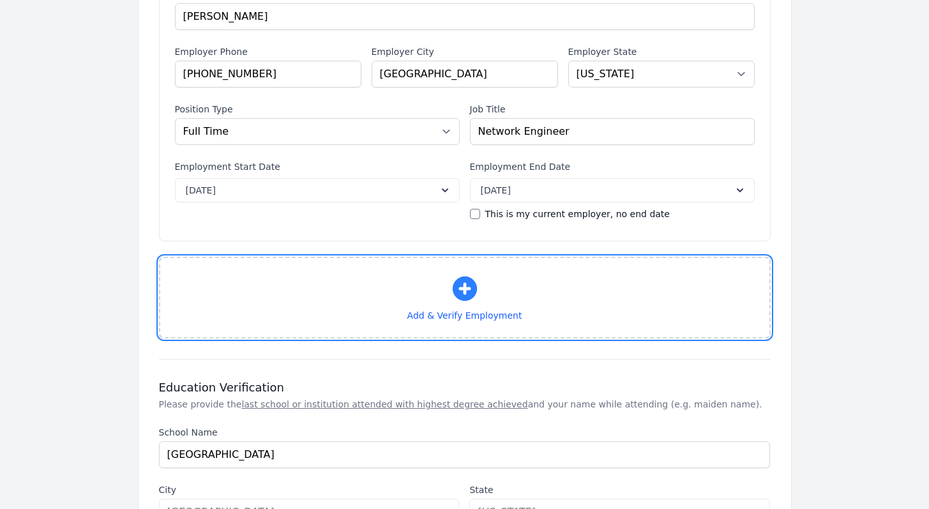
click at [459, 287] on icon "button" at bounding box center [465, 288] width 31 height 31
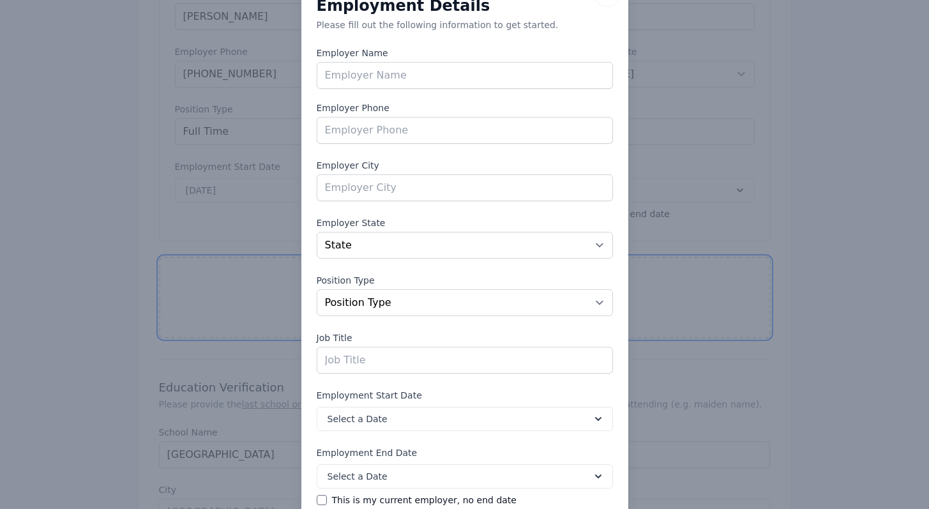
scroll to position [0, 0]
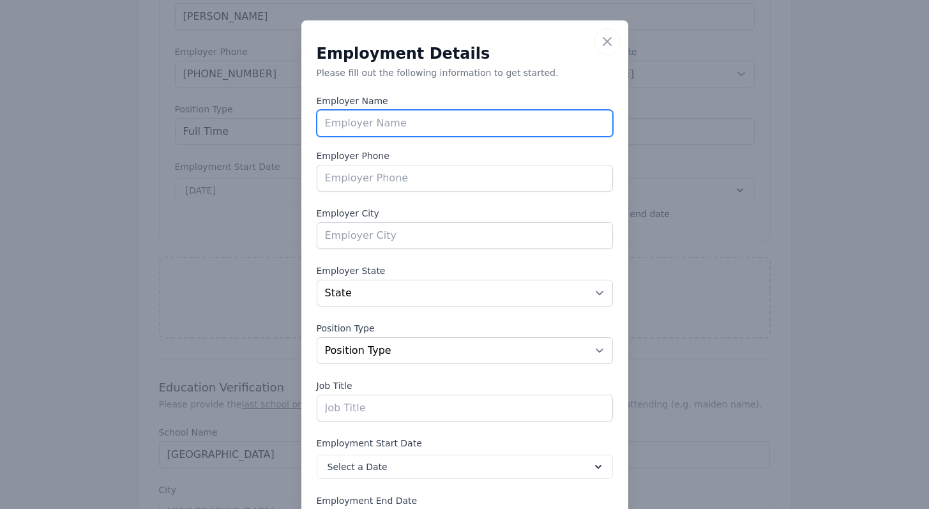
click at [366, 118] on input "text" at bounding box center [465, 123] width 296 height 27
type input "CACI"
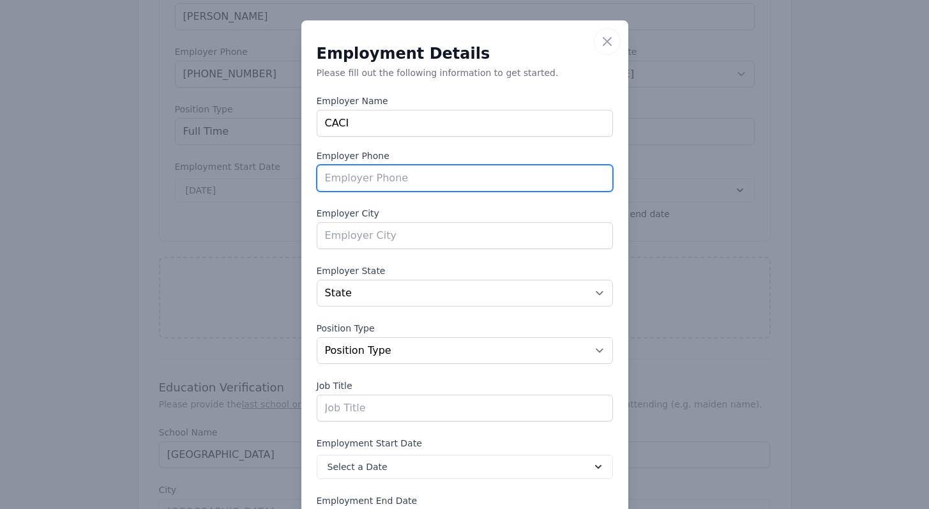
click at [361, 170] on input "tel" at bounding box center [465, 178] width 296 height 27
paste input "[PHONE_NUMBER]"
type input "[PHONE_NUMBER]"
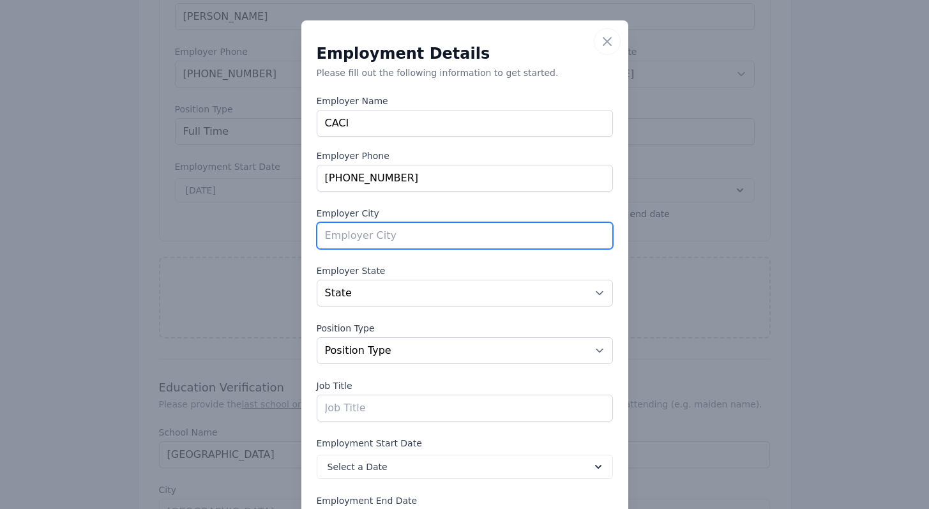
click at [352, 239] on input "text" at bounding box center [465, 235] width 296 height 27
type input "reston"
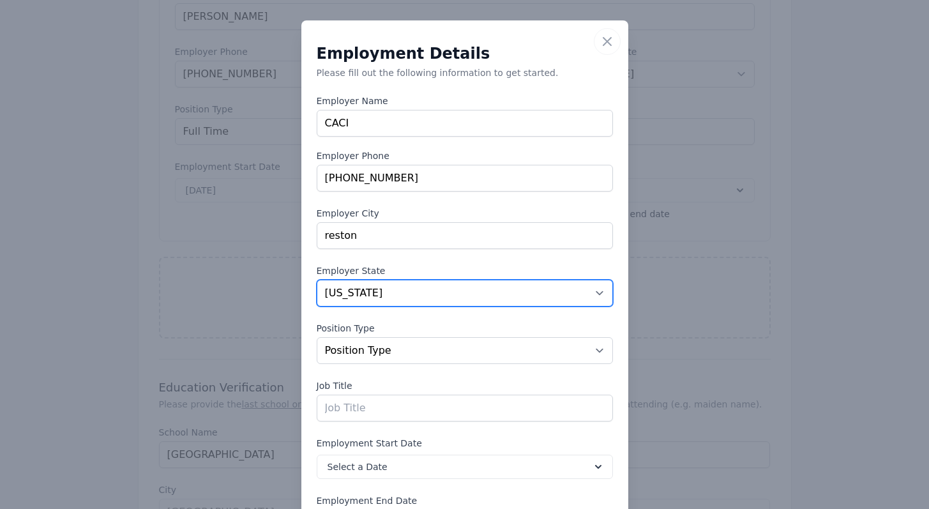
select select "VA"
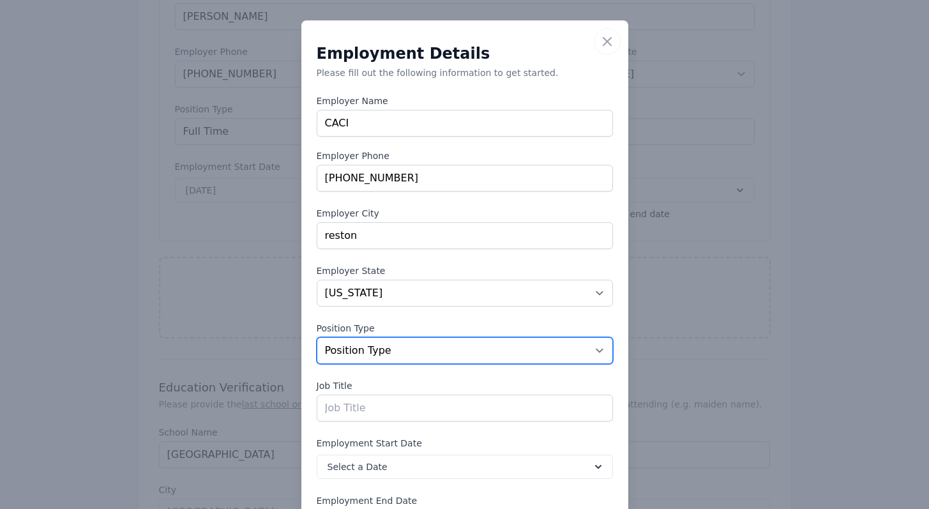
select select "fulltime"
click at [317, 337] on select "Position Type Full Time Part time Self Employed Contract Internship Other" at bounding box center [465, 350] width 296 height 27
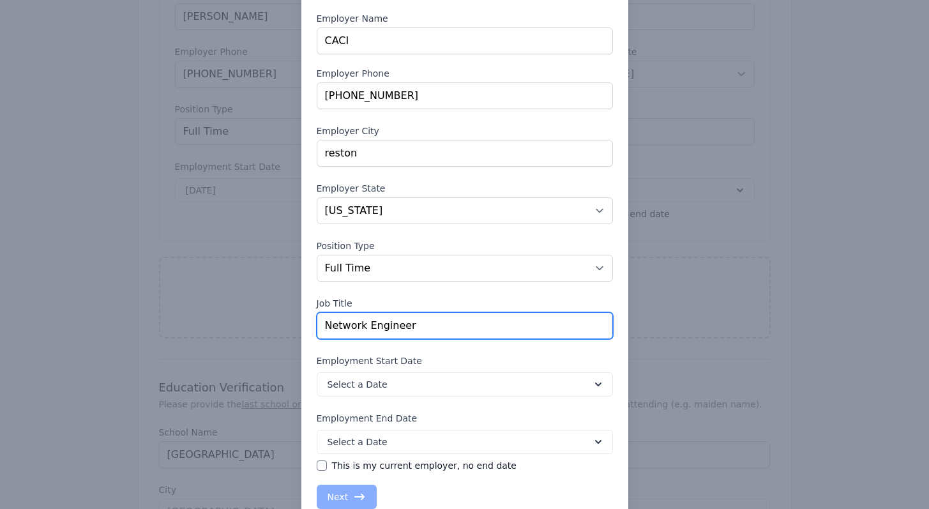
scroll to position [118, 0]
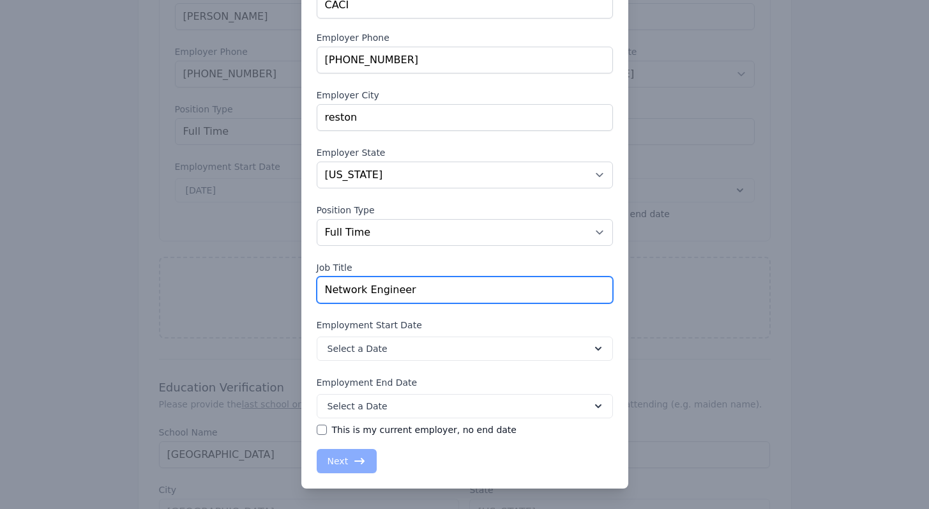
type input "Network Engineer"
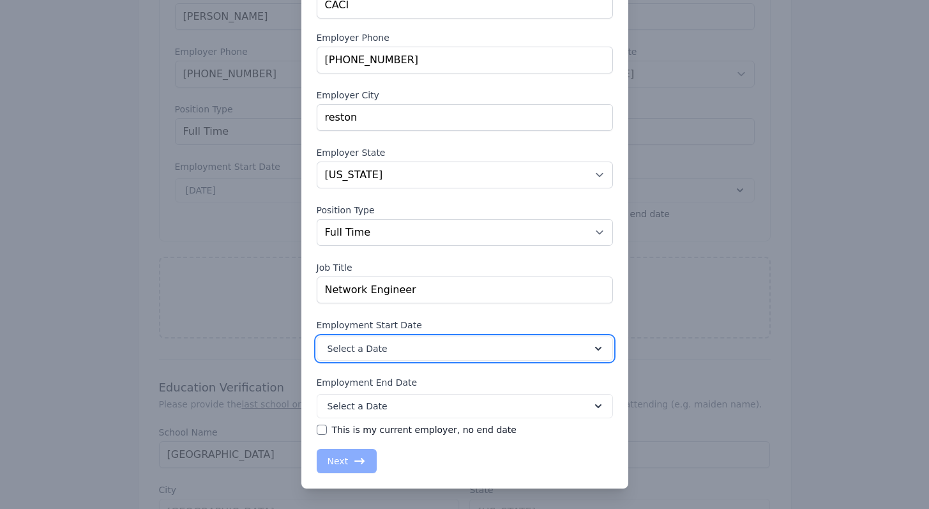
click at [447, 354] on button "Select a Date" at bounding box center [465, 349] width 296 height 24
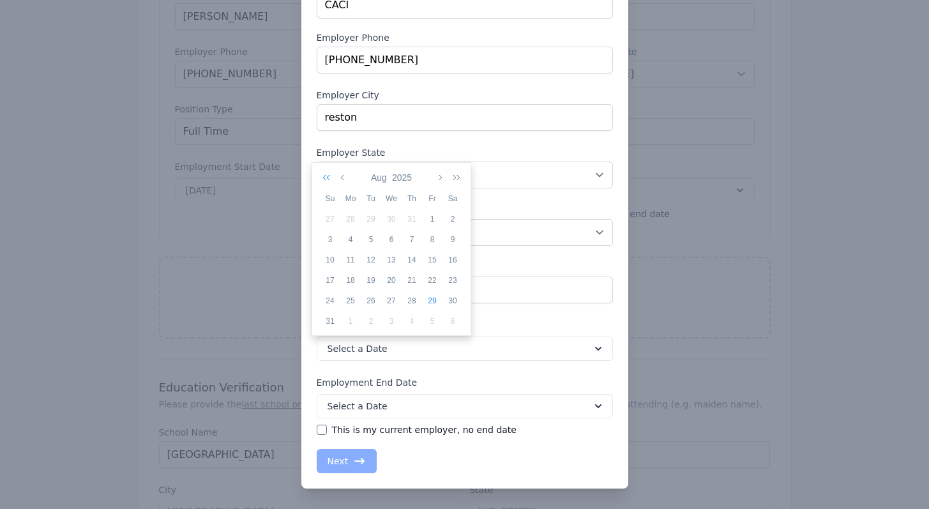
click at [332, 177] on icon "button" at bounding box center [329, 177] width 13 height 10
click at [331, 177] on icon "button" at bounding box center [329, 177] width 13 height 10
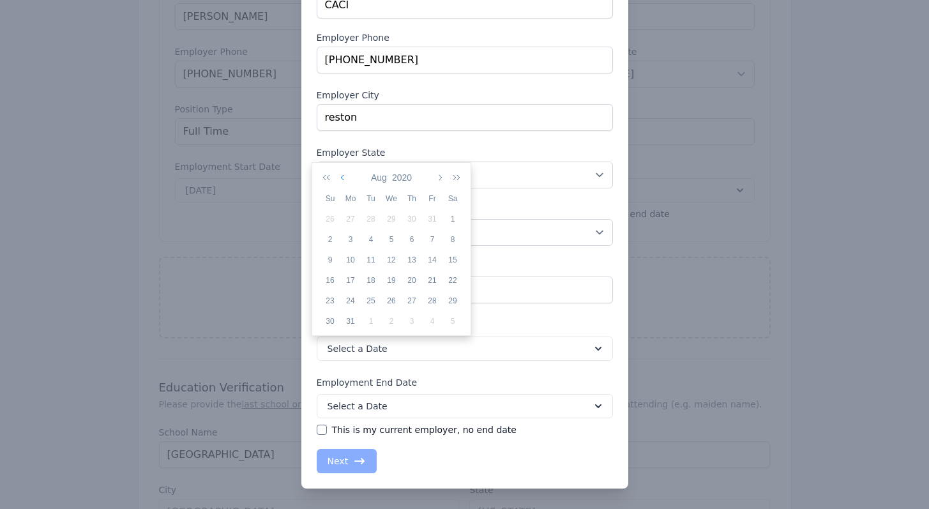
click at [345, 183] on button "button" at bounding box center [343, 178] width 11 height 22
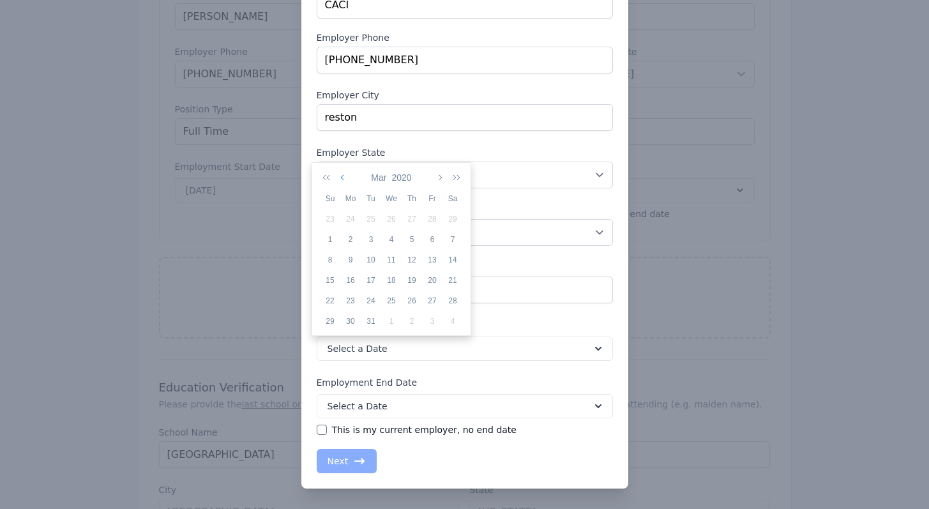
click at [344, 183] on button "button" at bounding box center [343, 178] width 11 height 22
click at [353, 238] on div "3" at bounding box center [350, 239] width 20 height 11
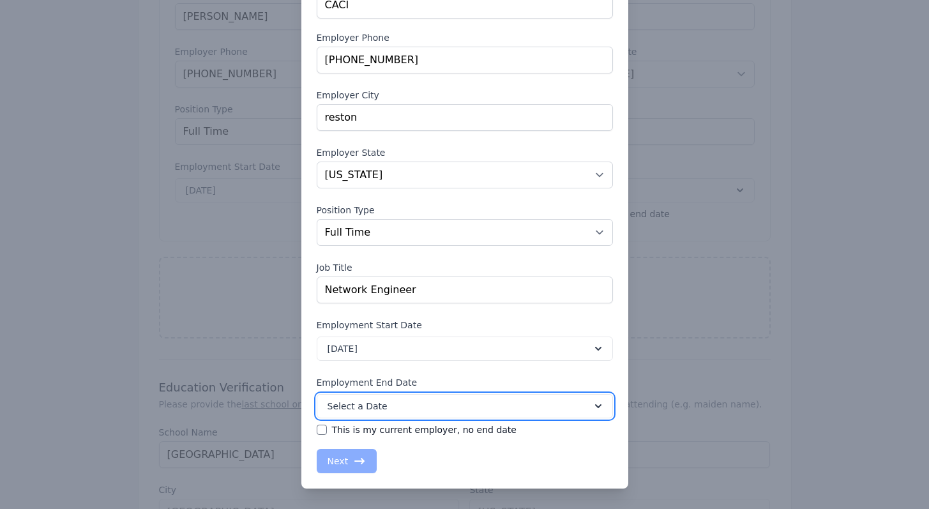
click at [419, 411] on button "Select a Date" at bounding box center [465, 406] width 296 height 24
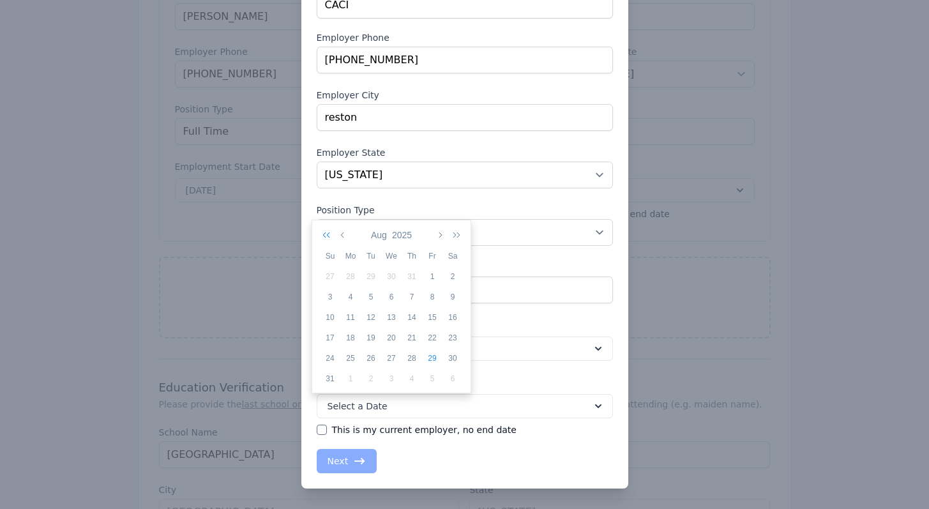
click at [325, 231] on icon "button" at bounding box center [329, 235] width 13 height 10
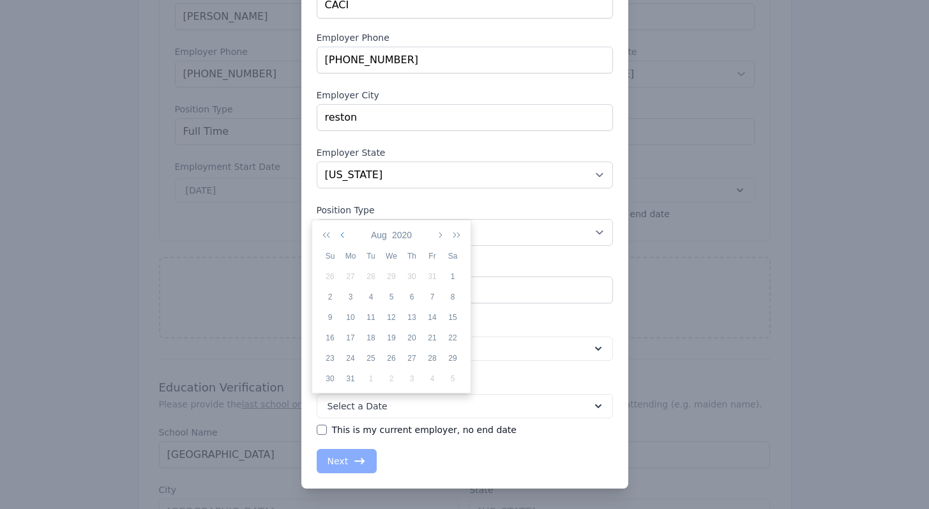
click at [342, 237] on icon "button" at bounding box center [343, 235] width 6 height 10
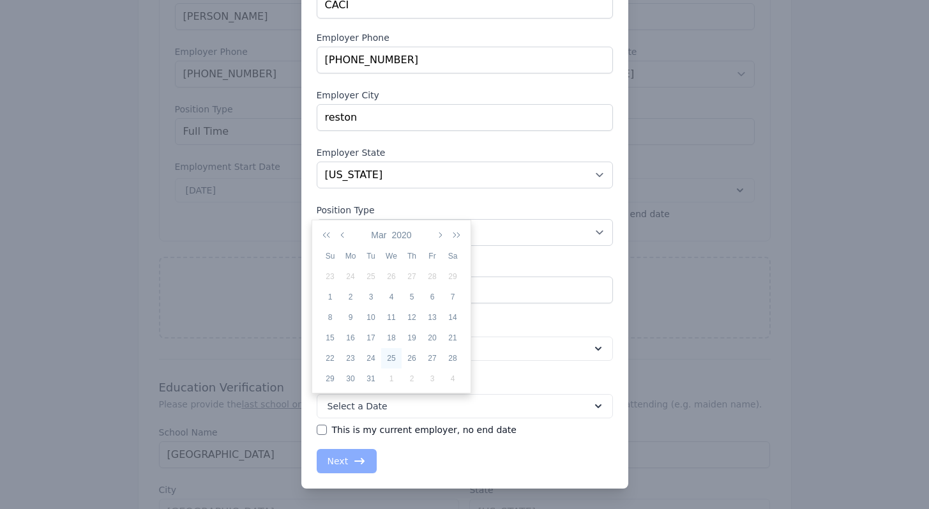
click at [396, 354] on div "25" at bounding box center [391, 358] width 20 height 11
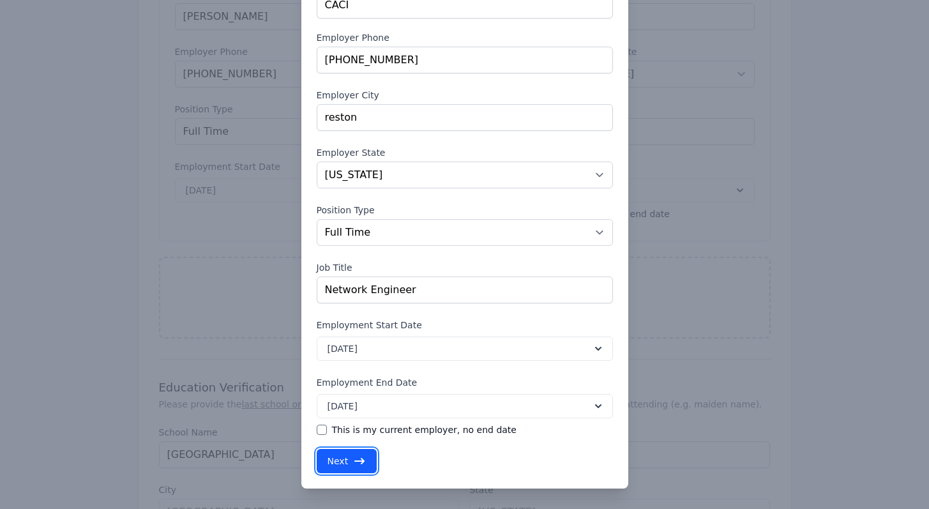
click at [356, 464] on icon "button" at bounding box center [359, 461] width 13 height 13
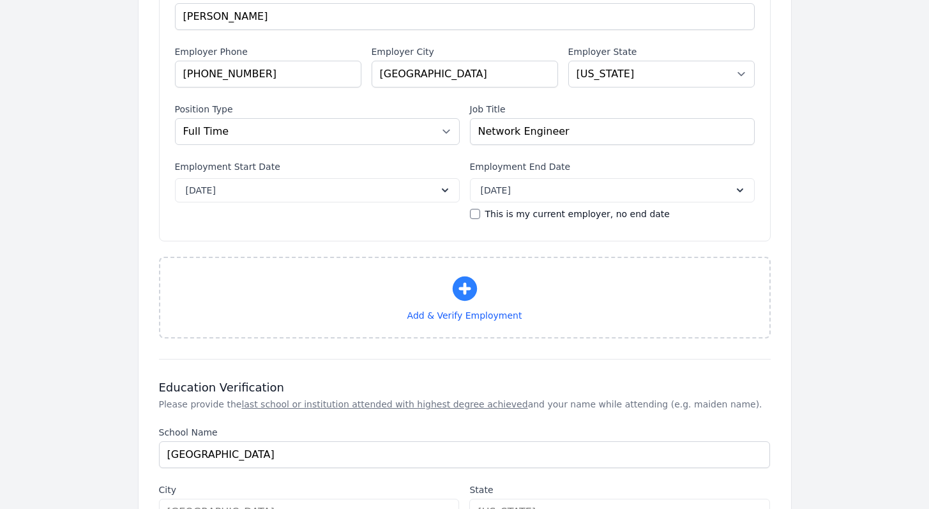
select select "VA"
select select "fulltime"
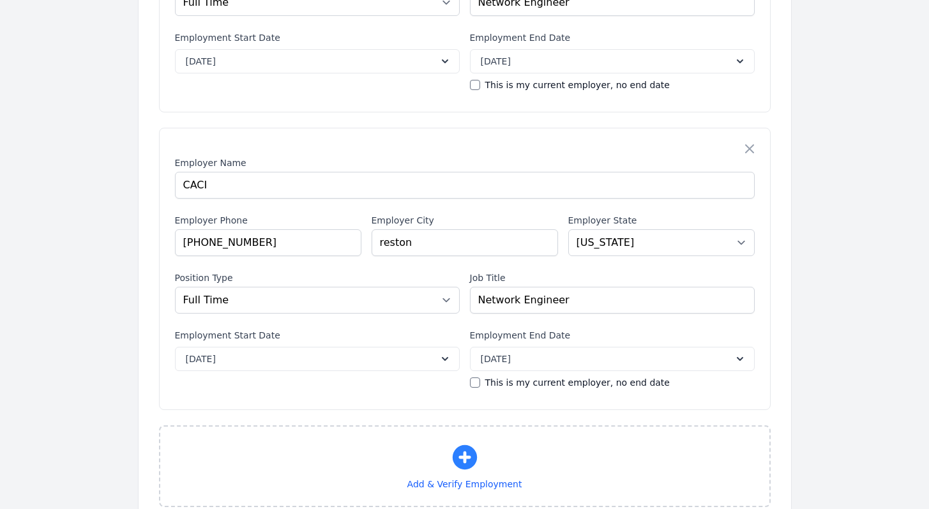
scroll to position [1962, 0]
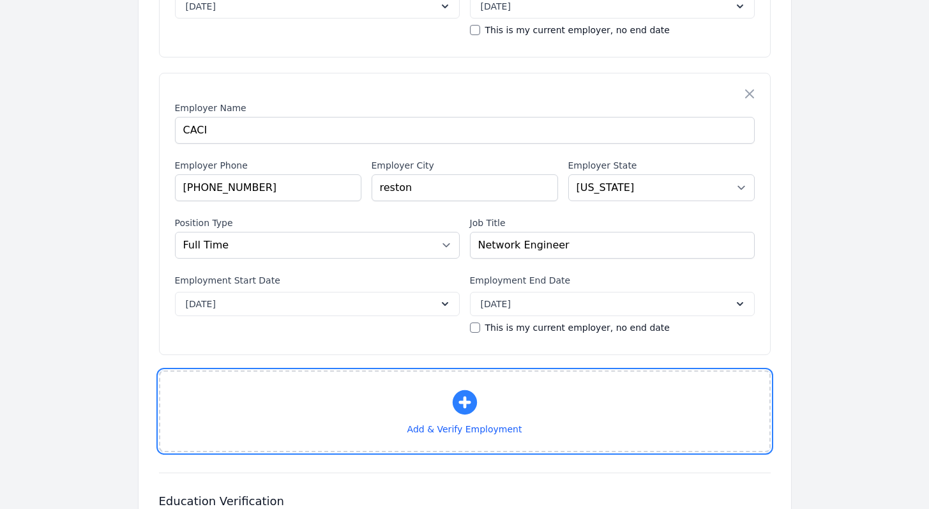
click at [467, 391] on icon "button" at bounding box center [464, 402] width 24 height 24
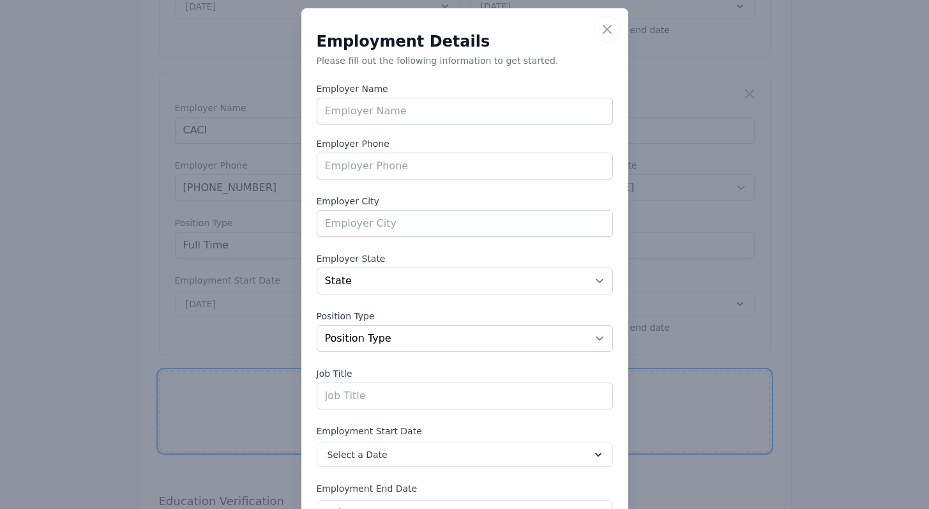
scroll to position [0, 0]
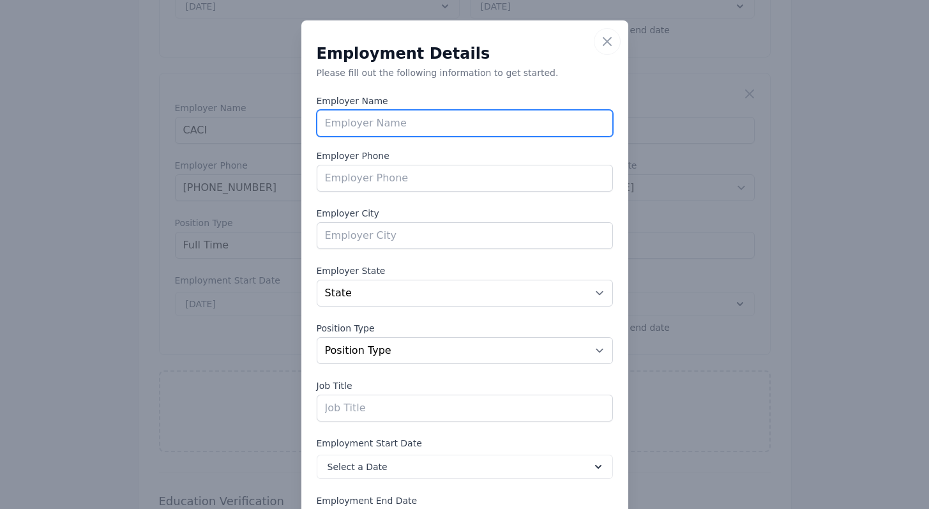
click at [365, 123] on input "text" at bounding box center [465, 123] width 296 height 27
type input "Atlantic Digital"
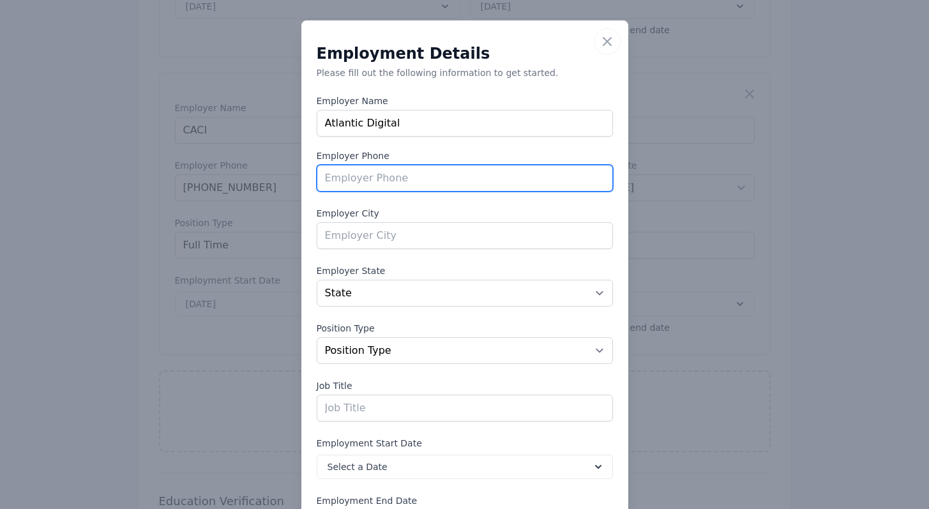
paste input "[PHONE_NUMBER]"
type input "[PHONE_NUMBER]"
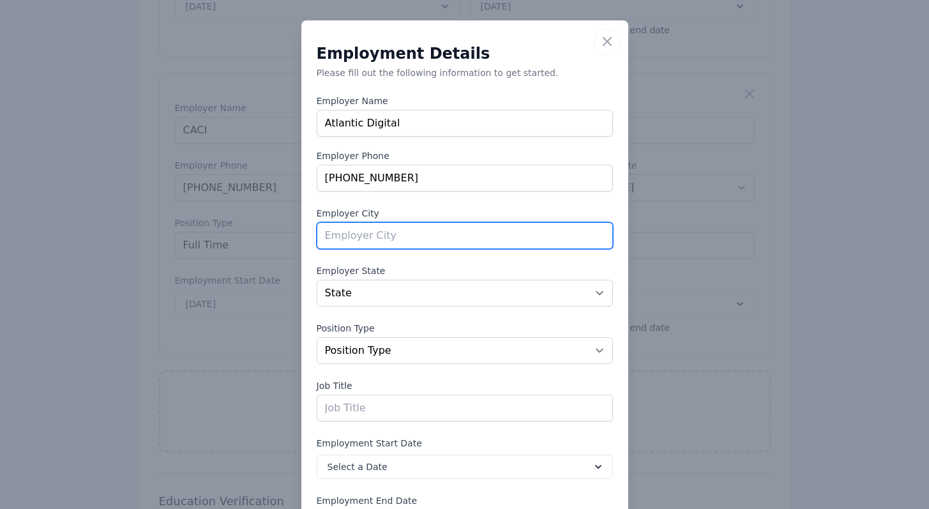
click at [387, 248] on input "text" at bounding box center [465, 235] width 296 height 27
type input "[GEOGRAPHIC_DATA]"
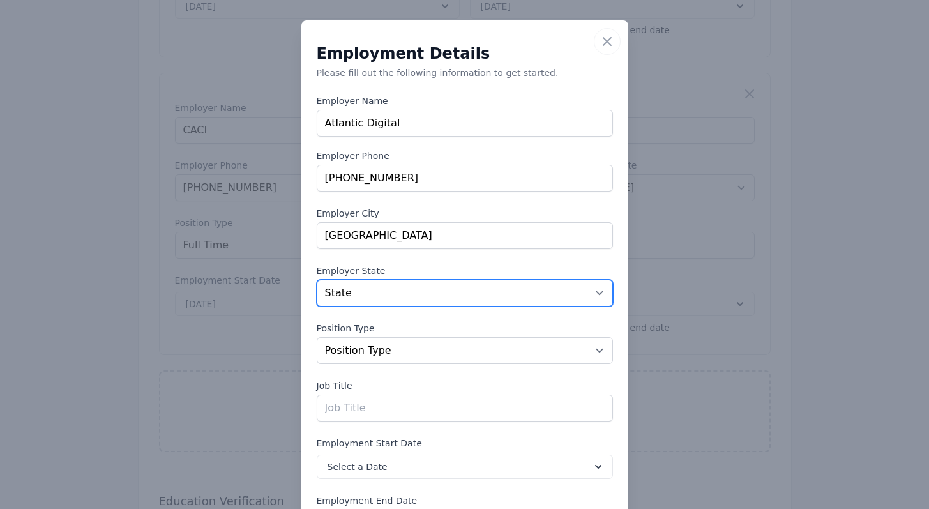
select select "FL"
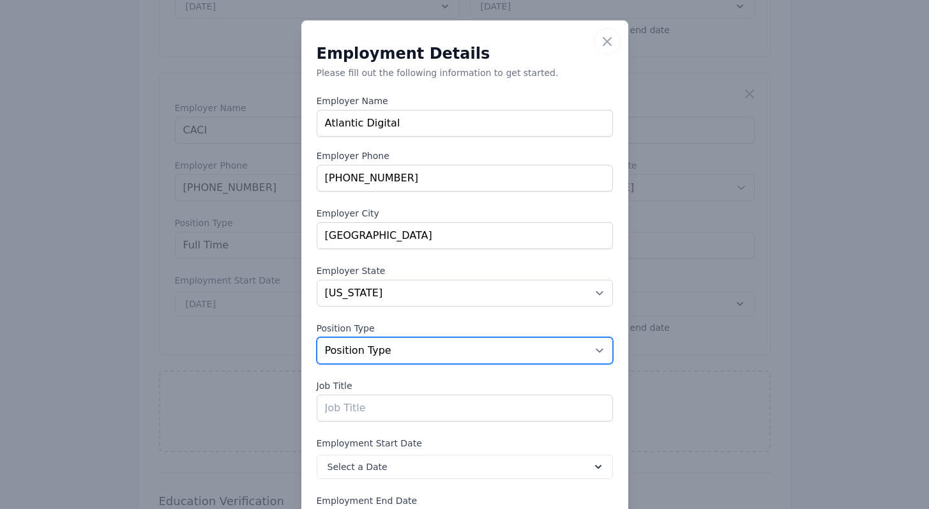
select select "fulltime"
click at [317, 337] on select "Position Type Full Time Part time Self Employed Contract Internship Other" at bounding box center [465, 350] width 296 height 27
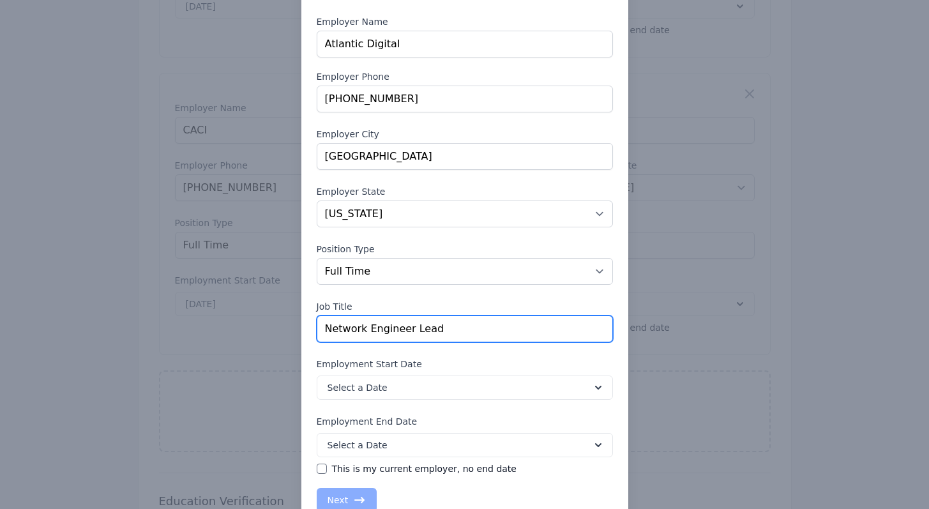
scroll to position [118, 0]
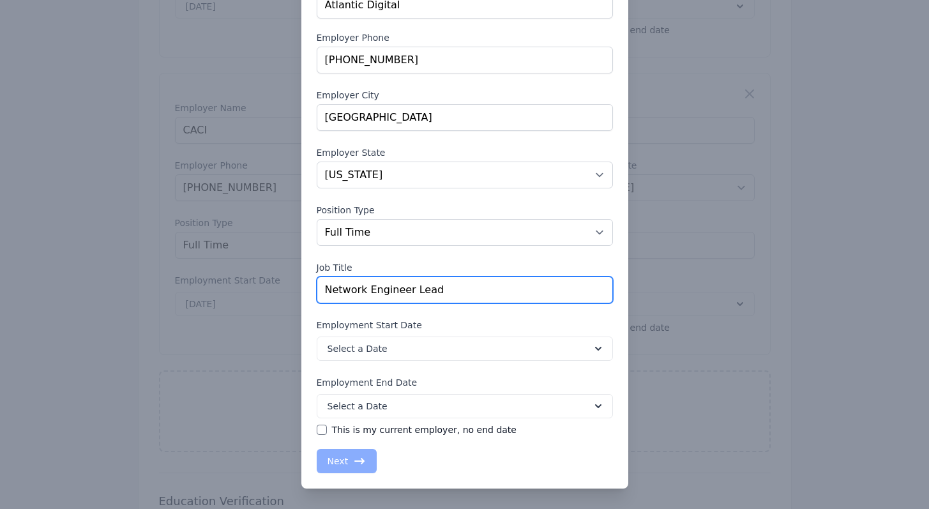
type input "Network Engineer Lead"
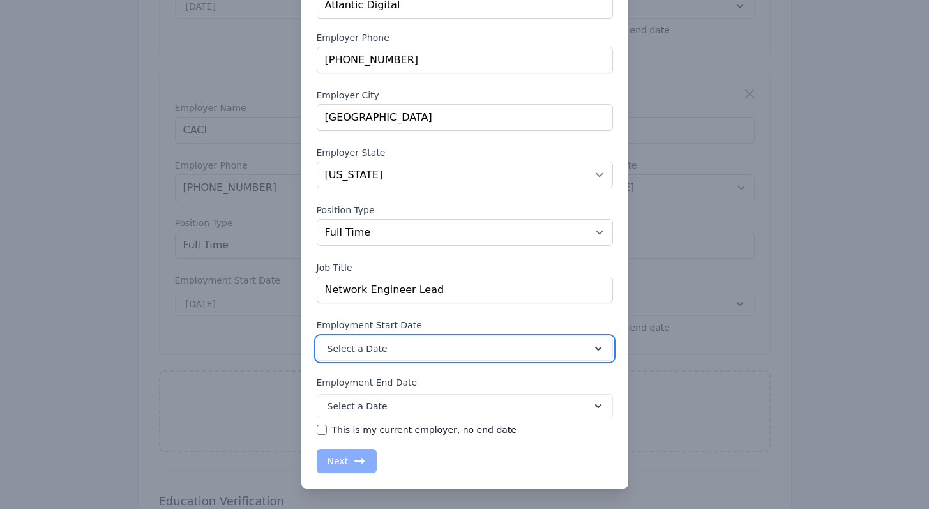
click at [406, 346] on button "Select a Date" at bounding box center [465, 349] width 296 height 24
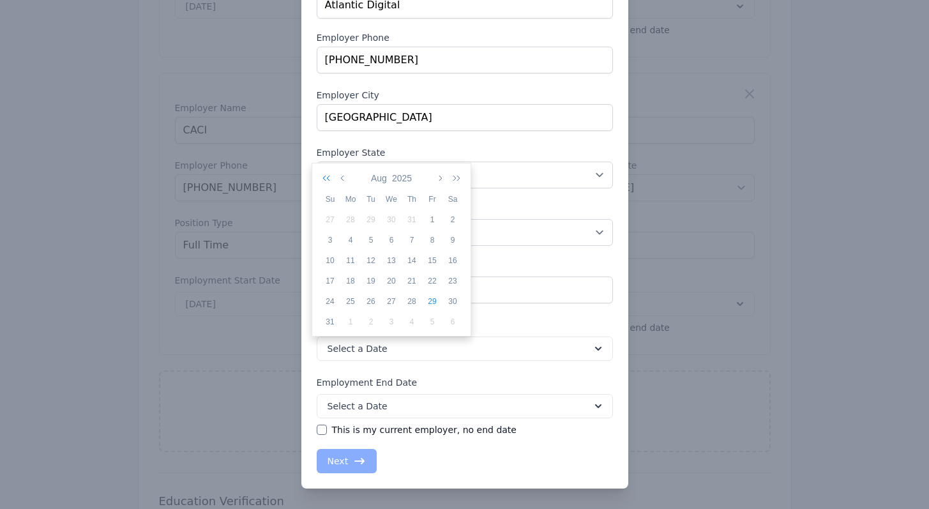
click at [327, 179] on icon "button" at bounding box center [329, 178] width 13 height 10
click at [326, 179] on icon "button" at bounding box center [329, 178] width 13 height 10
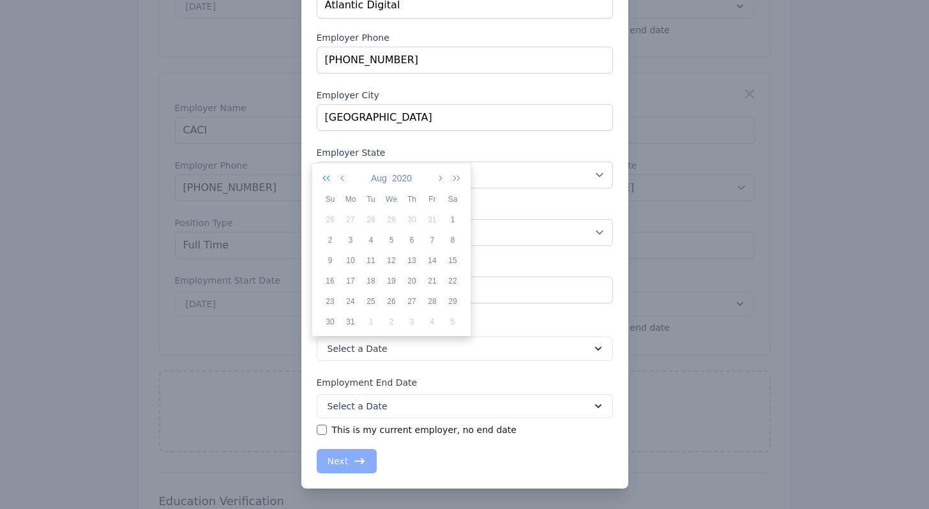
click at [326, 179] on icon "button" at bounding box center [329, 178] width 13 height 10
click at [456, 175] on icon "button" at bounding box center [454, 178] width 13 height 10
click at [344, 178] on icon "button" at bounding box center [343, 178] width 6 height 10
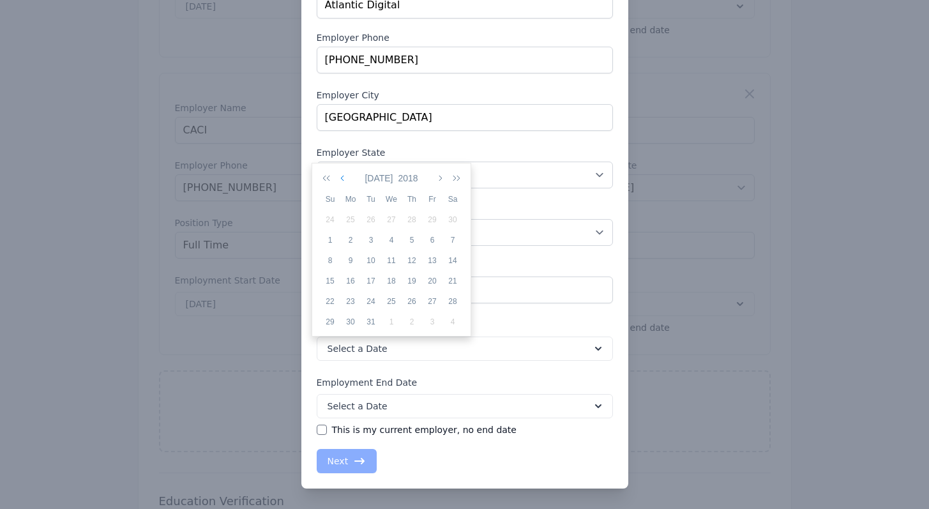
click at [344, 178] on icon "button" at bounding box center [343, 178] width 6 height 10
click at [335, 238] on div "1" at bounding box center [330, 239] width 20 height 11
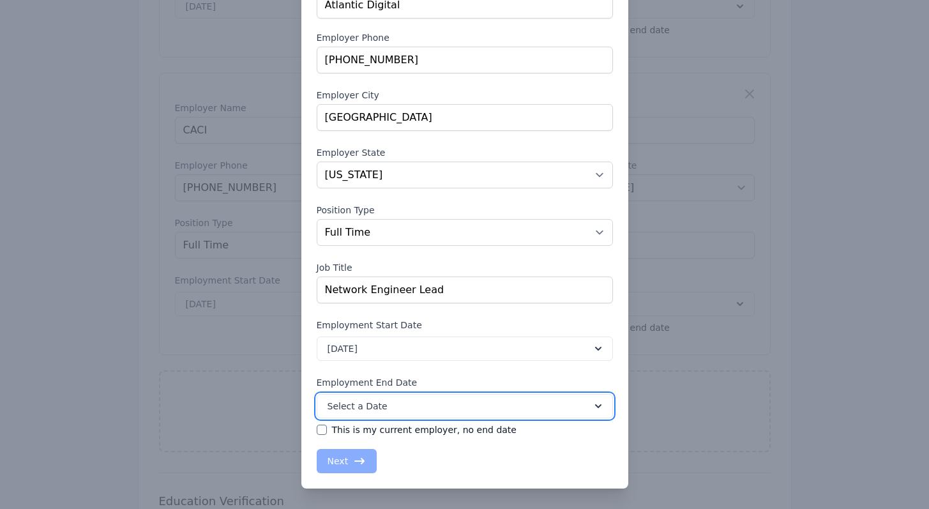
click at [436, 408] on button "Select a Date" at bounding box center [465, 406] width 296 height 24
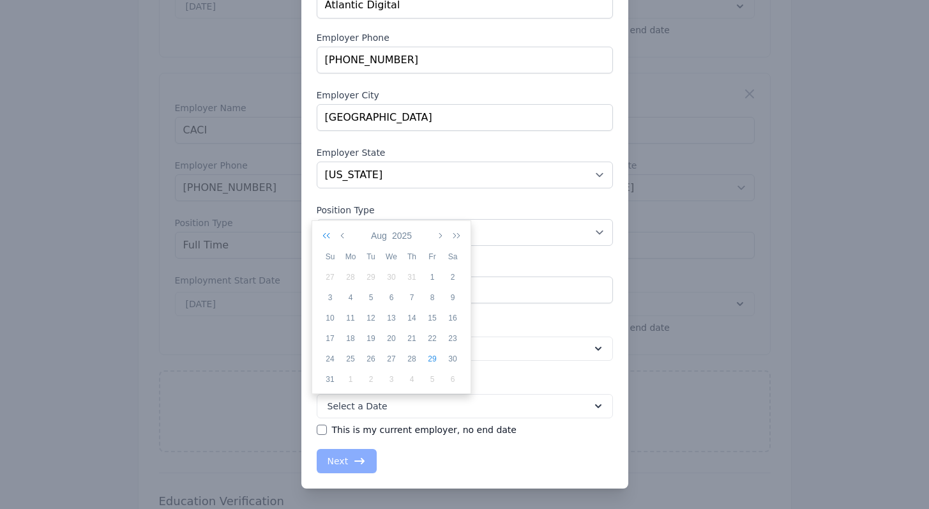
click at [328, 237] on icon "button" at bounding box center [329, 236] width 13 height 10
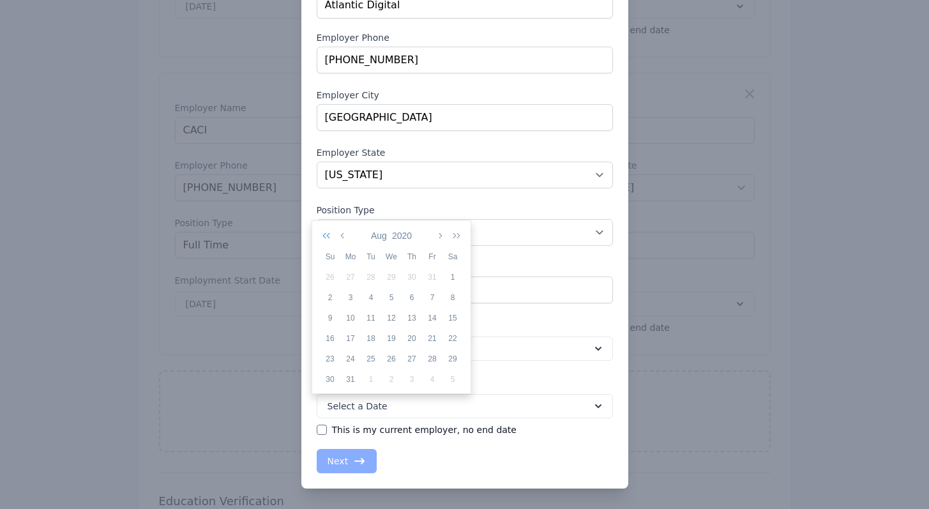
click at [328, 236] on icon "button" at bounding box center [329, 236] width 13 height 10
click at [440, 238] on icon "button" at bounding box center [439, 236] width 6 height 10
click at [439, 298] on div "8" at bounding box center [432, 297] width 20 height 11
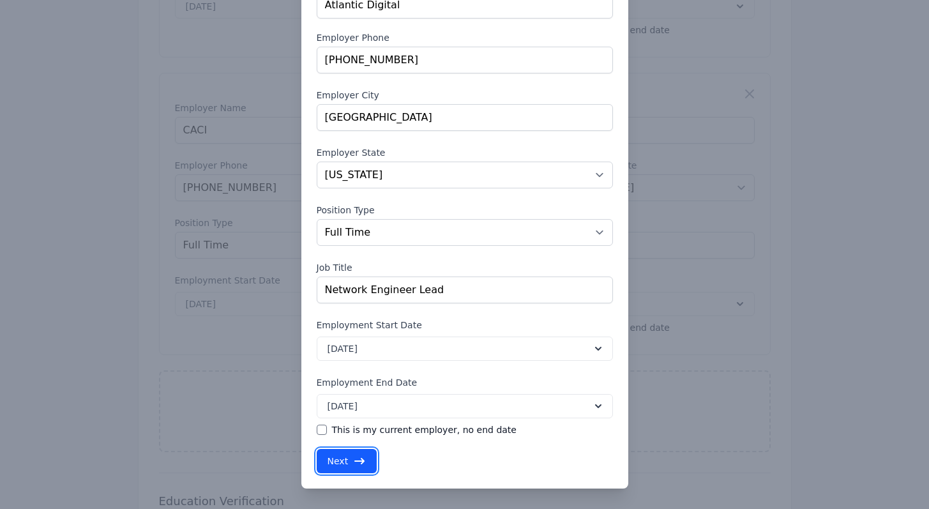
click at [356, 453] on button "Next" at bounding box center [347, 461] width 61 height 24
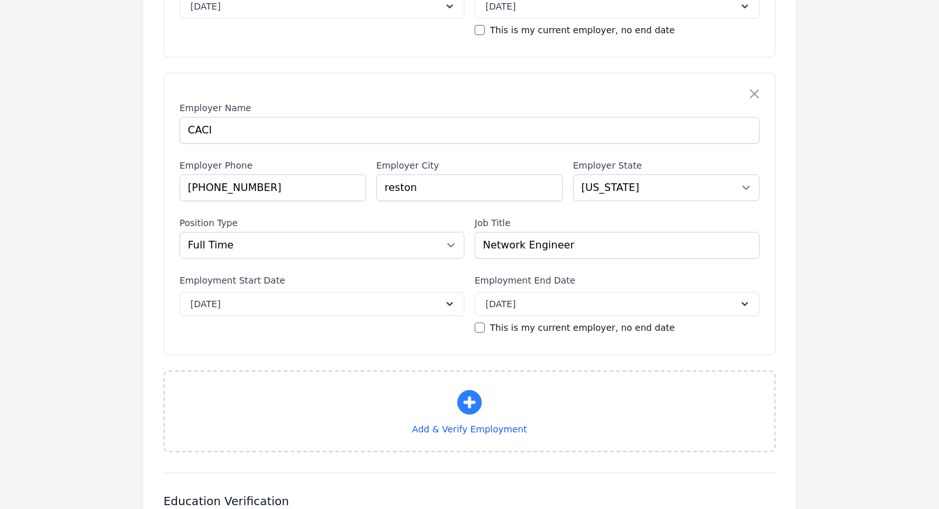
select select "FL"
select select "fulltime"
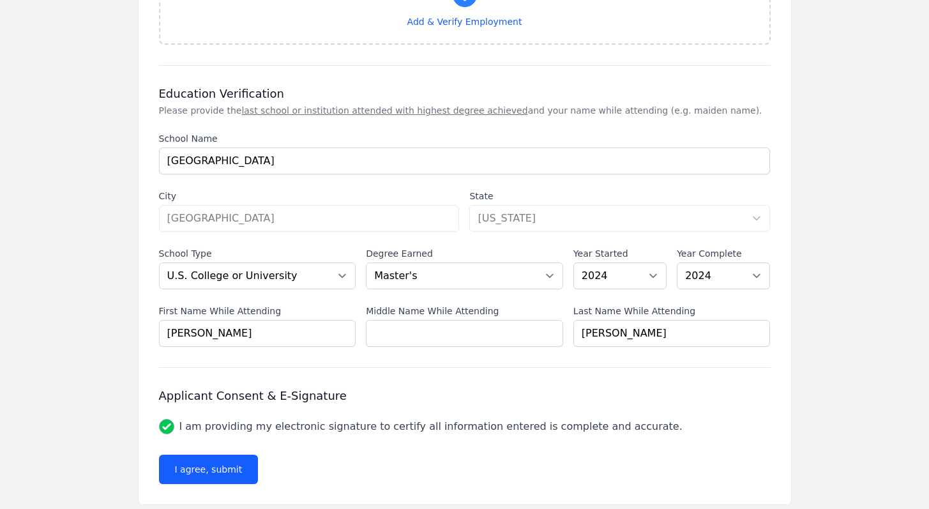
scroll to position [2671, 0]
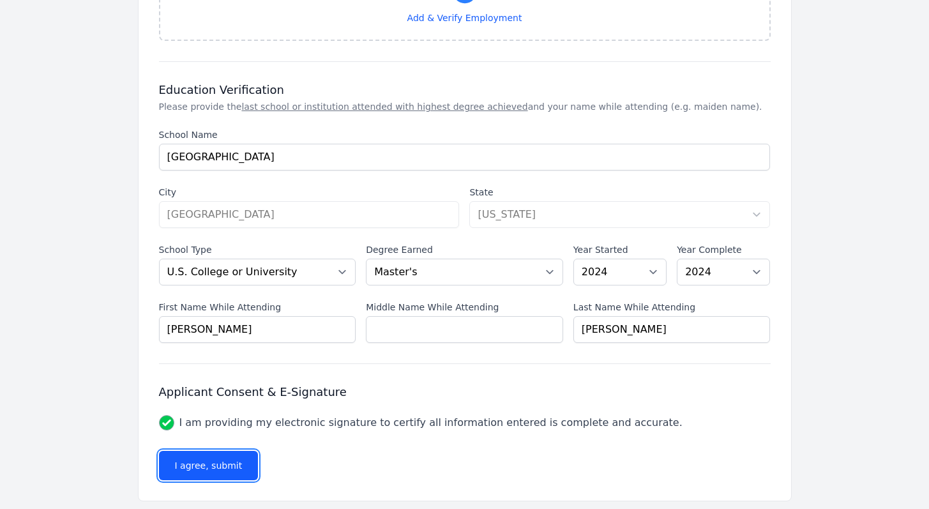
click at [231, 452] on button "I agree, submit" at bounding box center [209, 465] width 100 height 29
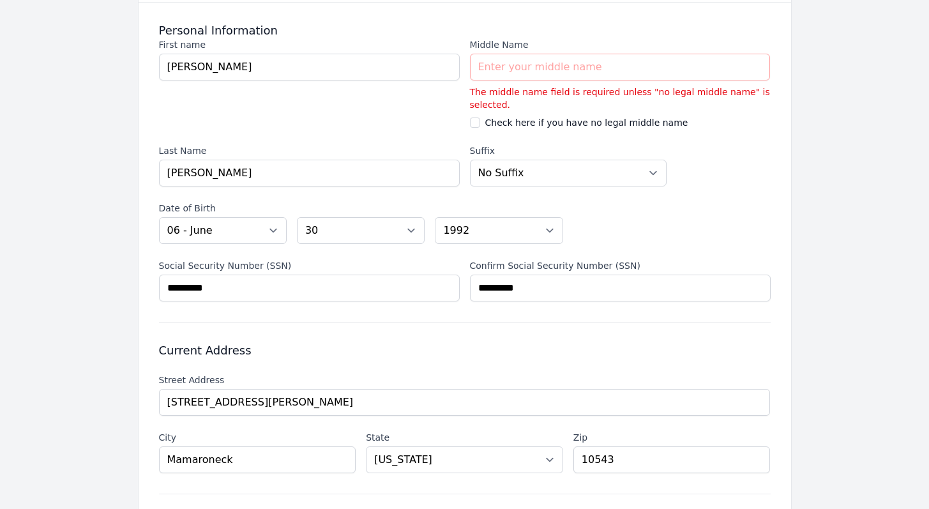
scroll to position [116, 0]
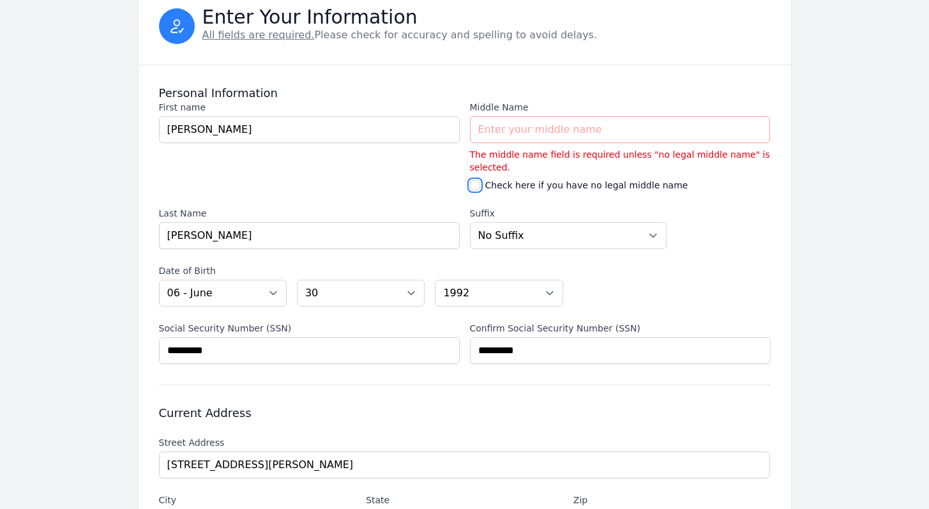
click at [477, 183] on input "Check here if you have no legal middle name" at bounding box center [475, 185] width 10 height 10
checkbox input "true"
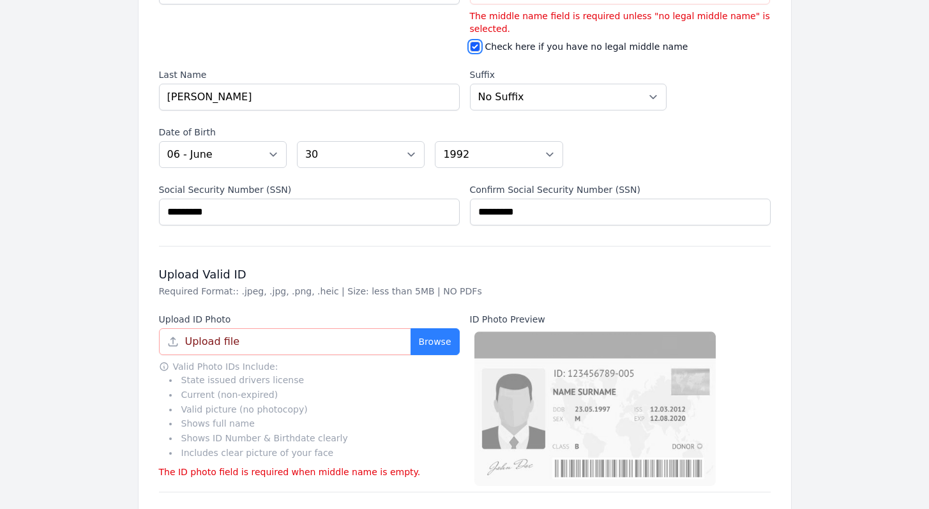
scroll to position [256, 0]
click at [441, 342] on button "Browse" at bounding box center [435, 341] width 49 height 27
click at [444, 342] on button "Browse" at bounding box center [435, 341] width 49 height 27
type input "IMG_8947.HEIC"
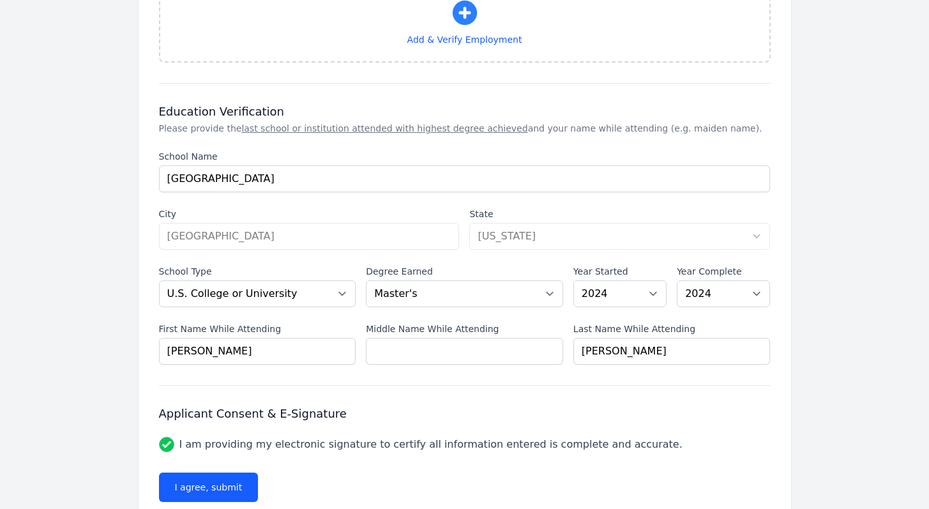
scroll to position [2948, 0]
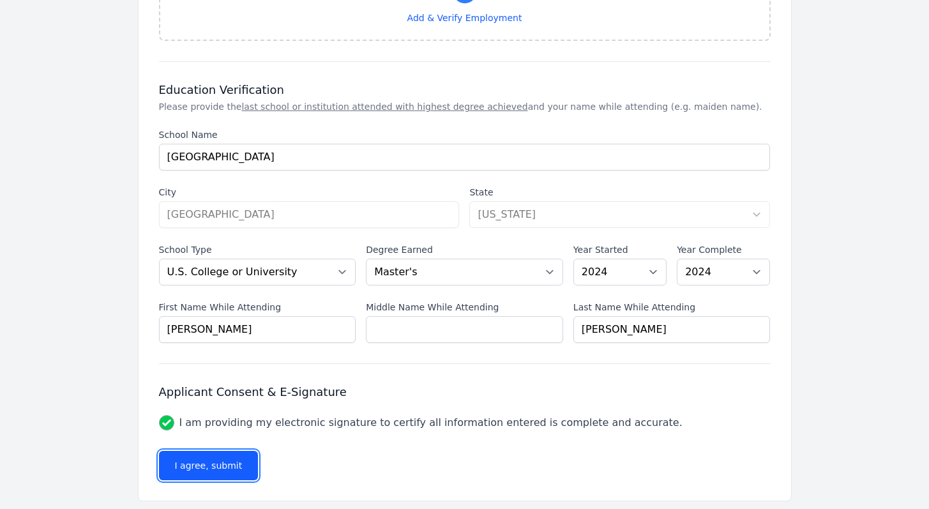
click at [238, 454] on button "I agree, submit" at bounding box center [209, 465] width 100 height 29
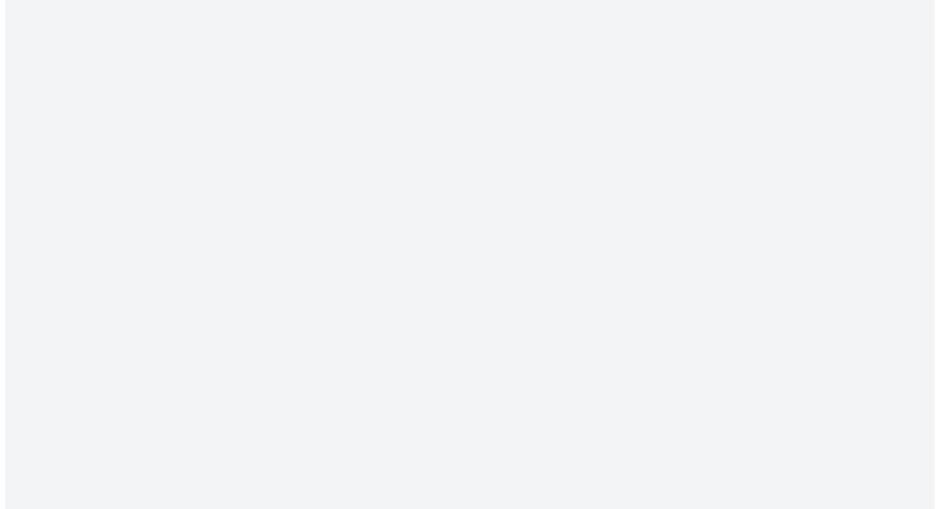
scroll to position [0, 0]
